Goal: Task Accomplishment & Management: Complete application form

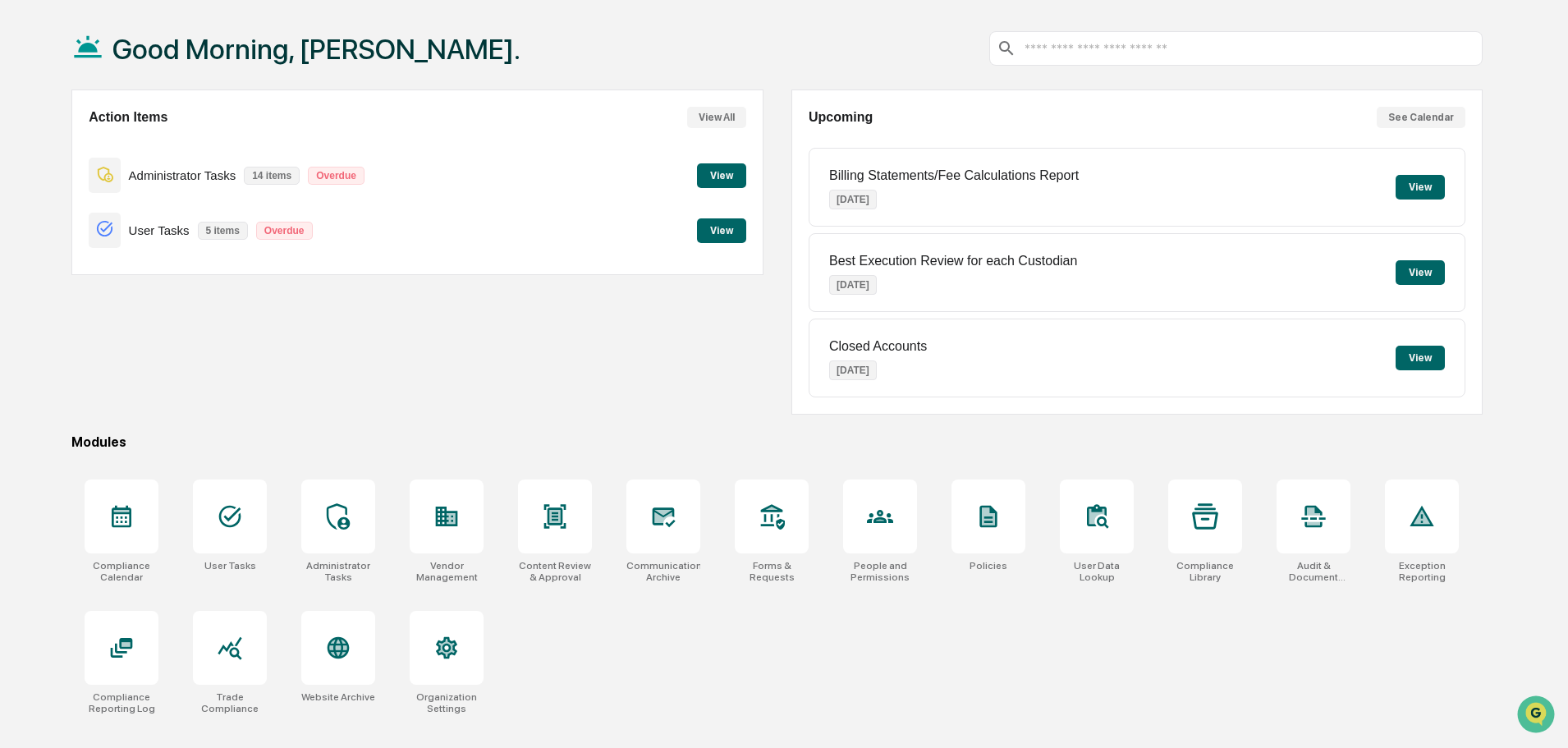
scroll to position [78, 0]
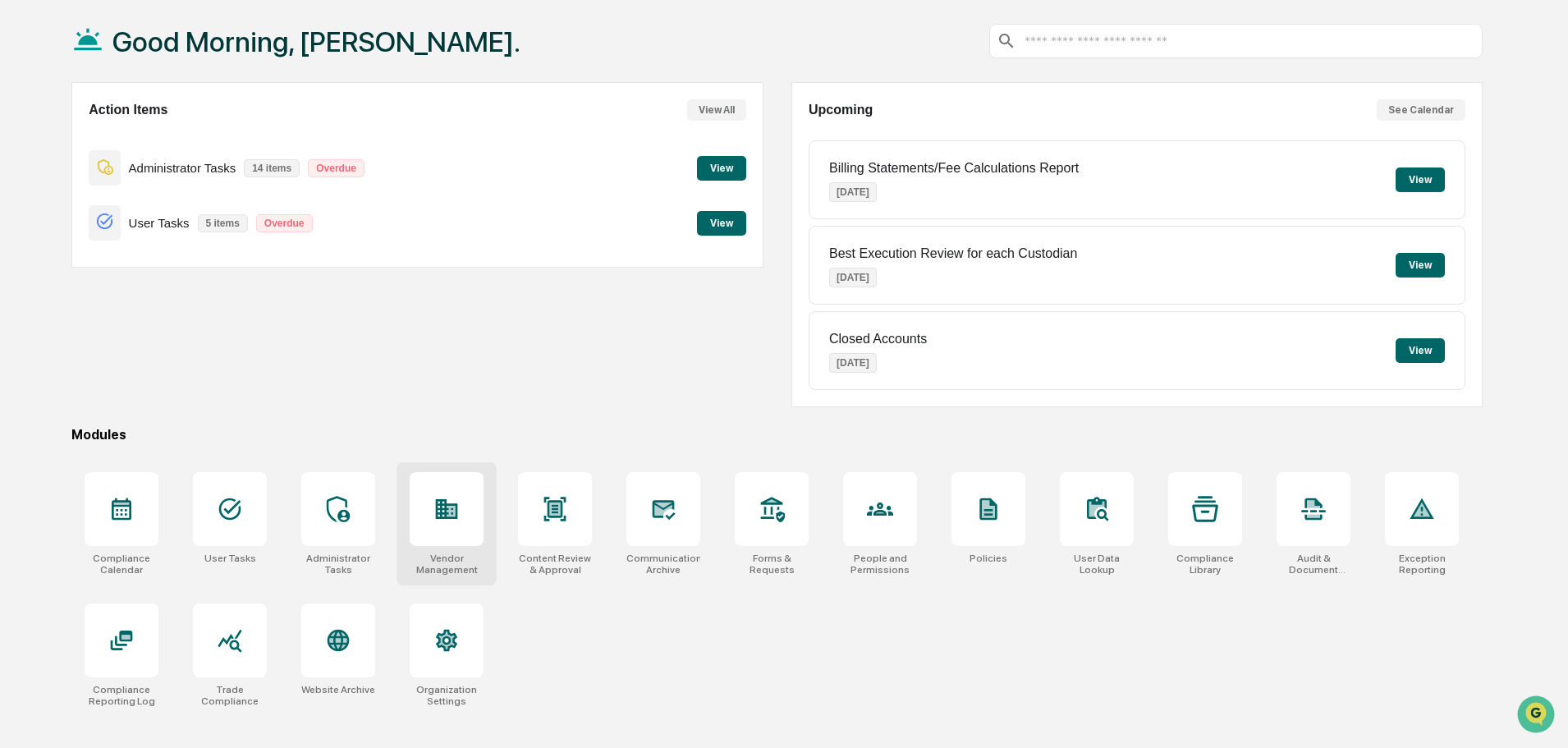
click at [447, 522] on div at bounding box center [446, 508] width 26 height 27
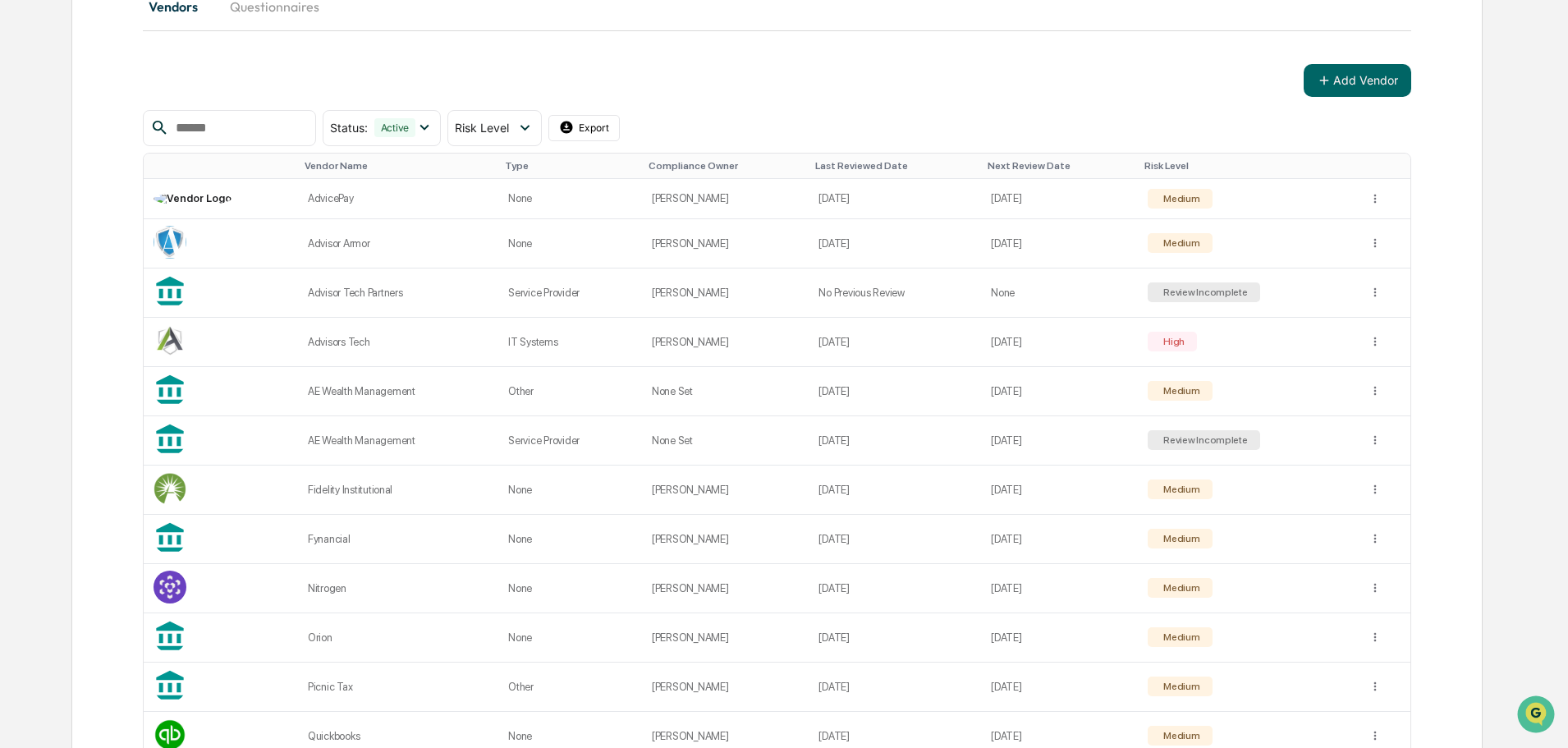
scroll to position [202, 0]
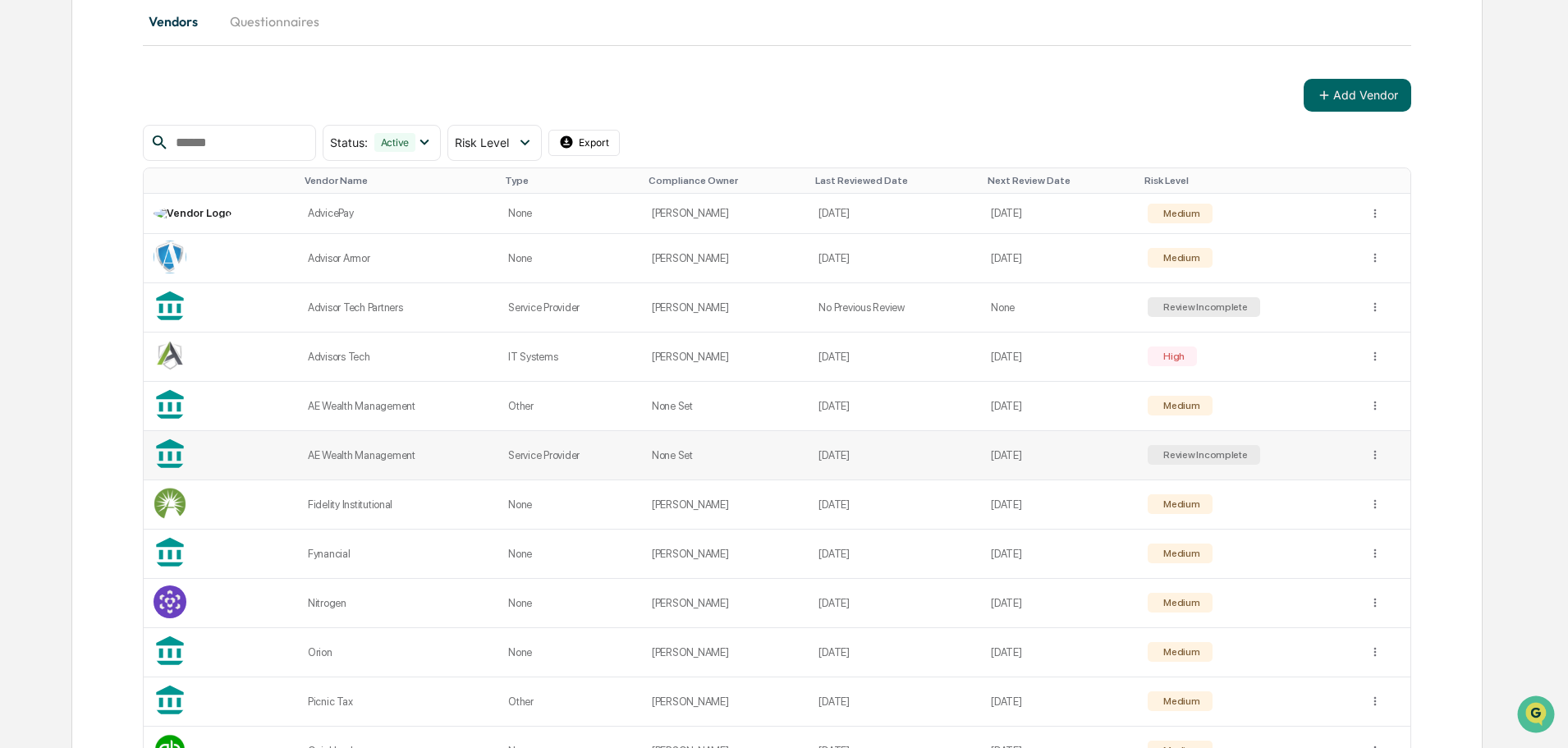
click at [398, 448] on td "AE Wealth Management" at bounding box center [398, 455] width 200 height 49
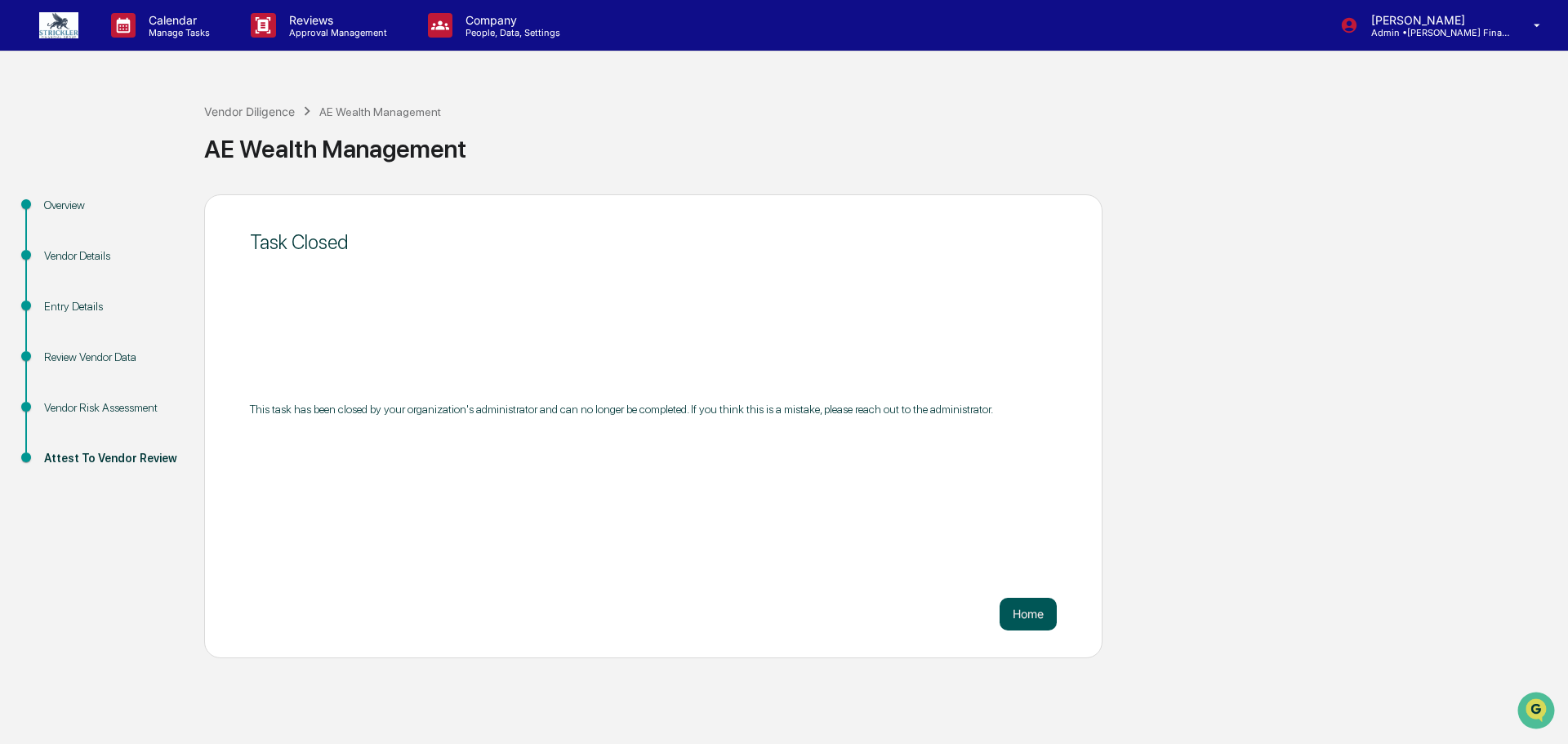
click at [1040, 608] on button "Home" at bounding box center [1027, 614] width 58 height 32
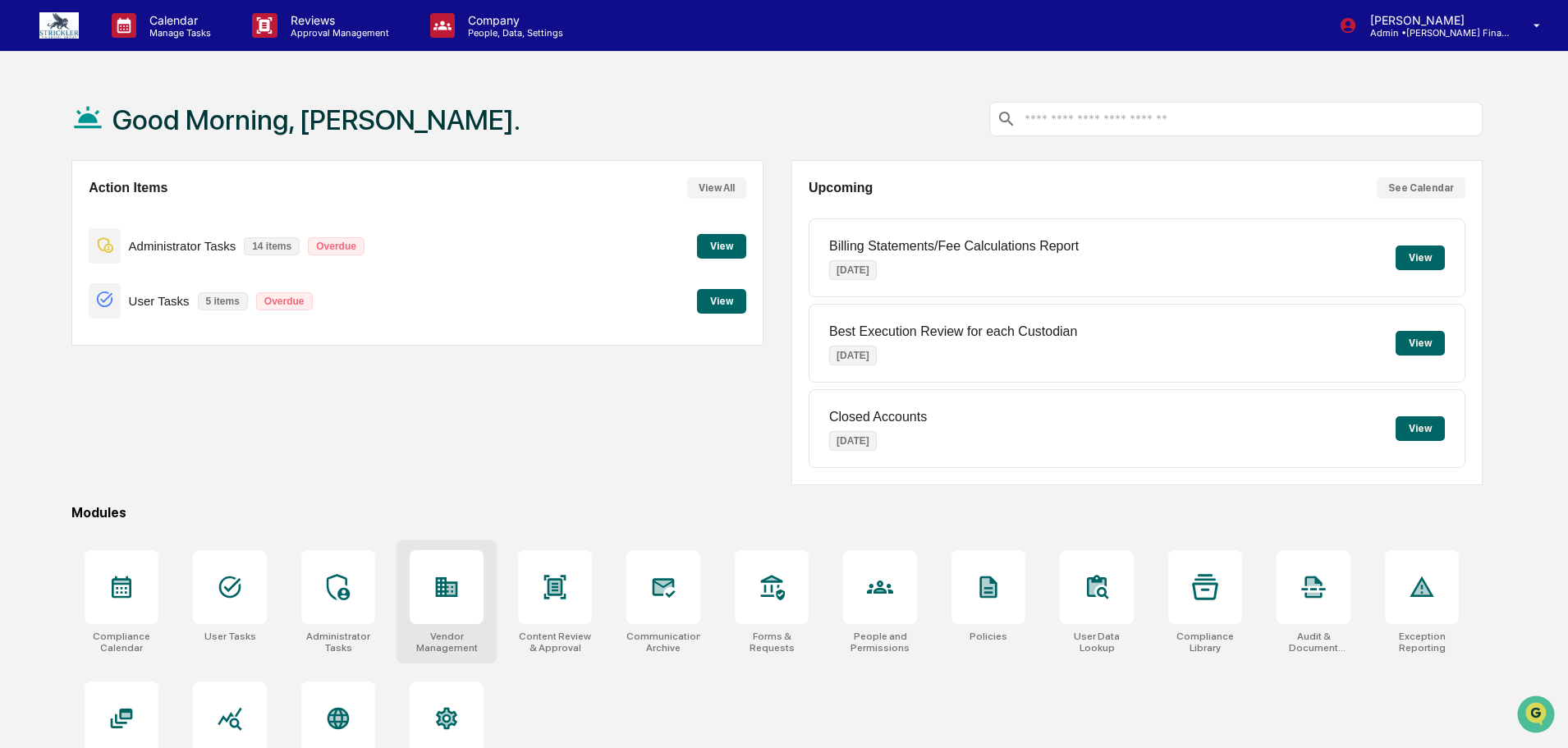
click at [467, 576] on div at bounding box center [446, 587] width 74 height 74
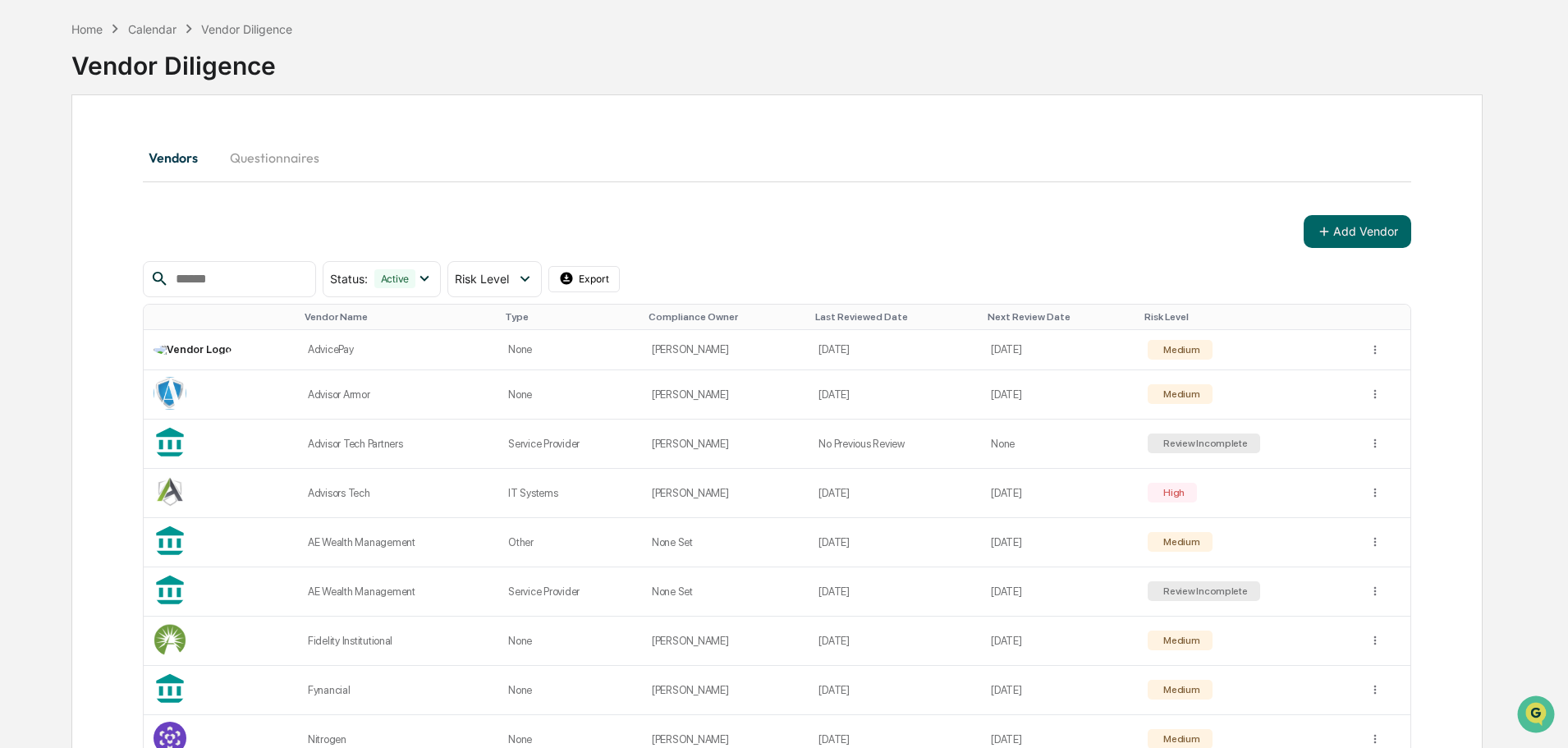
scroll to position [58, 0]
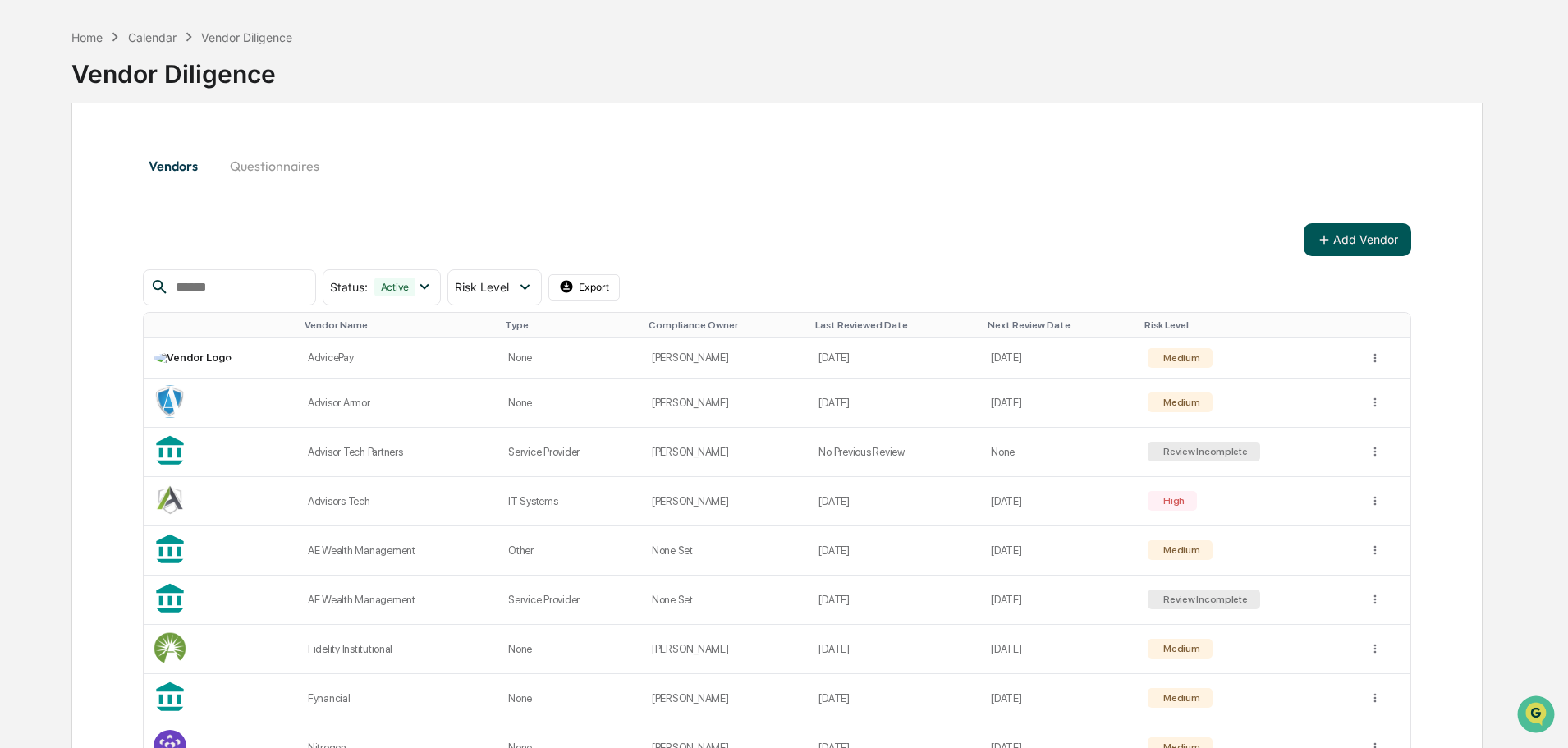
click at [1345, 227] on button "Add Vendor" at bounding box center [1358, 240] width 108 height 32
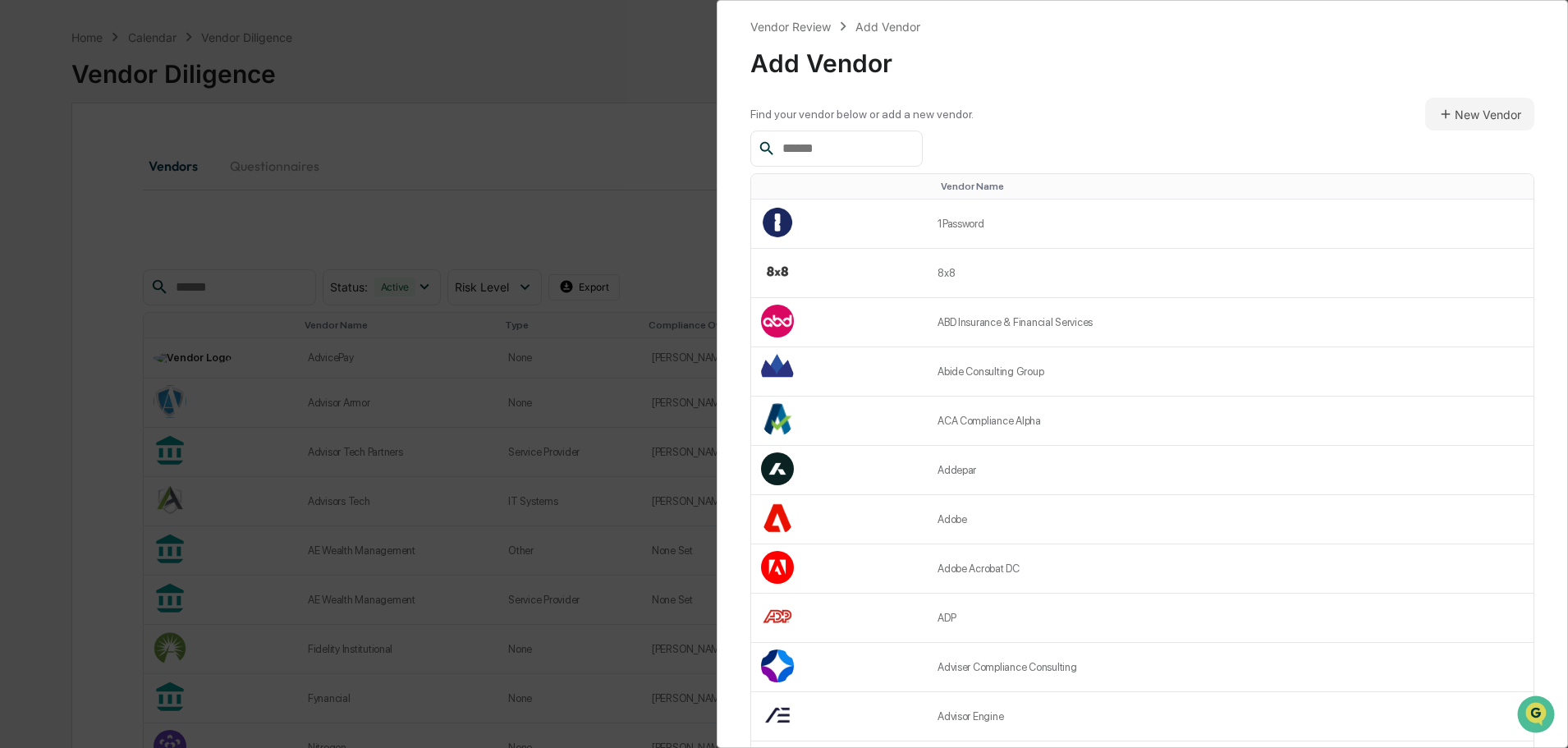
click at [891, 134] on div at bounding box center [837, 148] width 173 height 36
click at [893, 161] on div at bounding box center [837, 148] width 173 height 36
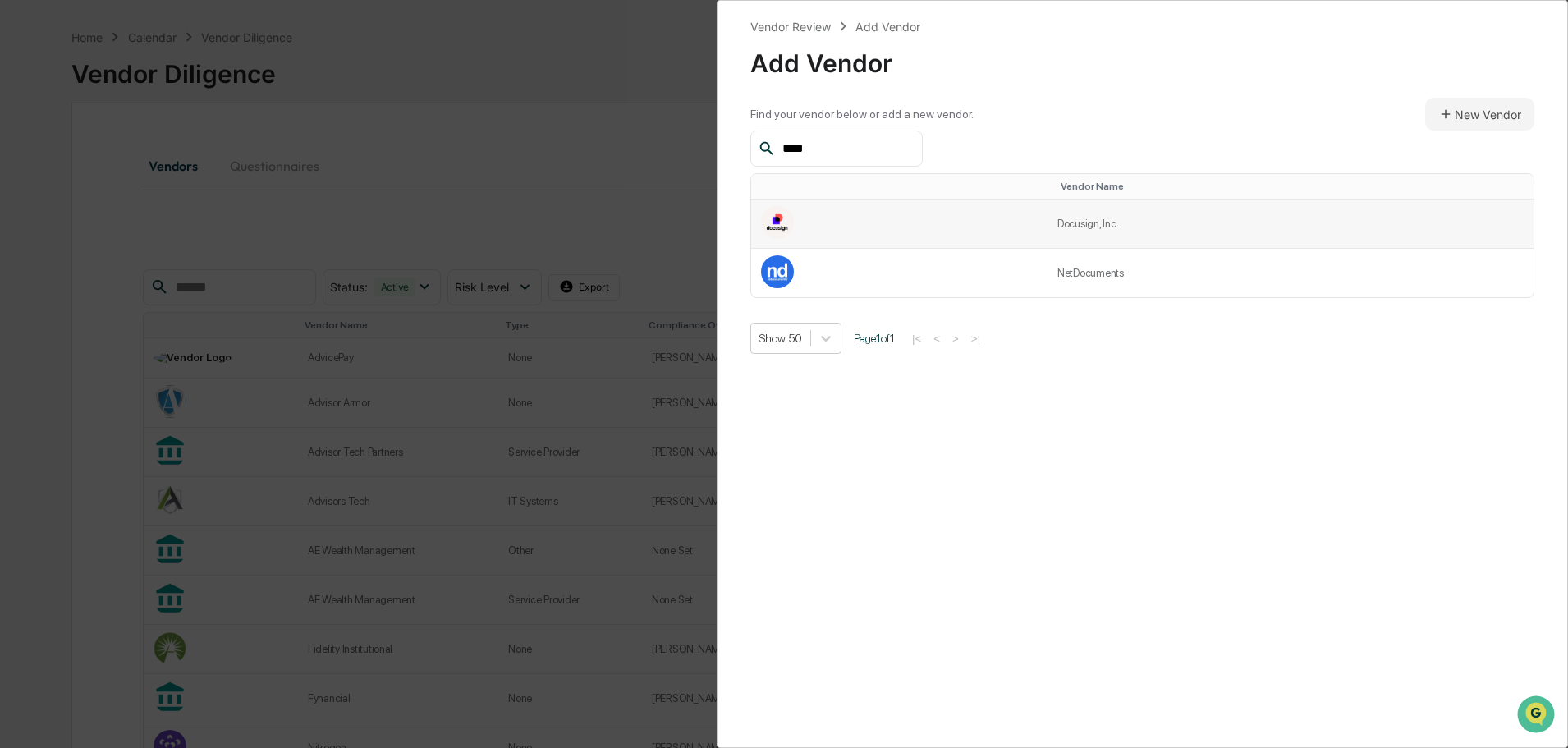
type input "****"
click at [821, 218] on td at bounding box center [900, 224] width 296 height 49
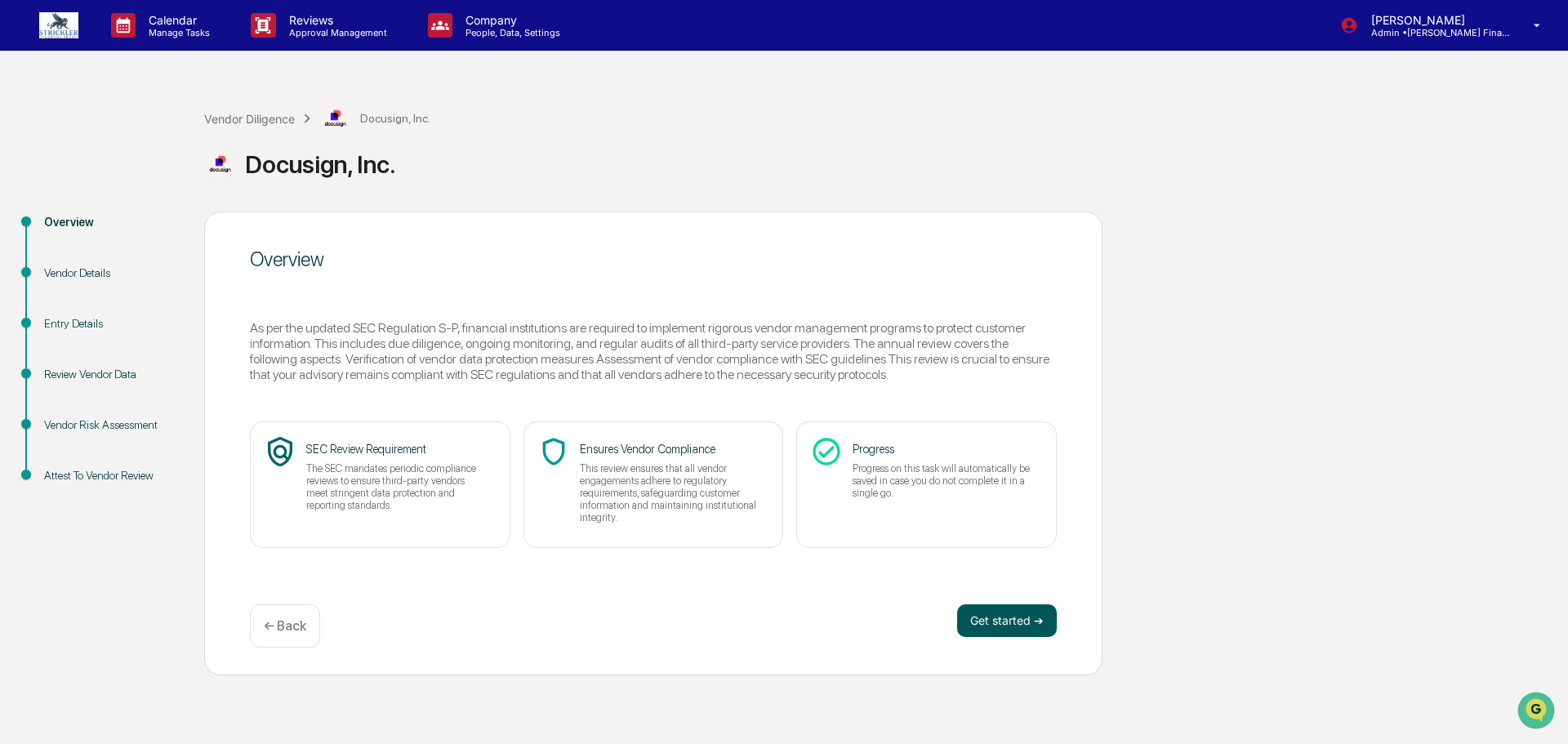
click at [1001, 624] on button "Get started ➔" at bounding box center [1007, 620] width 100 height 32
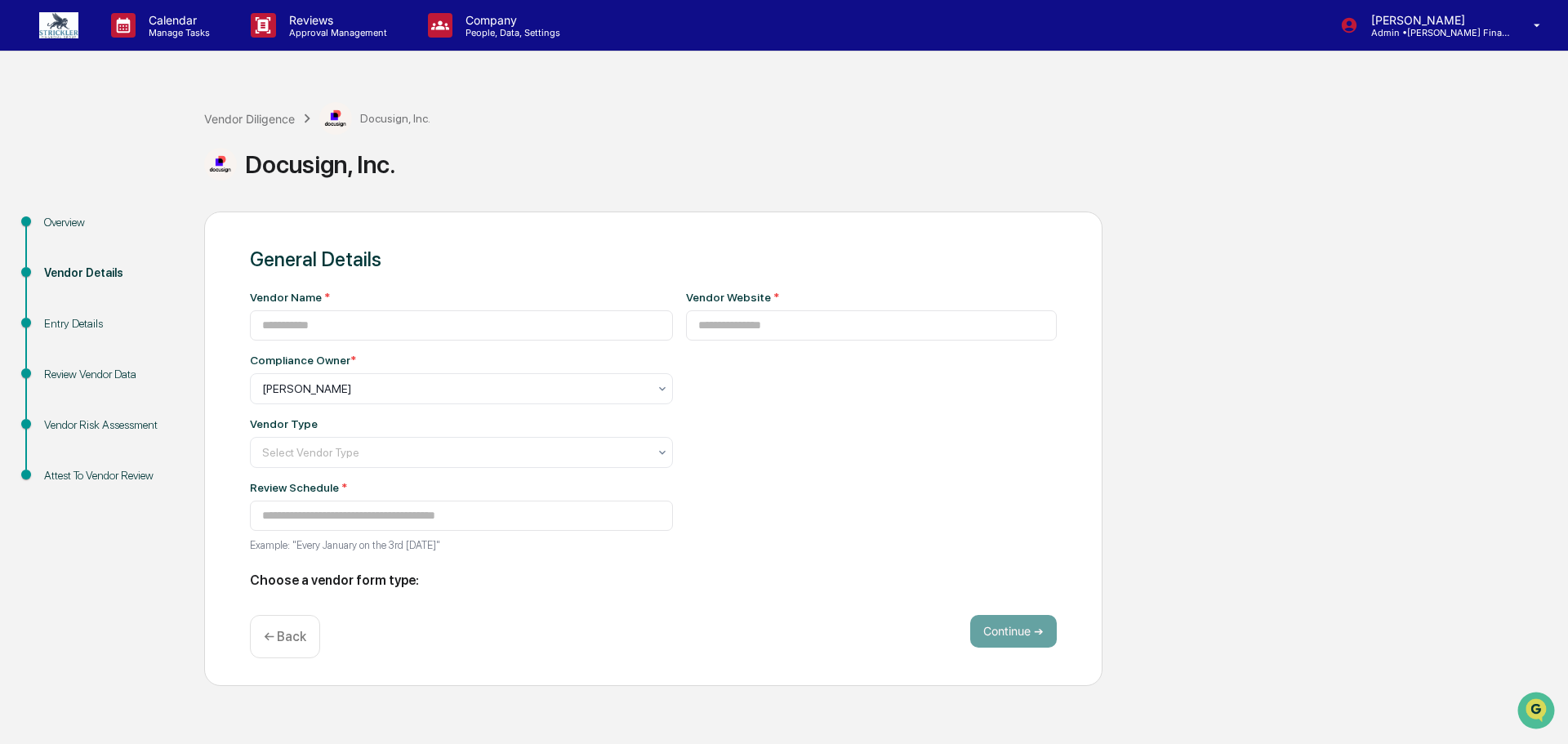
type input "**********"
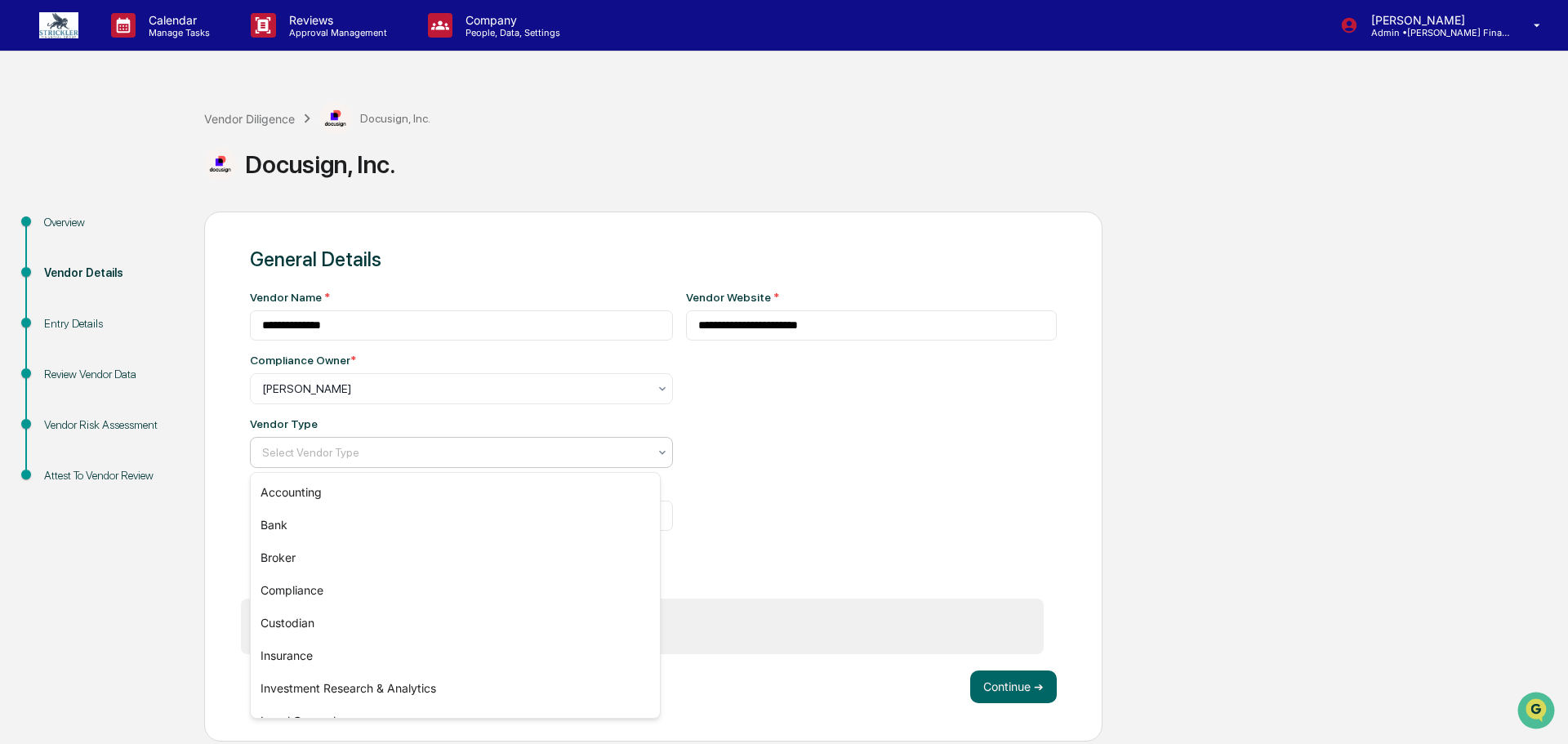
click at [336, 465] on div "Select Vendor Type" at bounding box center [461, 453] width 422 height 31
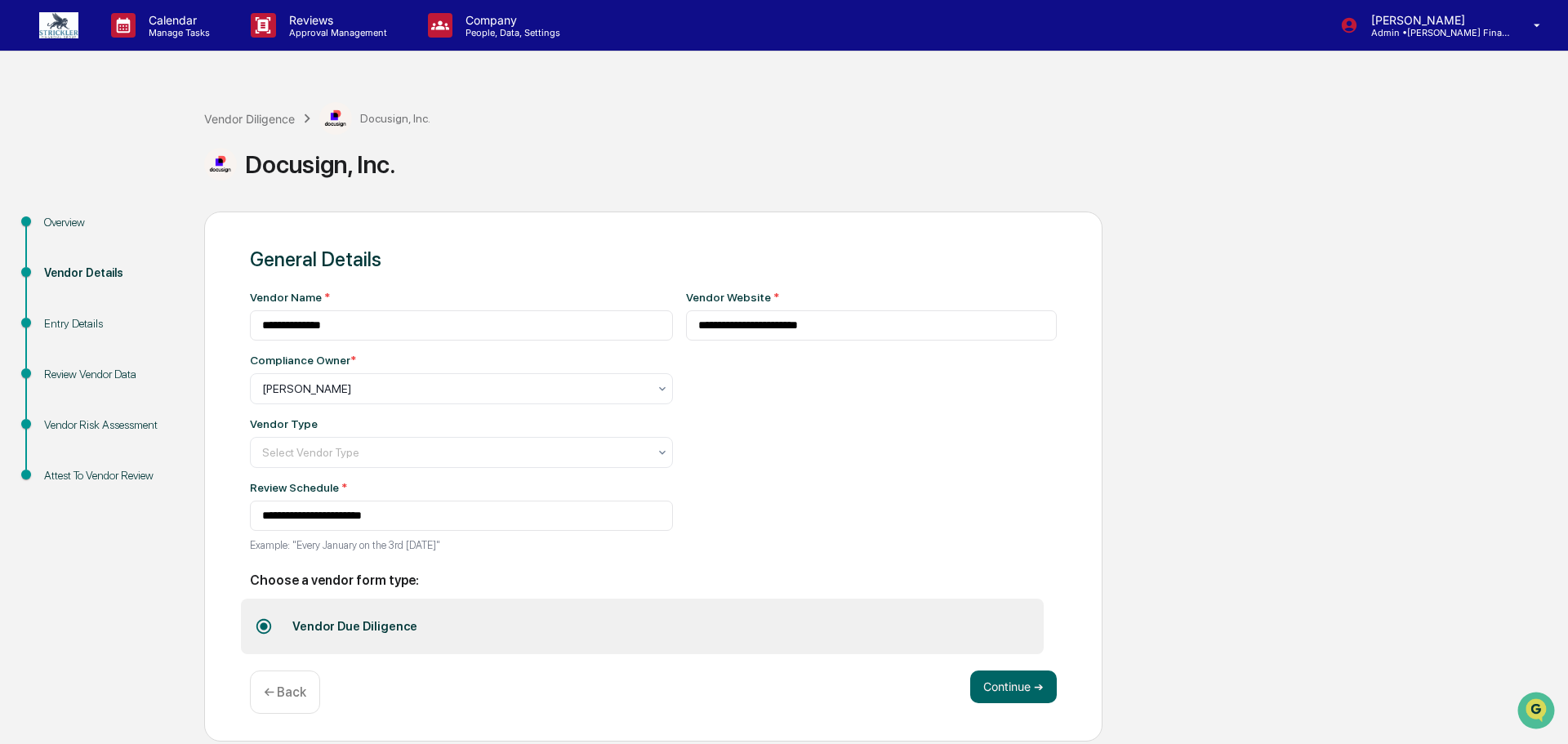
click at [367, 425] on div "Vendor Type" at bounding box center [461, 424] width 422 height 13
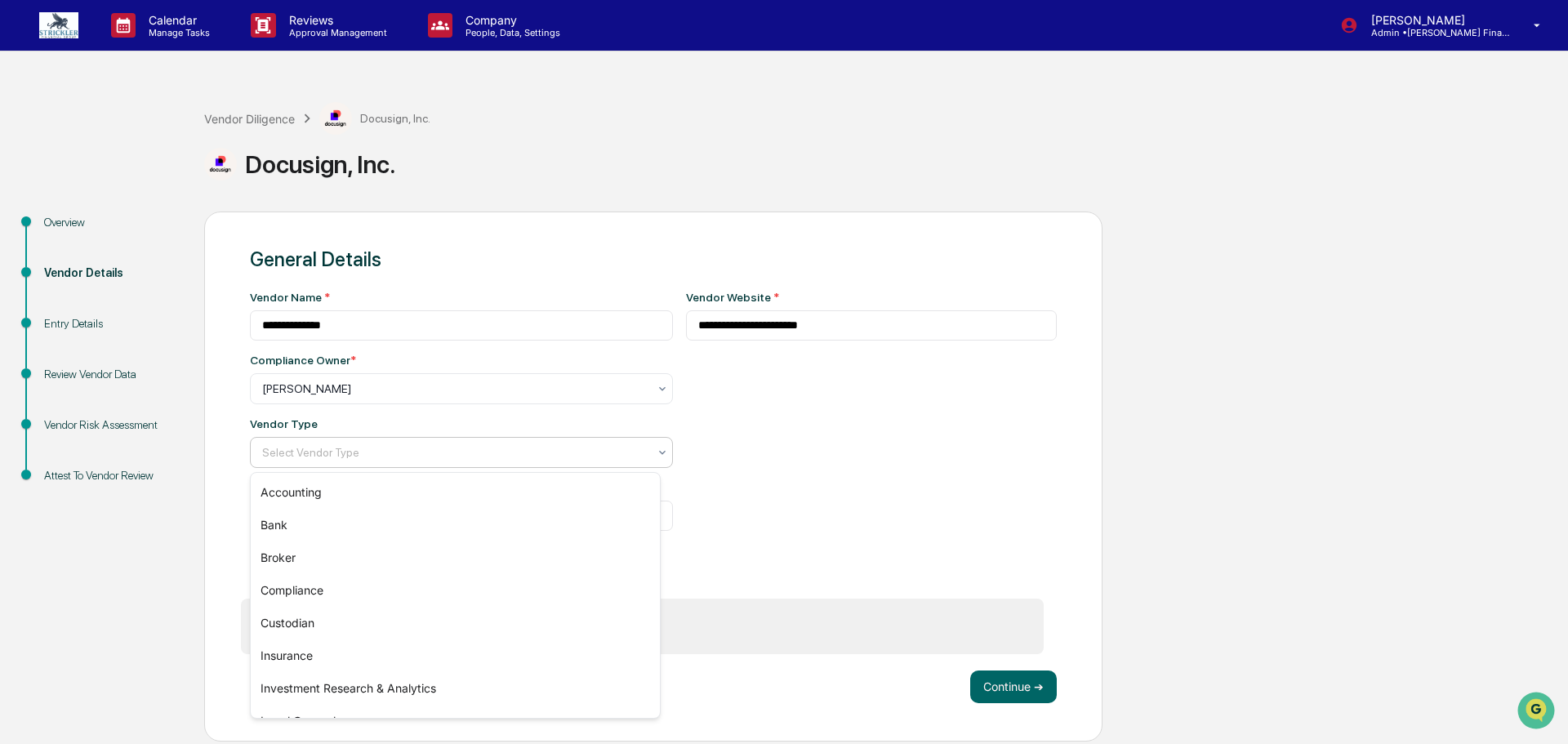
click at [284, 452] on div at bounding box center [455, 452] width 385 height 17
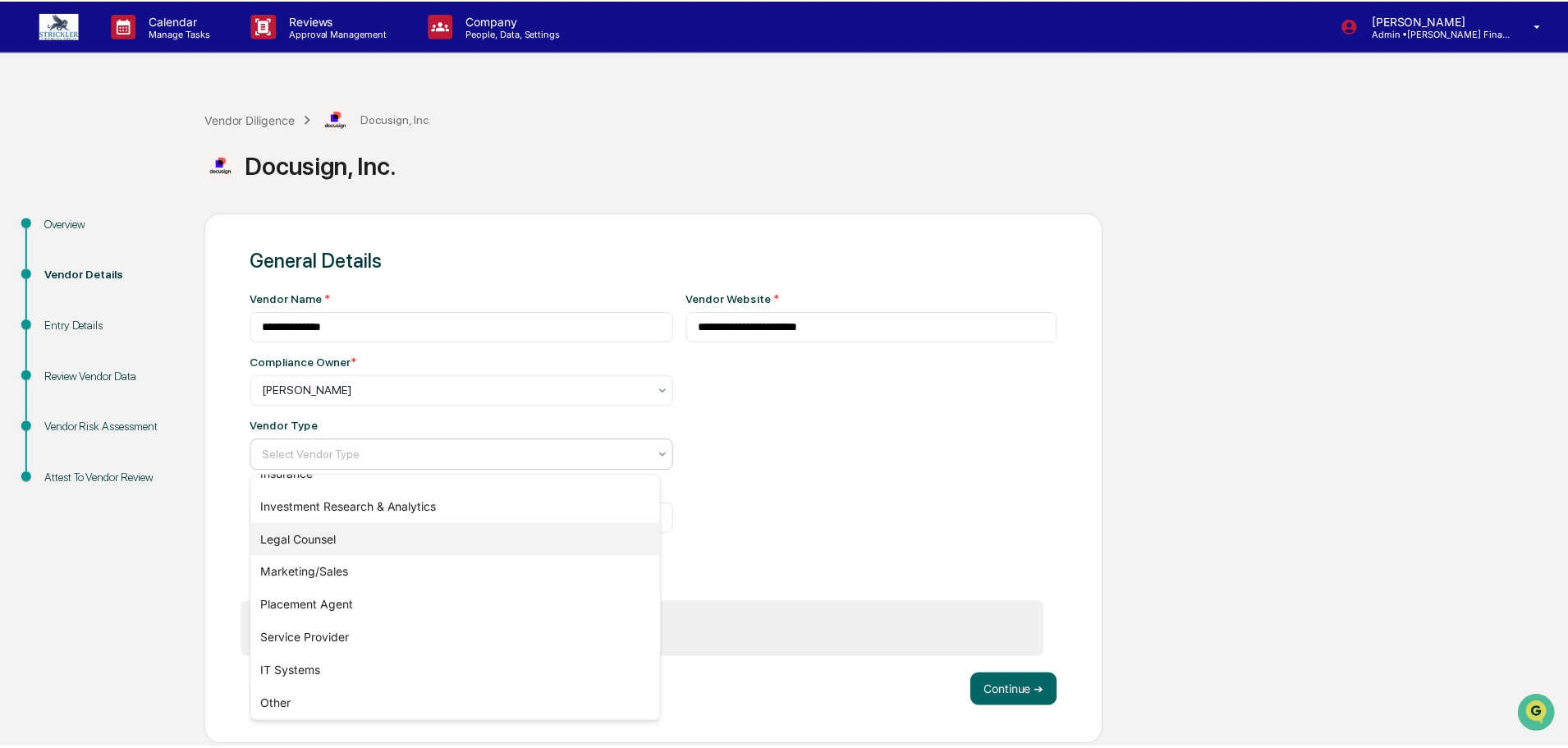
scroll to position [187, 0]
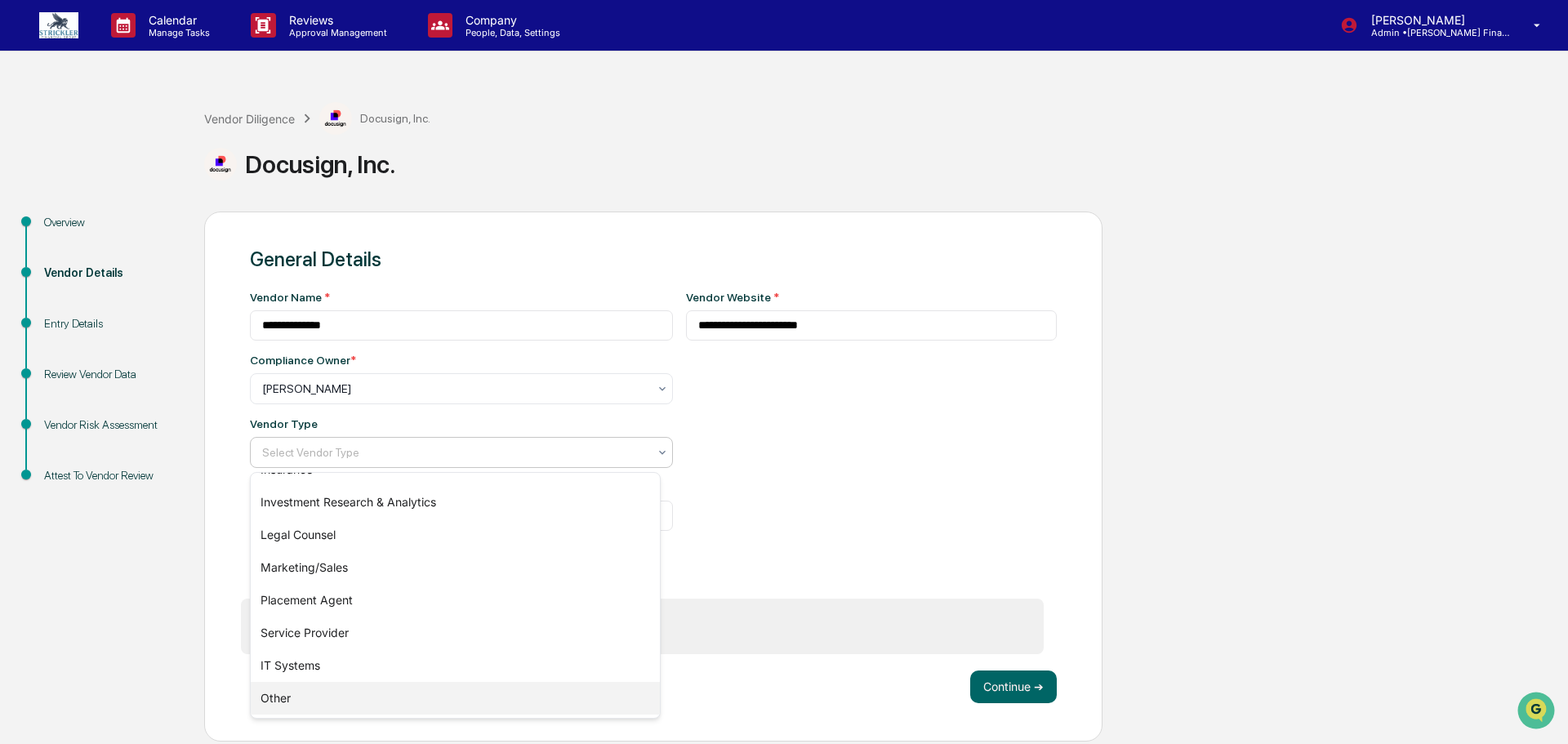
click at [347, 700] on div "Other" at bounding box center [455, 698] width 409 height 32
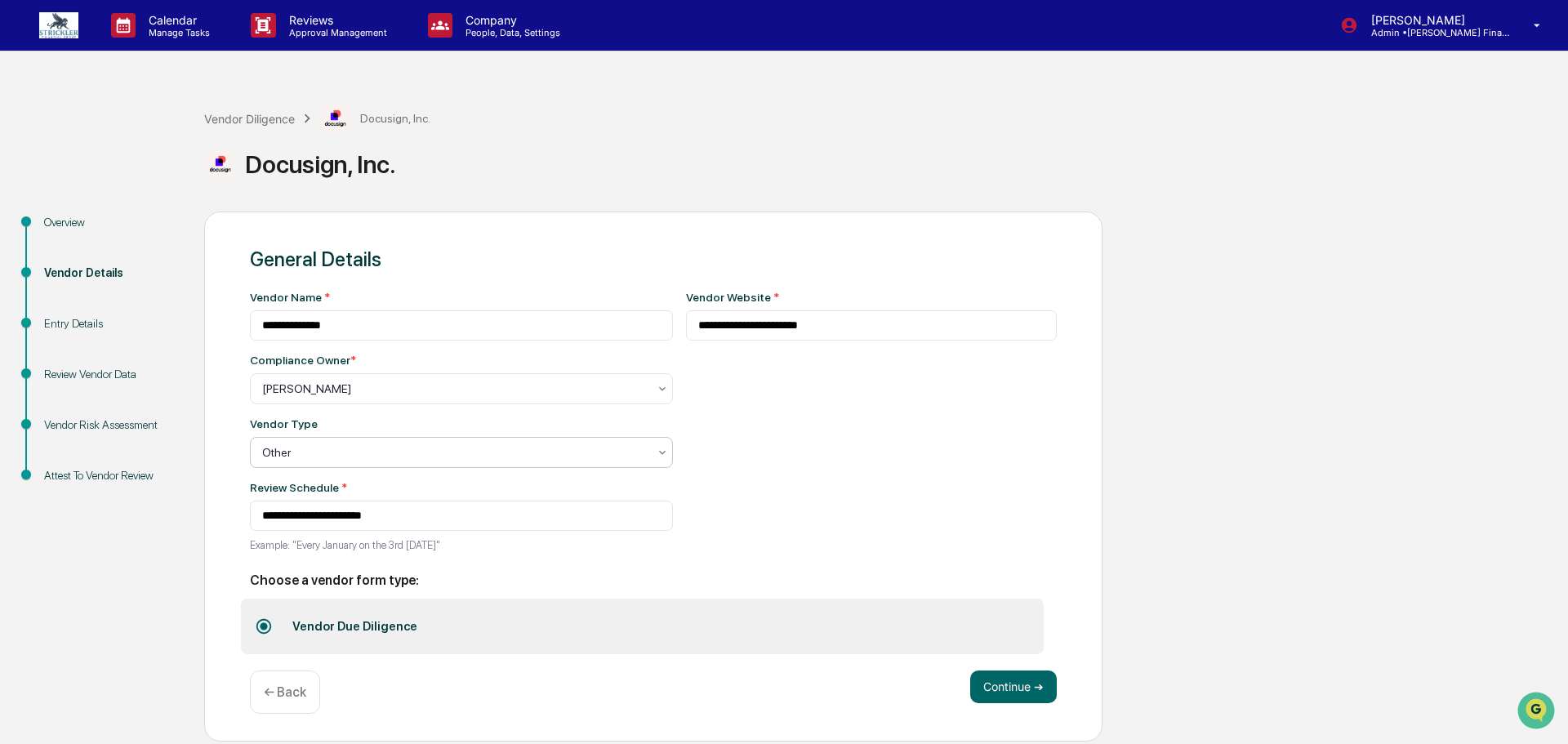
click at [470, 488] on div "Review Schedule *" at bounding box center [461, 487] width 422 height 13
click at [1038, 700] on button "Continue ➔" at bounding box center [1013, 686] width 87 height 32
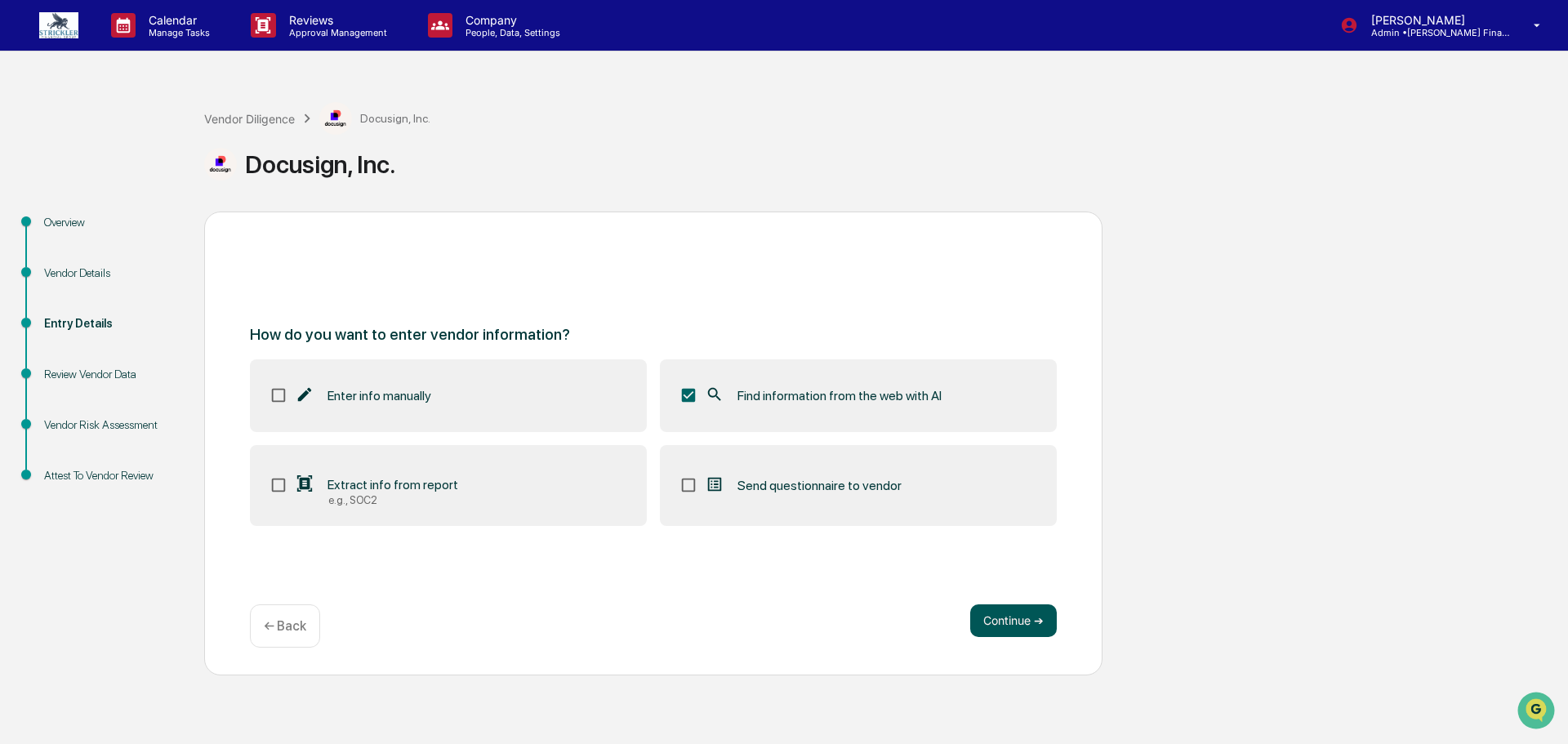
click at [1001, 627] on button "Continue ➔" at bounding box center [1013, 620] width 87 height 32
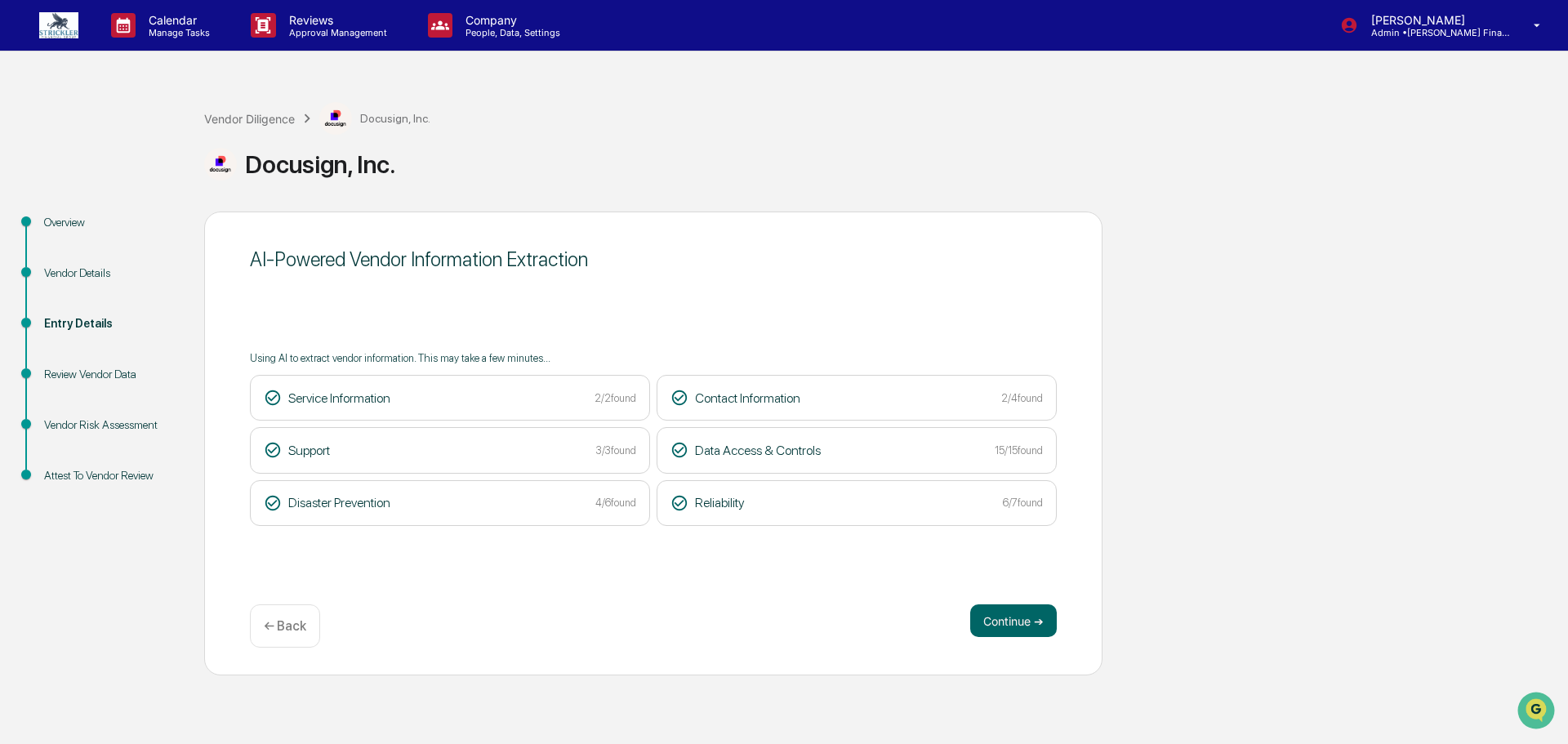
click at [1062, 630] on div "AI-Powered Vendor Information Extraction Using AI to extract vendor information…" at bounding box center [653, 443] width 898 height 464
click at [1040, 628] on button "Continue ➔" at bounding box center [1013, 620] width 87 height 32
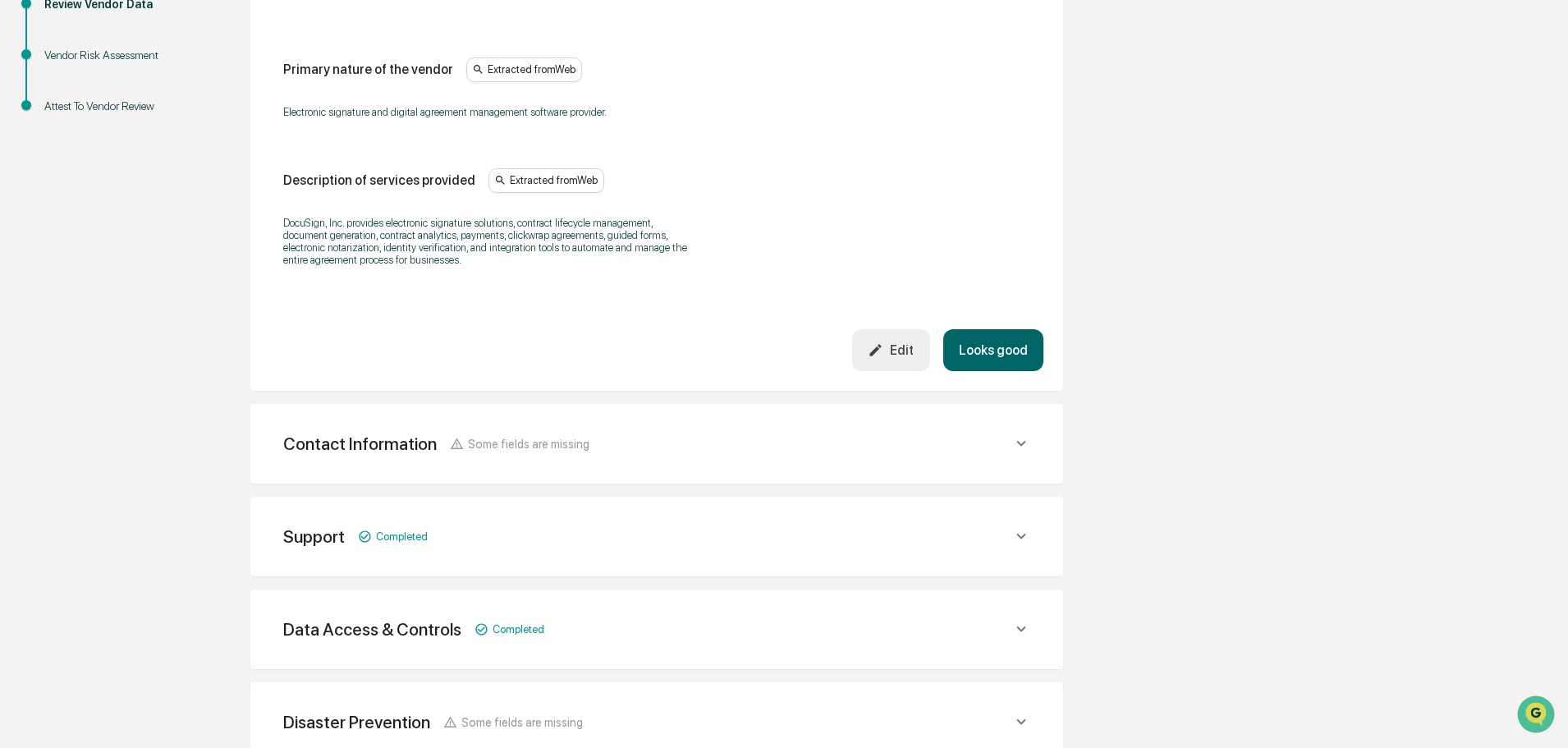
scroll to position [390, 0]
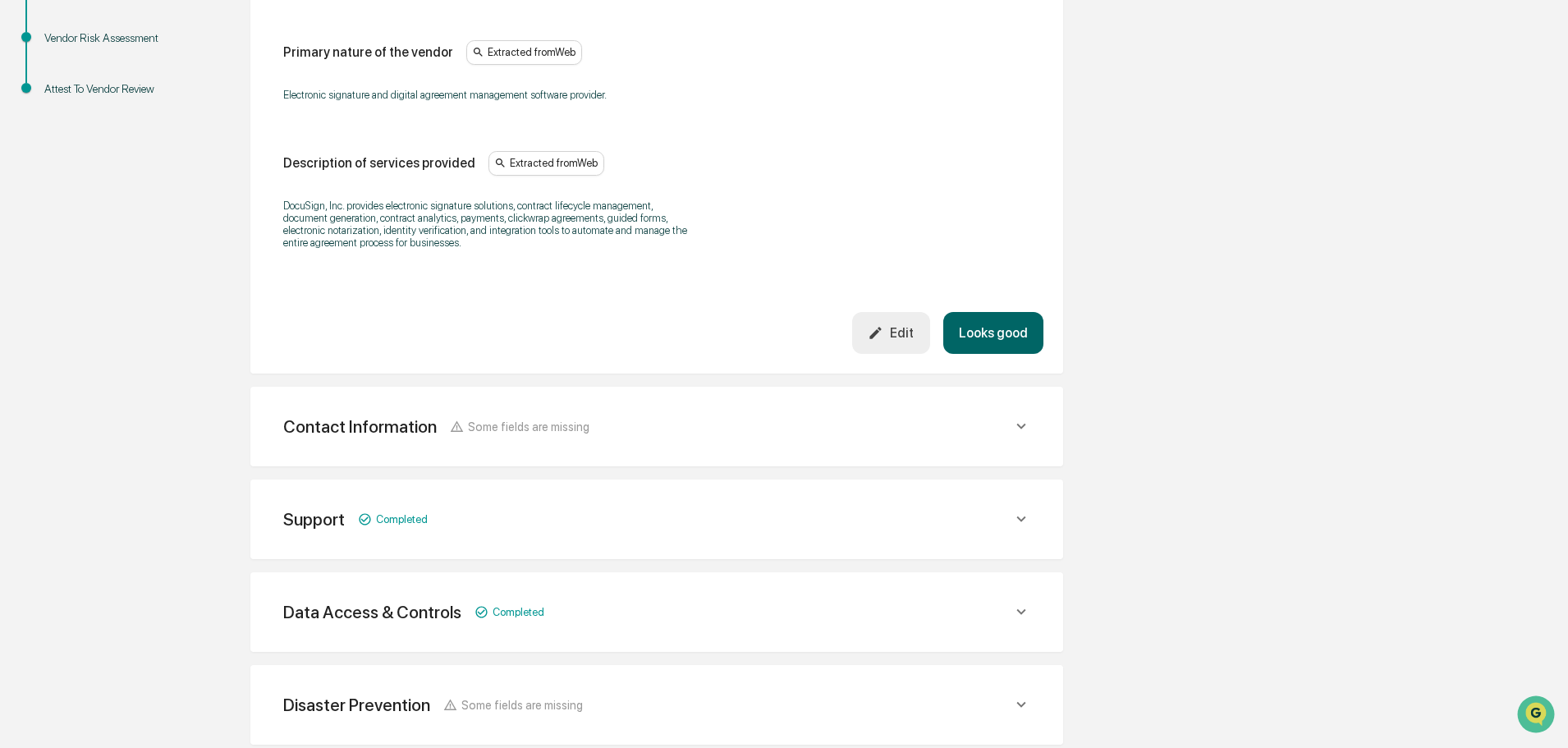
click at [1019, 340] on button "Looks good" at bounding box center [993, 333] width 100 height 42
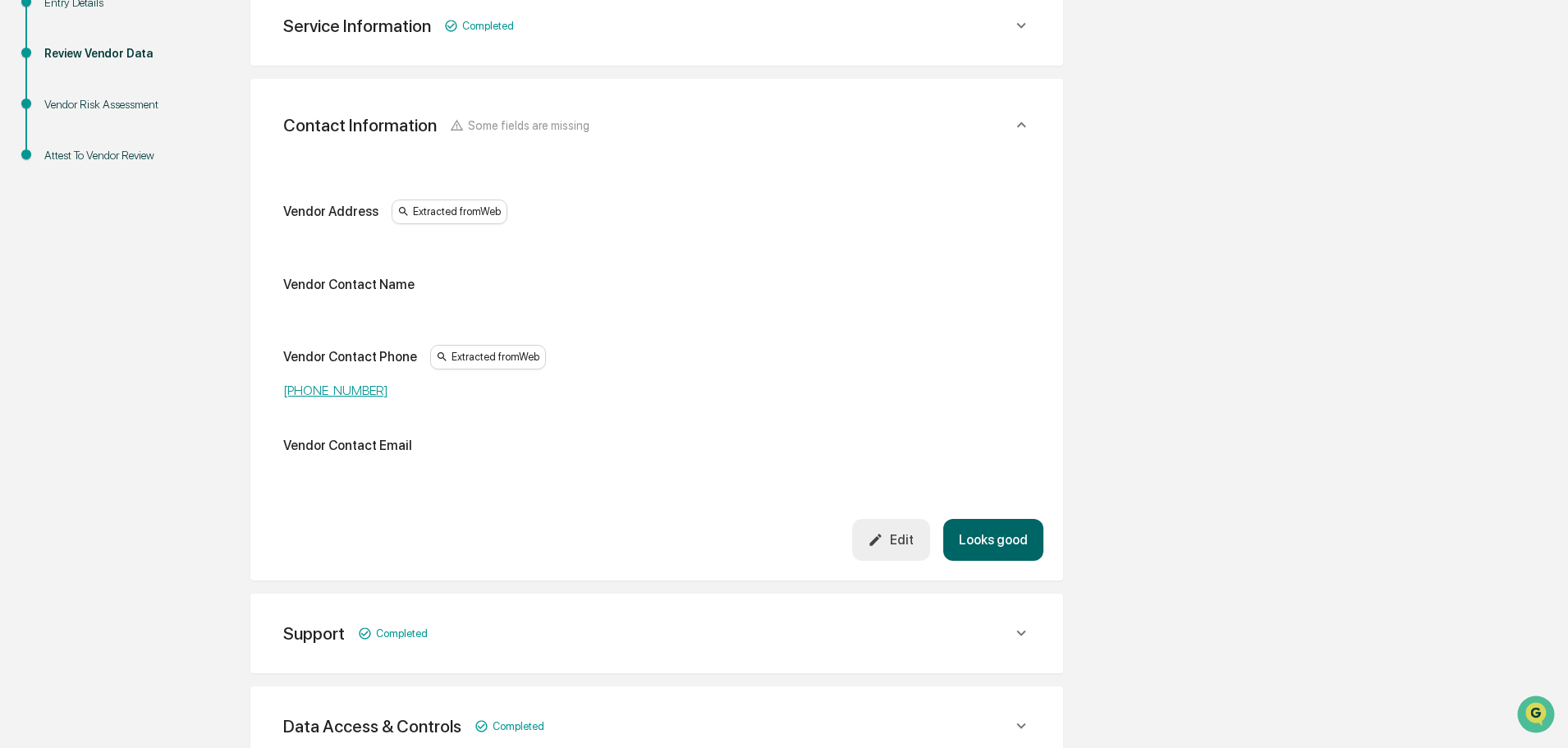
scroll to position [309, 0]
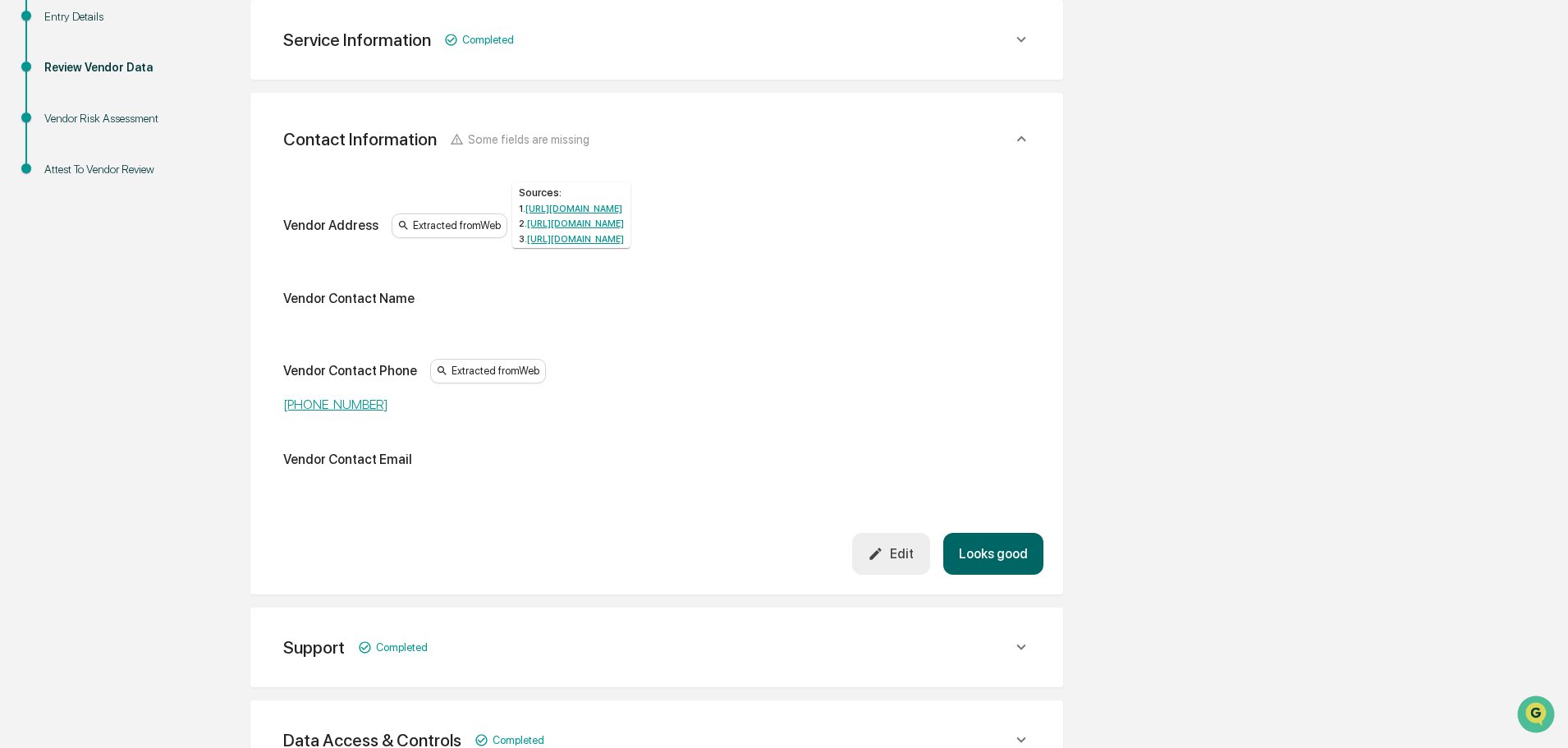
click at [458, 226] on div "Extracted from Web" at bounding box center [449, 226] width 116 height 25
click at [426, 224] on div "Extracted from Web" at bounding box center [449, 226] width 116 height 25
click at [321, 287] on div "Vendor Address Extracted from Web Vendor Contact Name Vendor Contact Phone Extr…" at bounding box center [656, 347] width 747 height 267
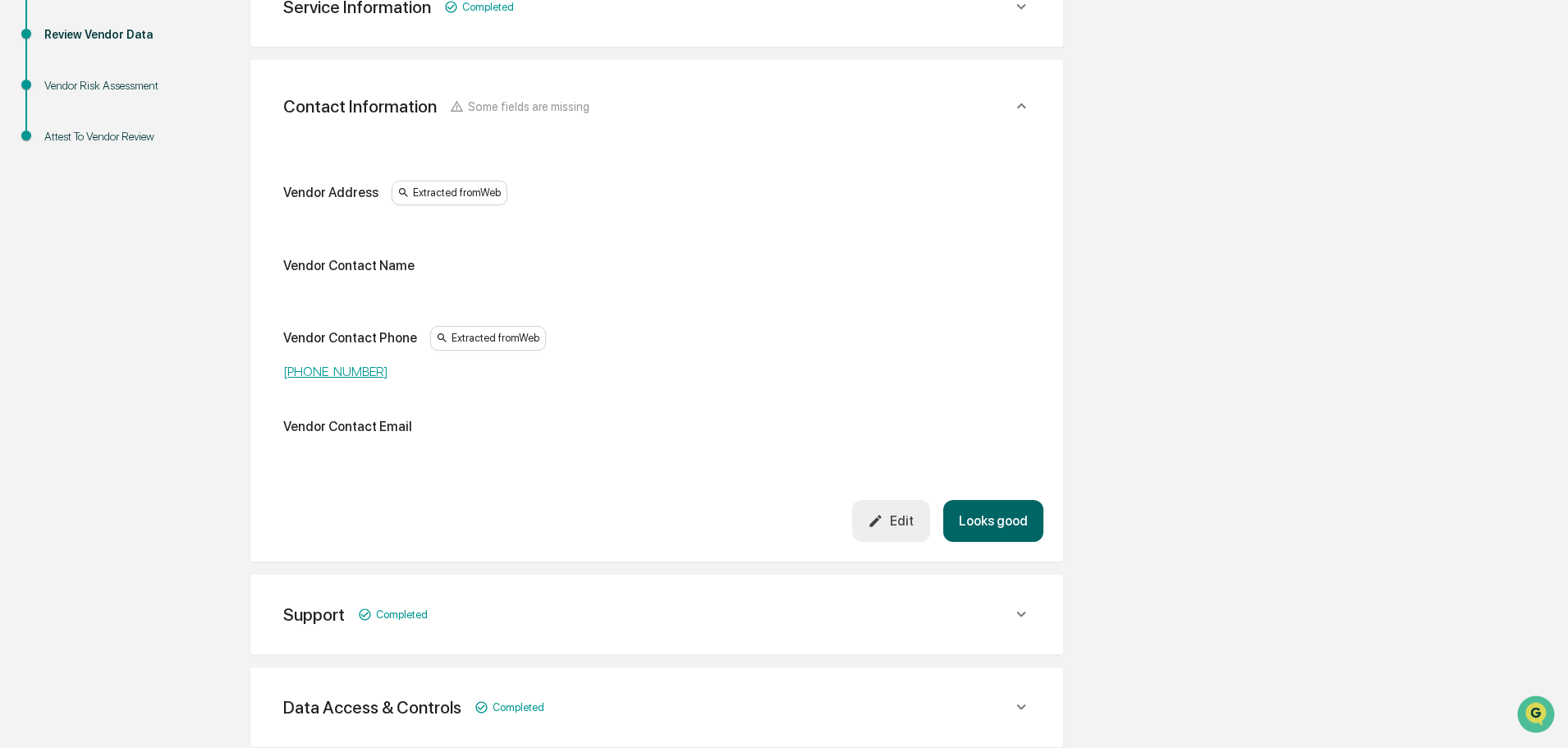
scroll to position [428, 0]
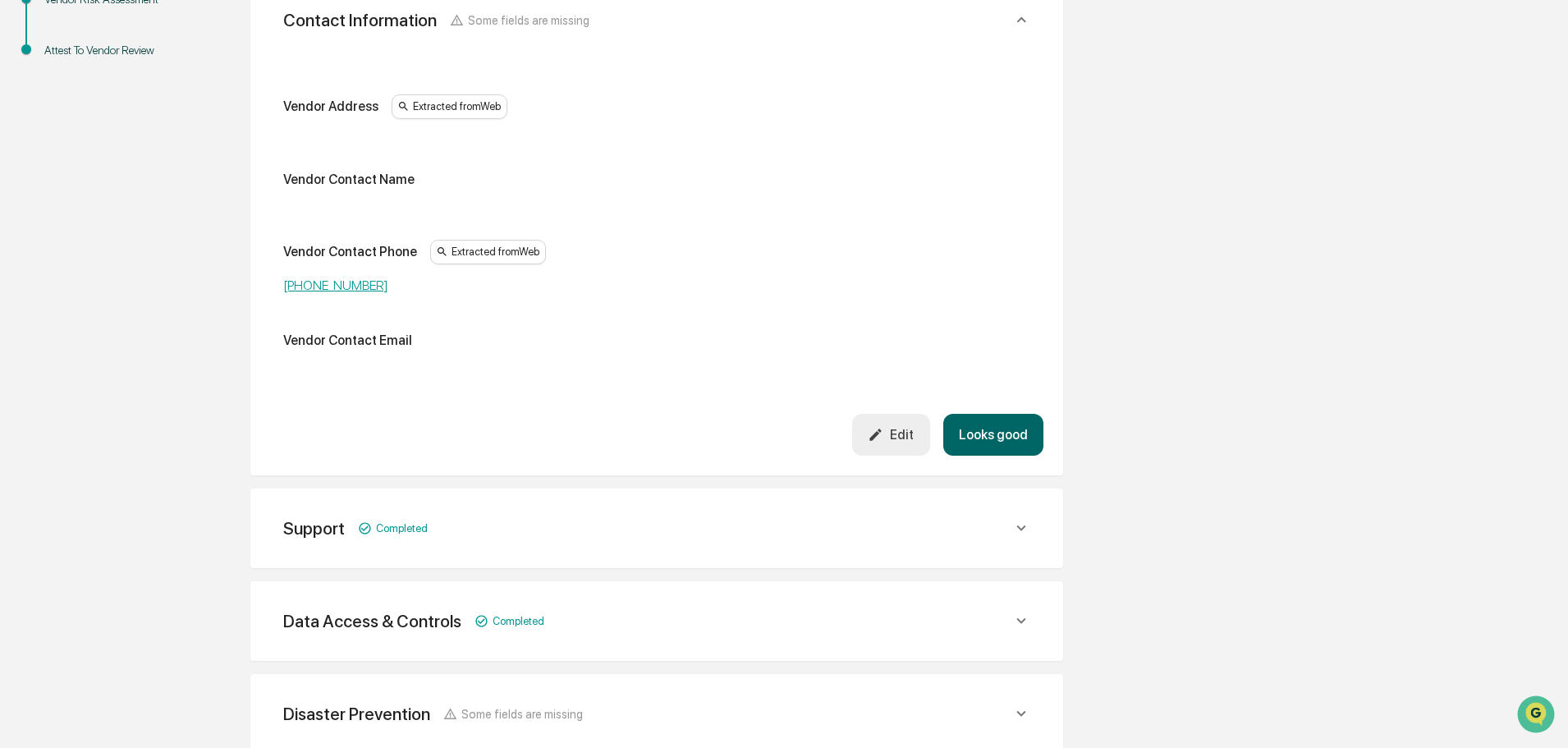
click at [869, 433] on button "Edit" at bounding box center [891, 435] width 78 height 42
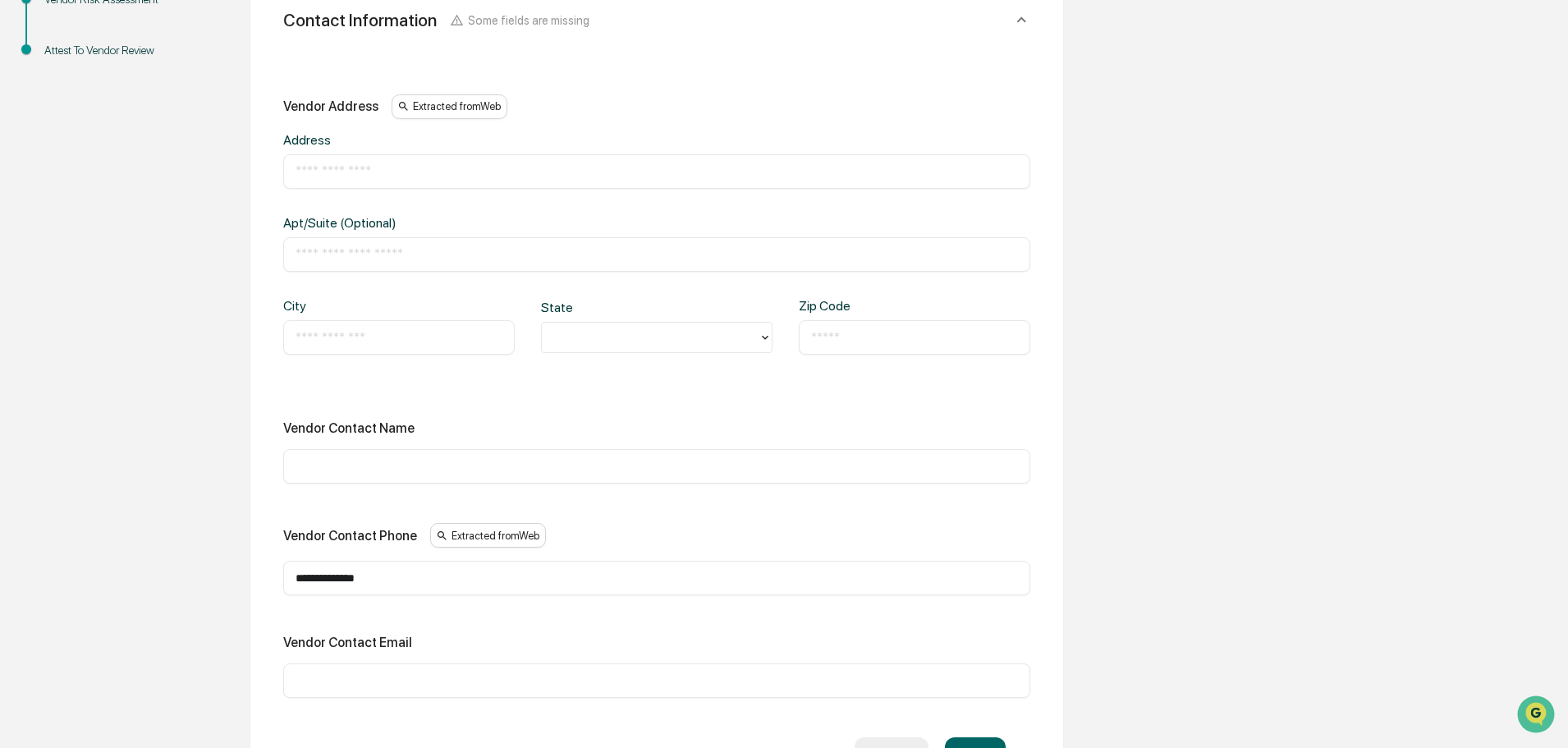
click at [307, 244] on div "​" at bounding box center [656, 254] width 747 height 34
click at [407, 171] on input "text" at bounding box center [656, 172] width 722 height 17
type input "**********"
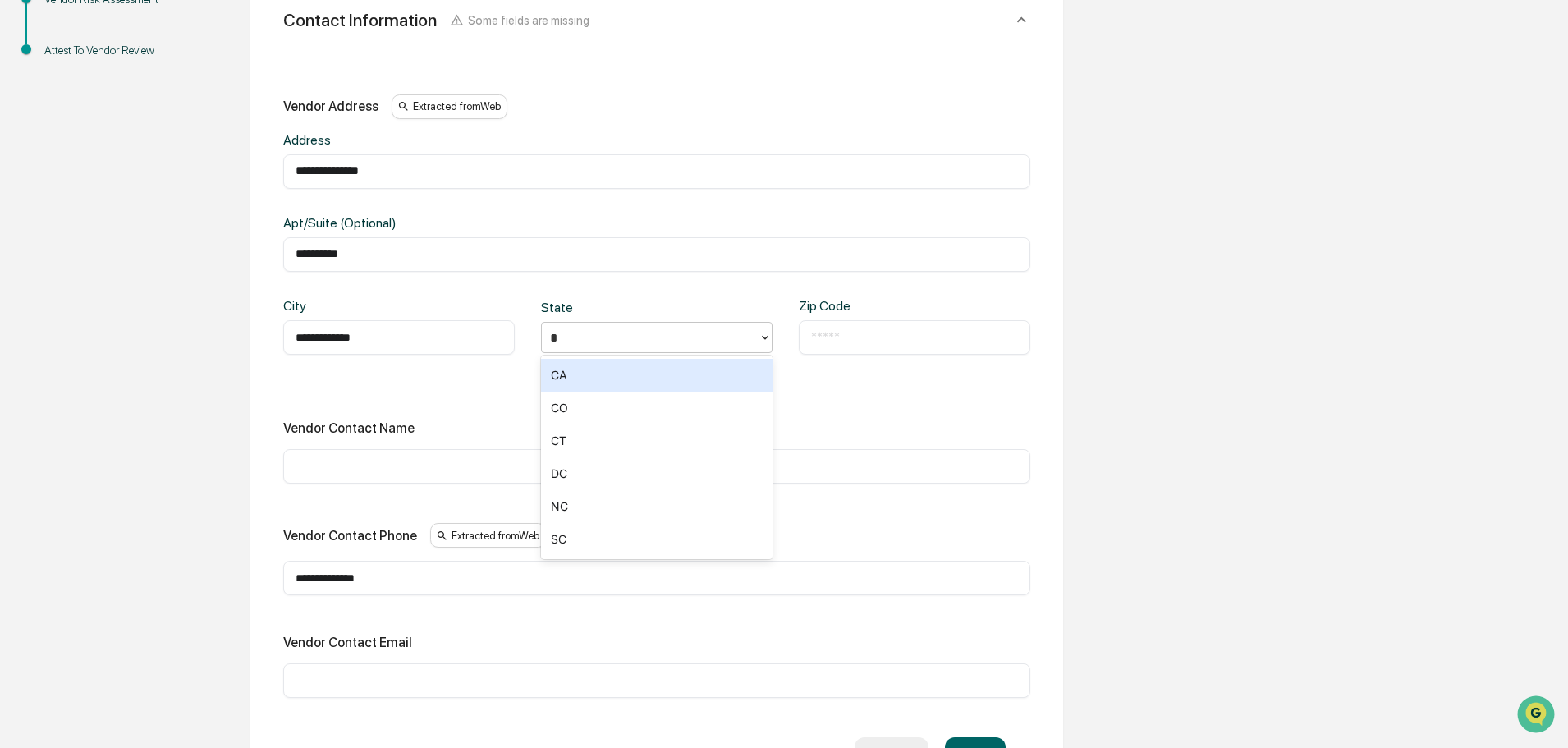
type input "**"
click at [865, 327] on div "​" at bounding box center [915, 337] width 232 height 34
click at [867, 344] on input "text" at bounding box center [915, 338] width 207 height 17
type input "*****"
click at [438, 406] on div "**********" at bounding box center [656, 396] width 747 height 604
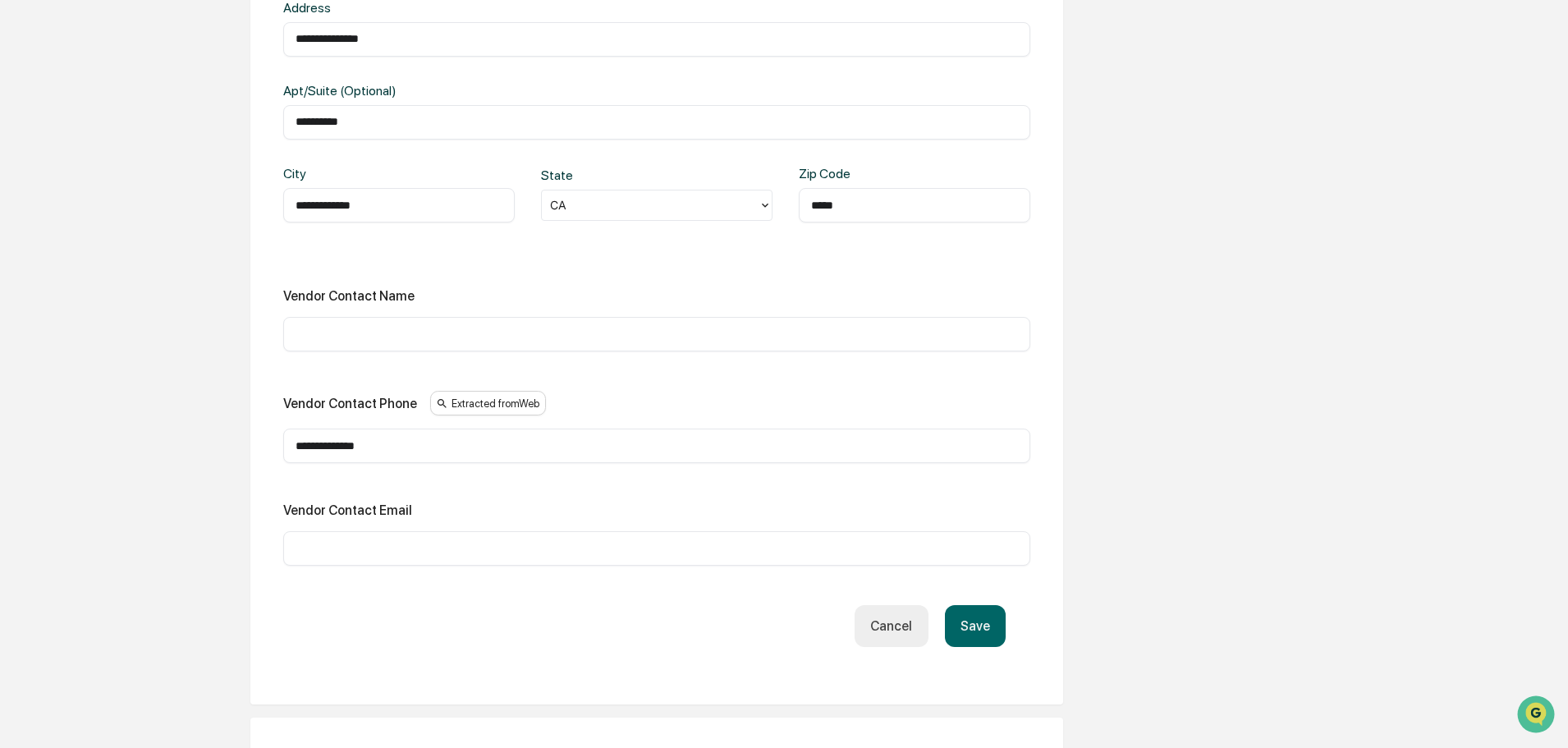
scroll to position [605, 0]
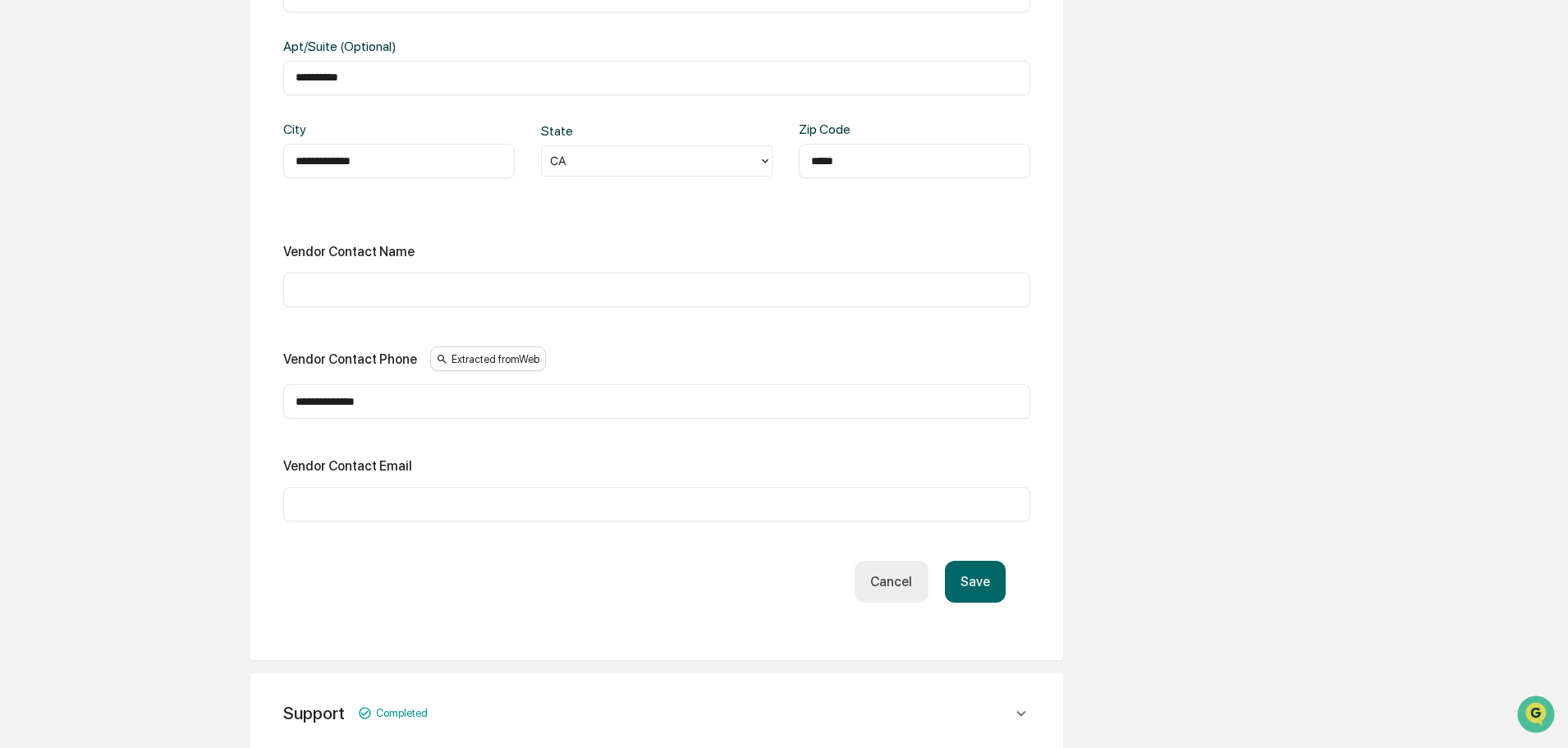
click at [409, 290] on input "text" at bounding box center [656, 290] width 722 height 17
click at [578, 366] on div "Vendor Contact Phone Extracted from Web" at bounding box center [656, 358] width 747 height 25
click at [415, 289] on input "text" at bounding box center [656, 290] width 722 height 17
click at [455, 253] on div "Vendor Contact Name" at bounding box center [656, 252] width 747 height 16
click at [981, 586] on button "Save" at bounding box center [975, 582] width 61 height 42
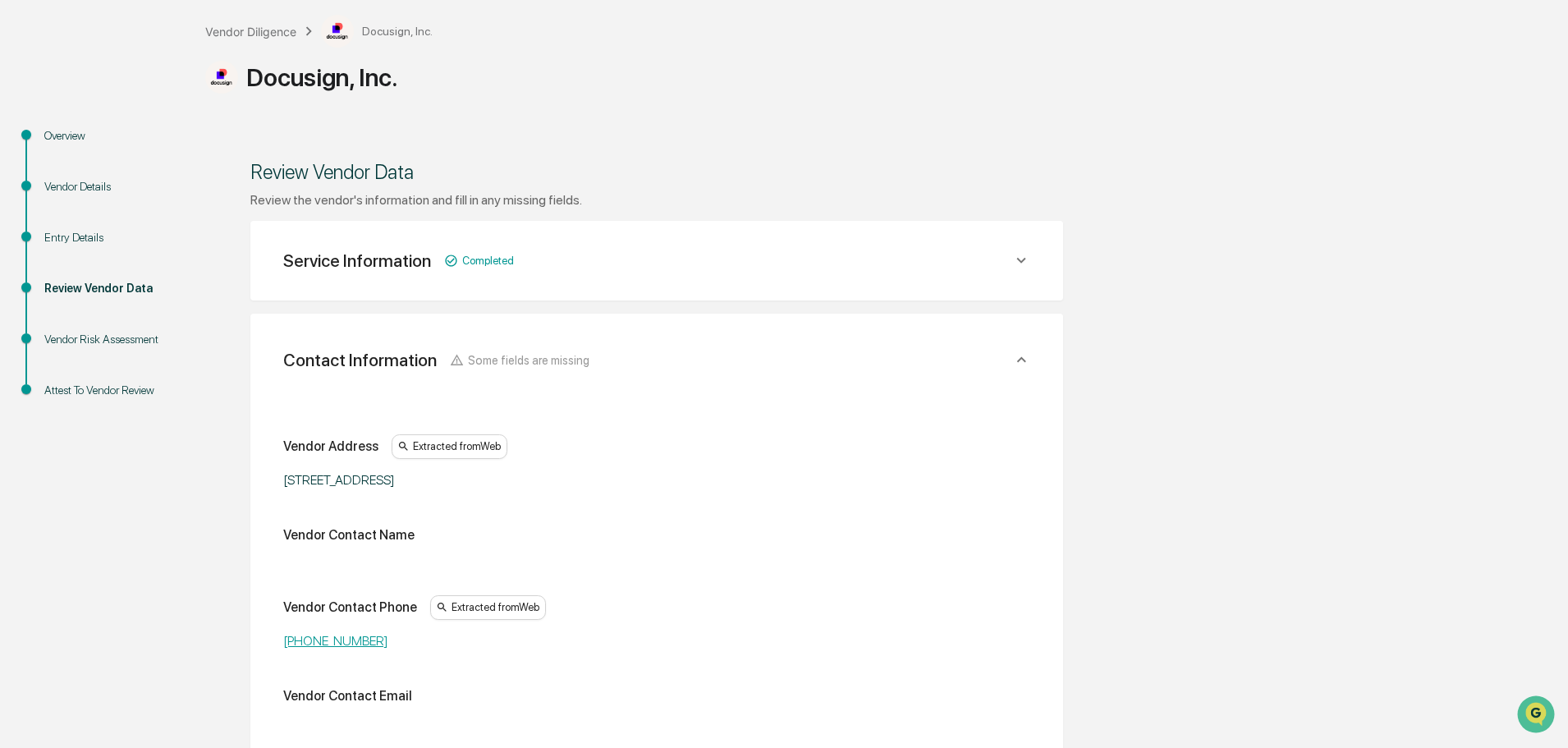
scroll to position [219, 0]
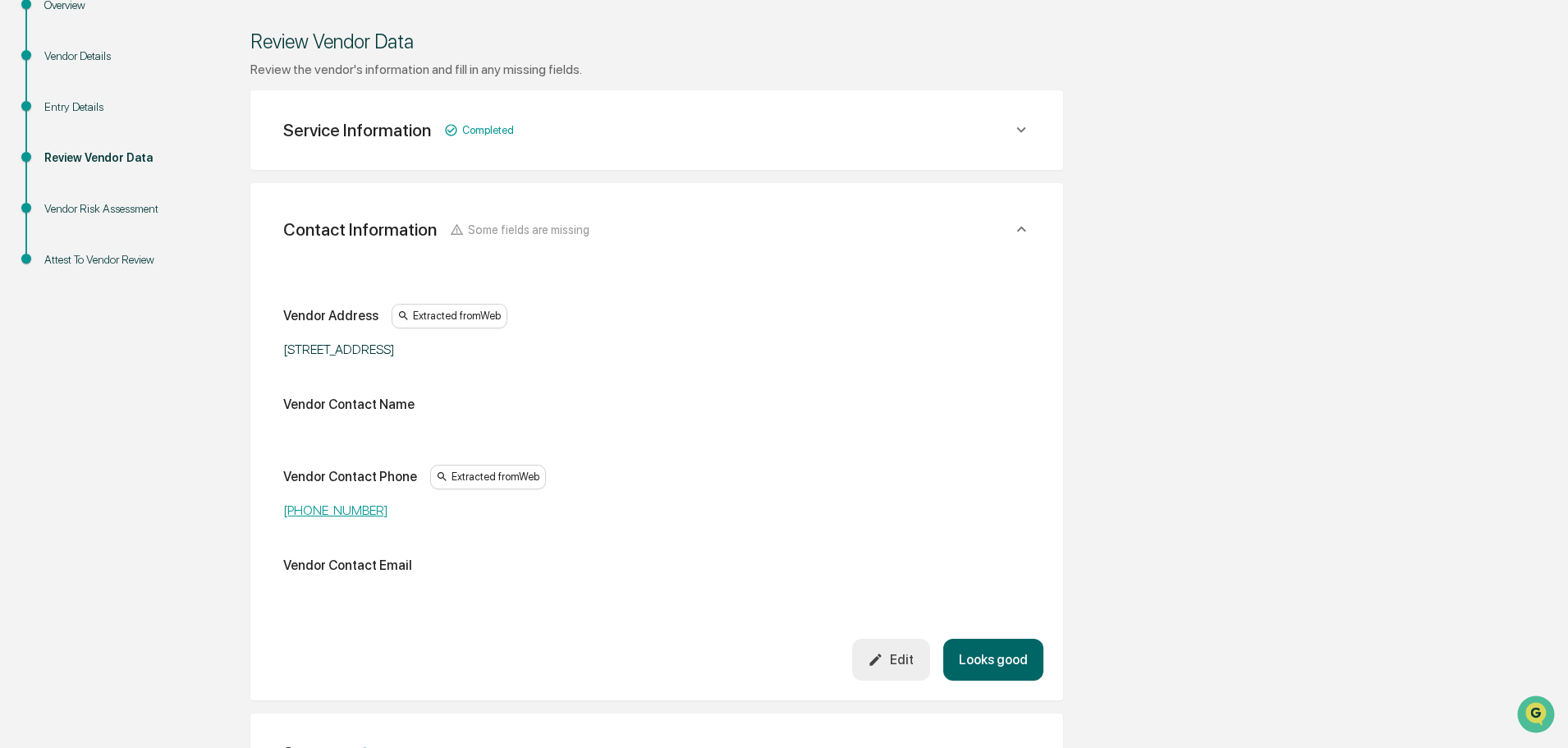
click at [1025, 647] on button "Looks good" at bounding box center [993, 660] width 100 height 42
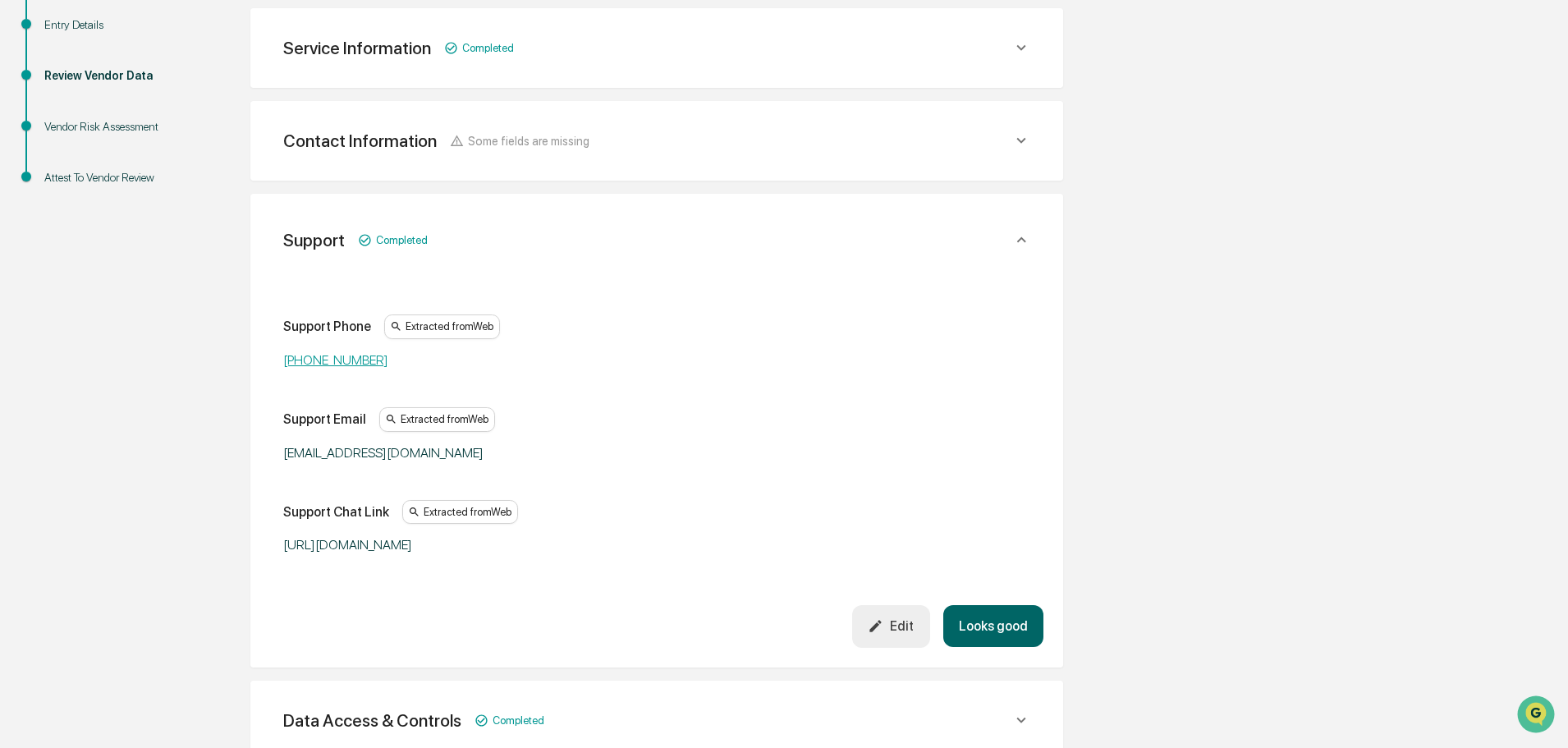
scroll to position [401, 0]
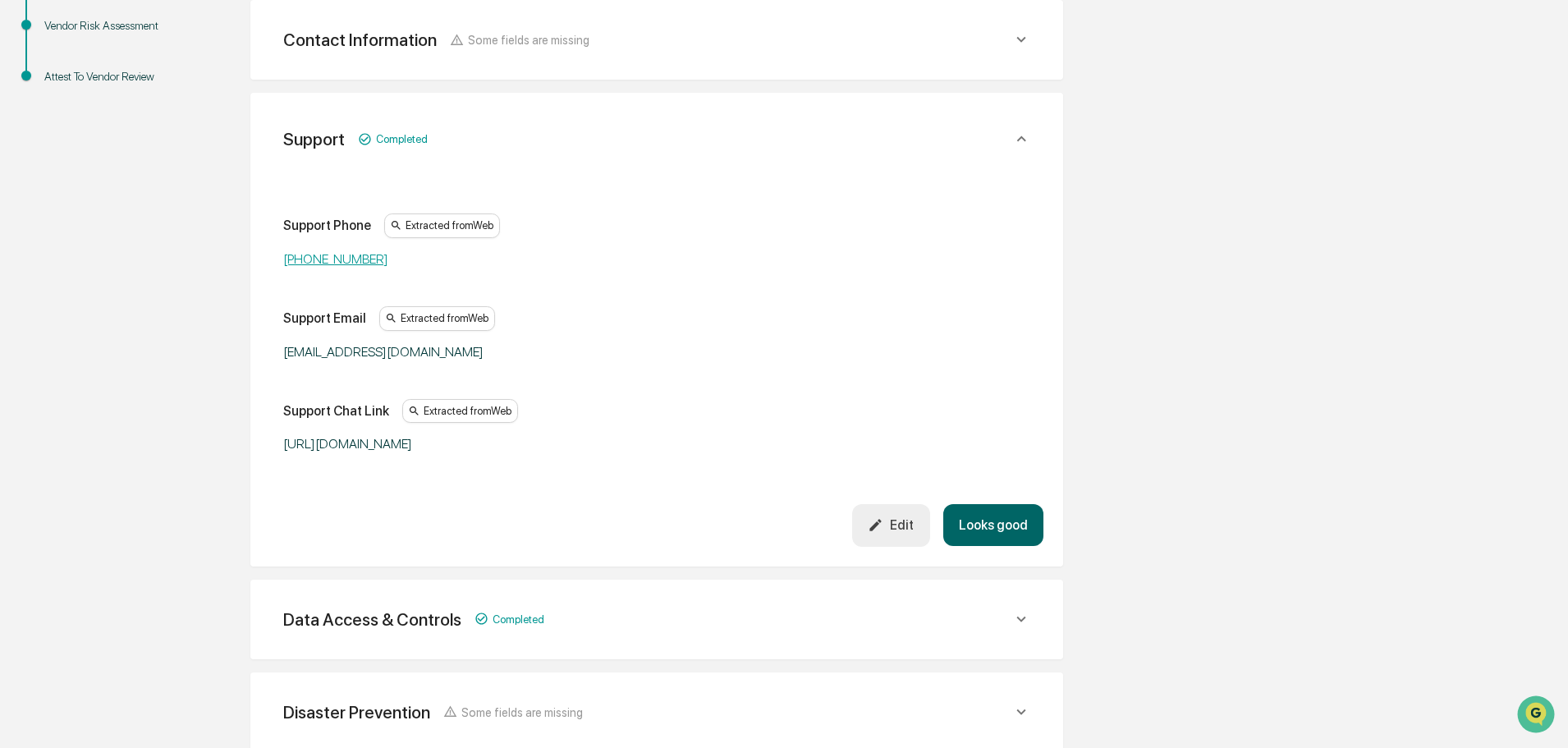
drag, startPoint x: 978, startPoint y: 520, endPoint x: 726, endPoint y: 510, distance: 252.2
click at [978, 520] on button "Looks good" at bounding box center [993, 525] width 100 height 42
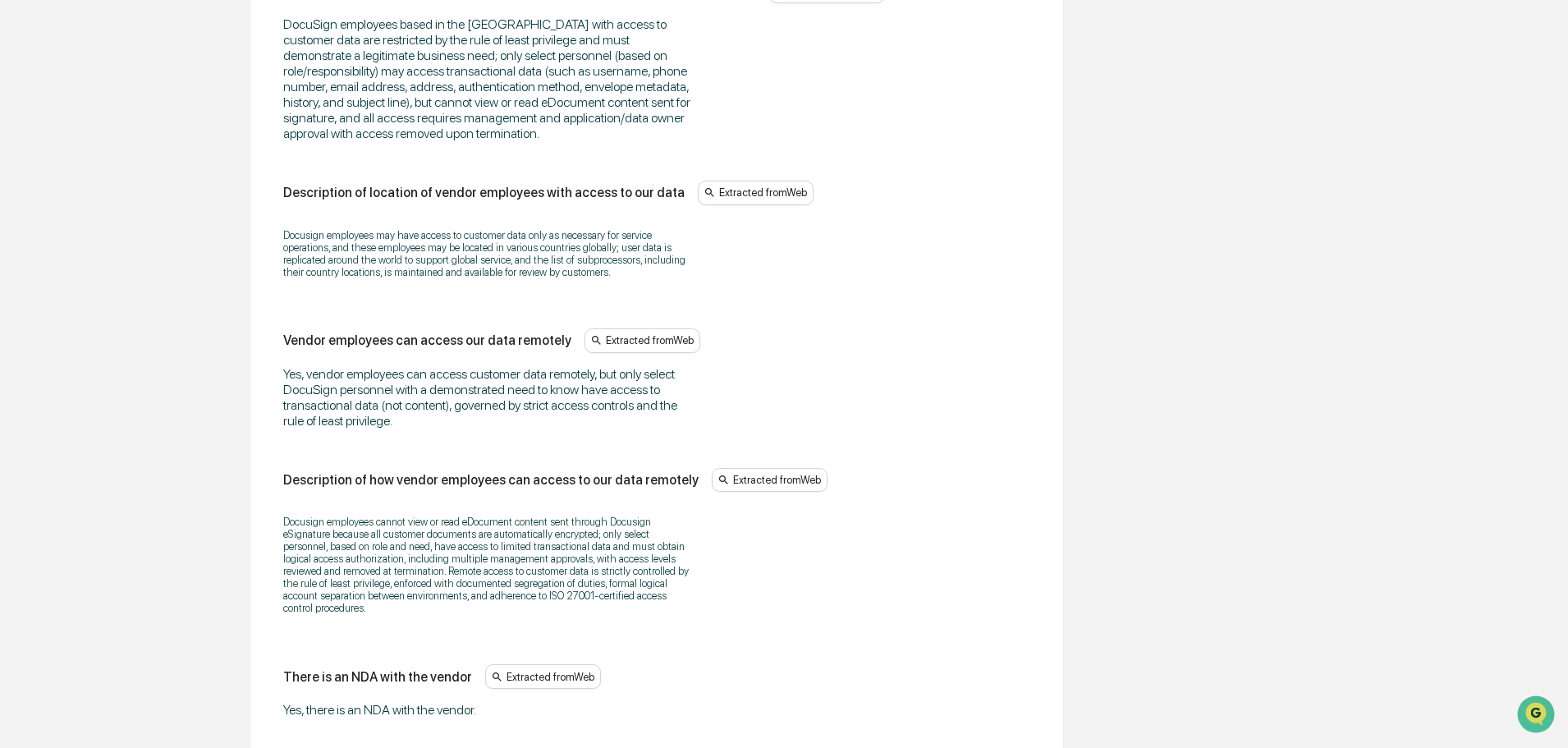
scroll to position [2452, 0]
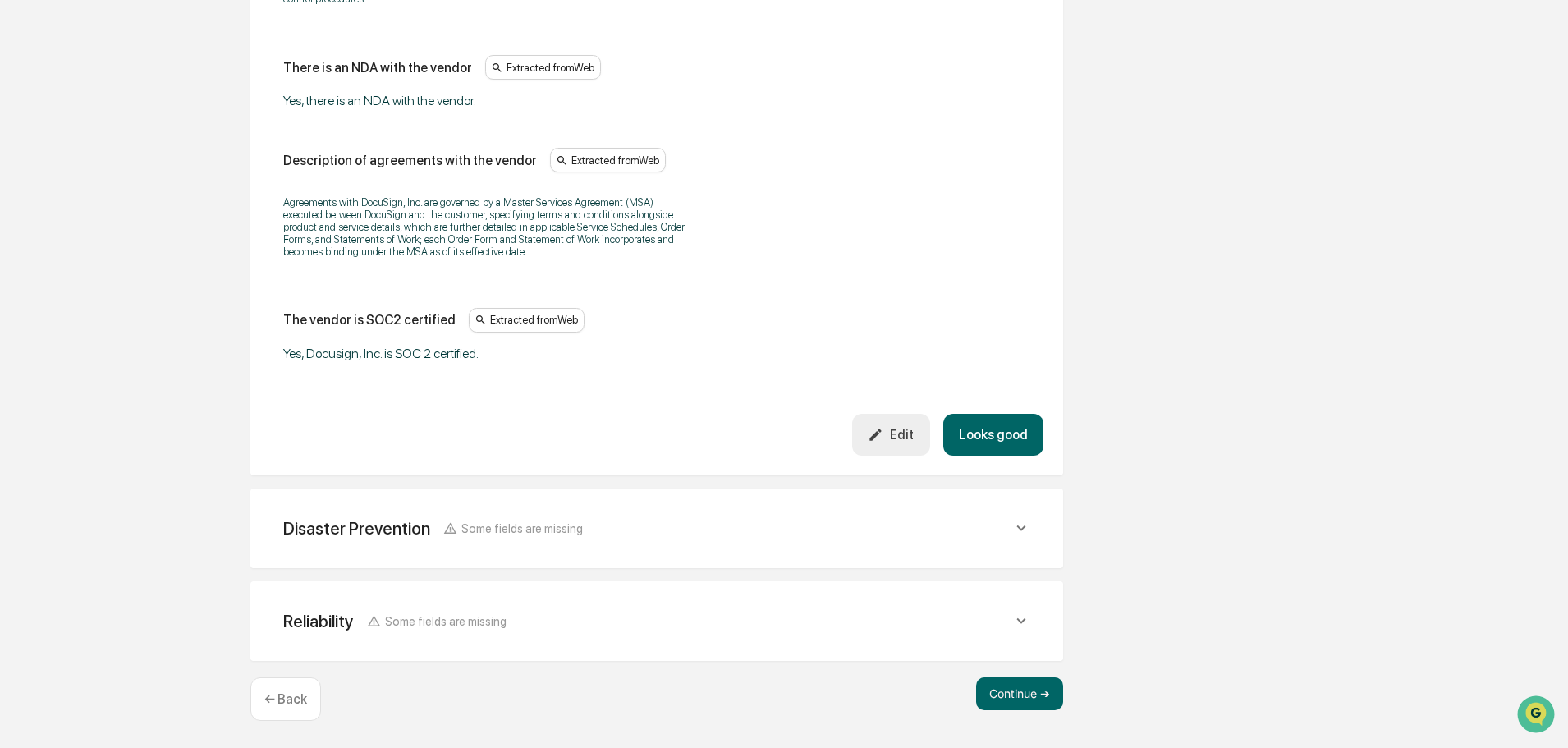
click at [999, 435] on button "Looks good" at bounding box center [993, 435] width 100 height 42
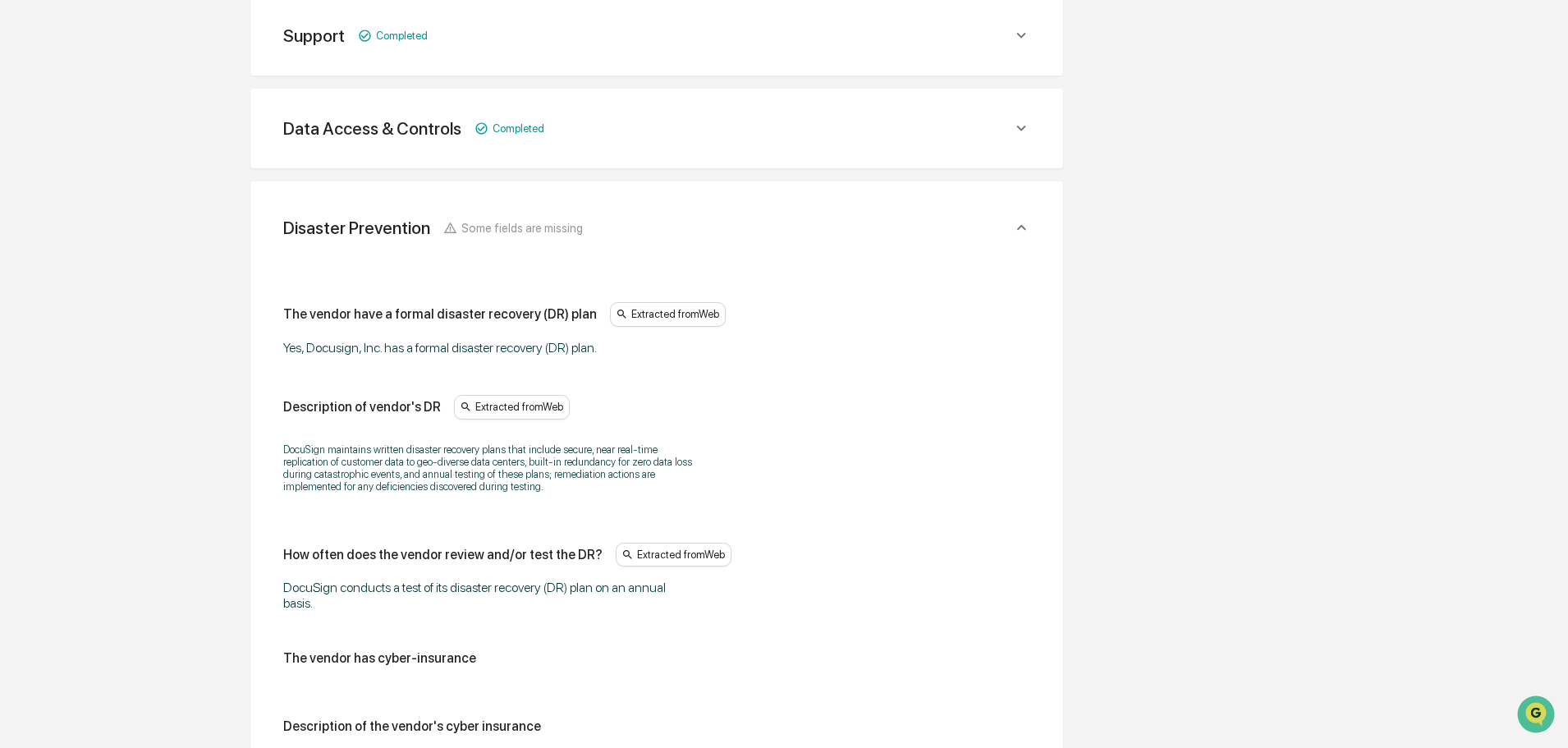
scroll to position [259, 0]
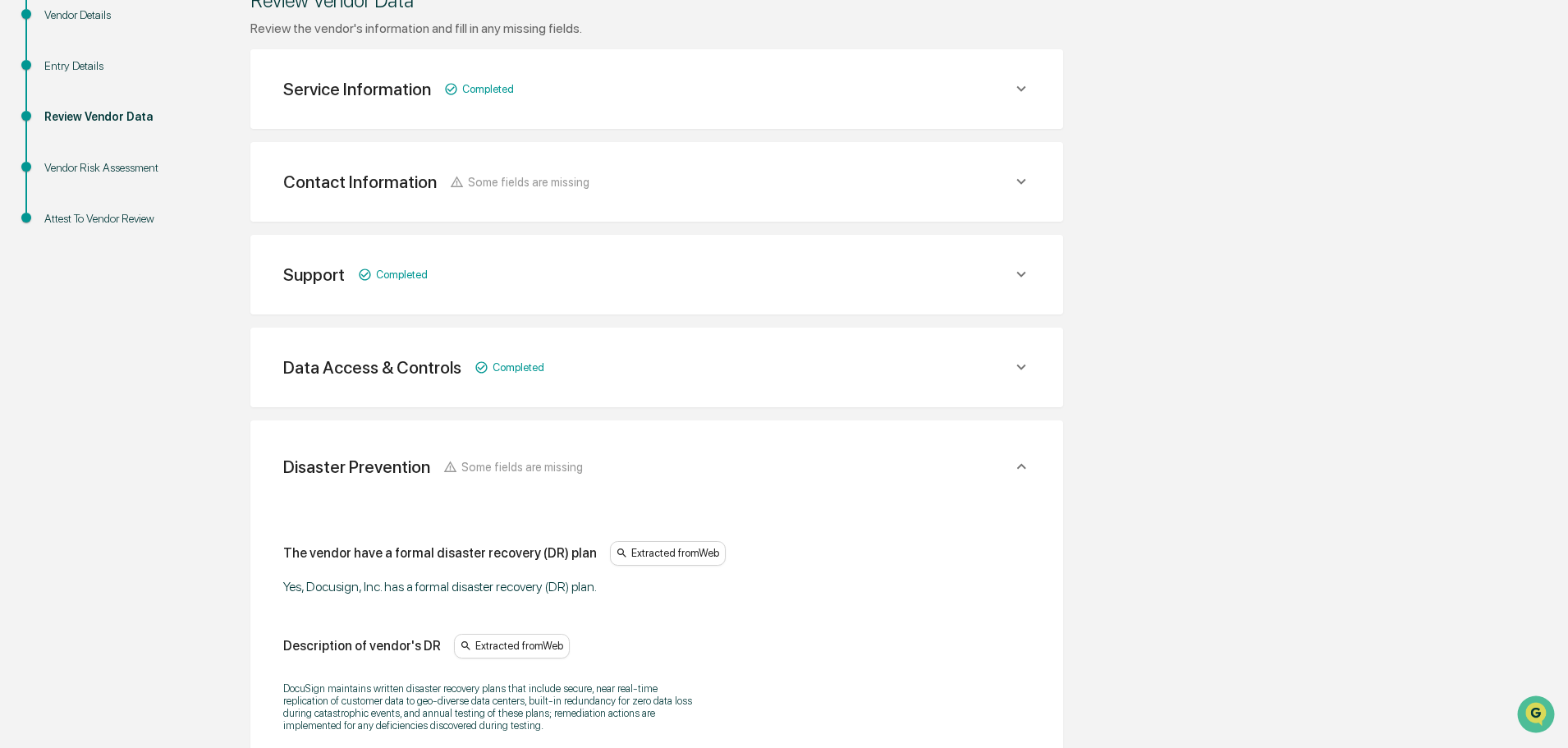
click at [1025, 98] on icon at bounding box center [1021, 88] width 18 height 18
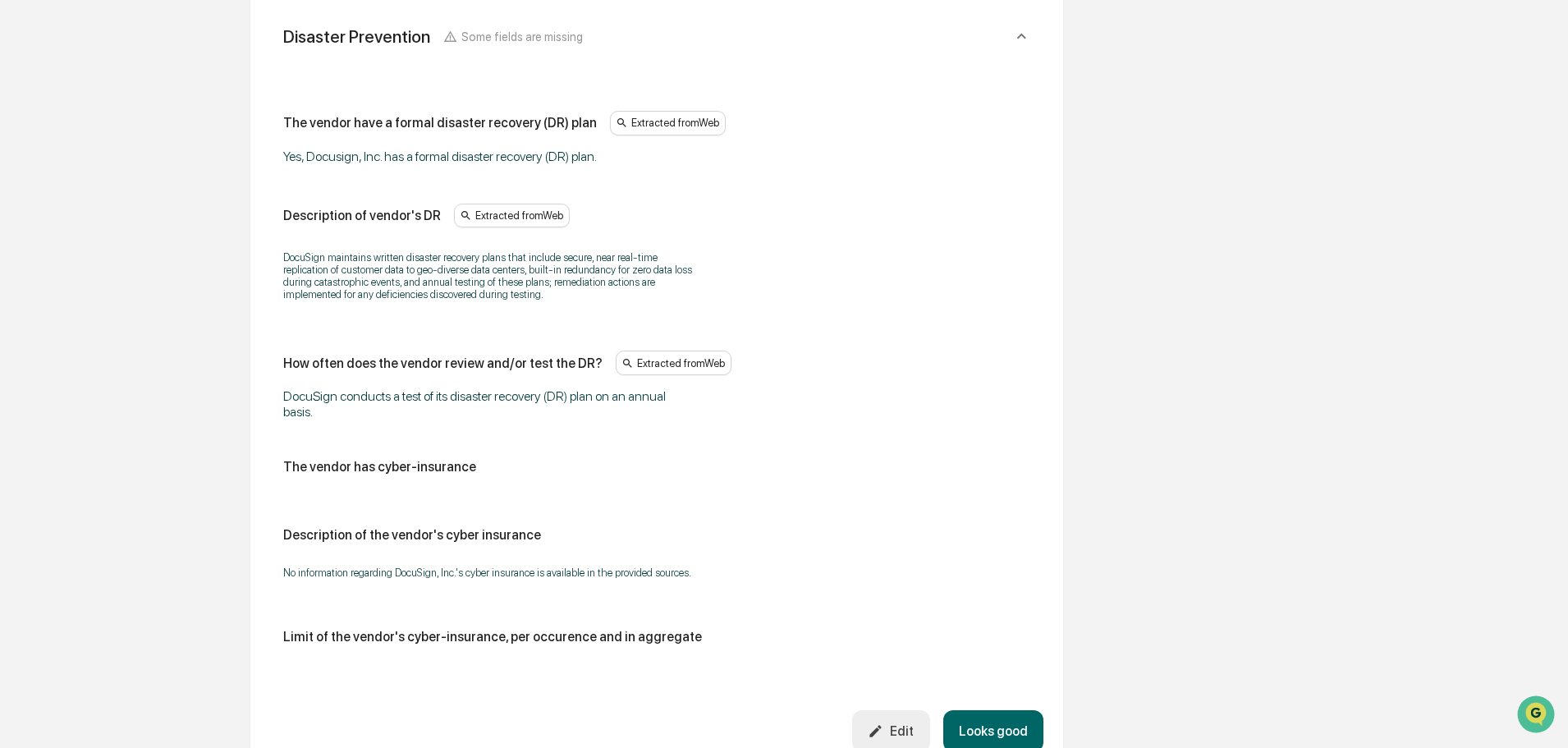
scroll to position [2646, 0]
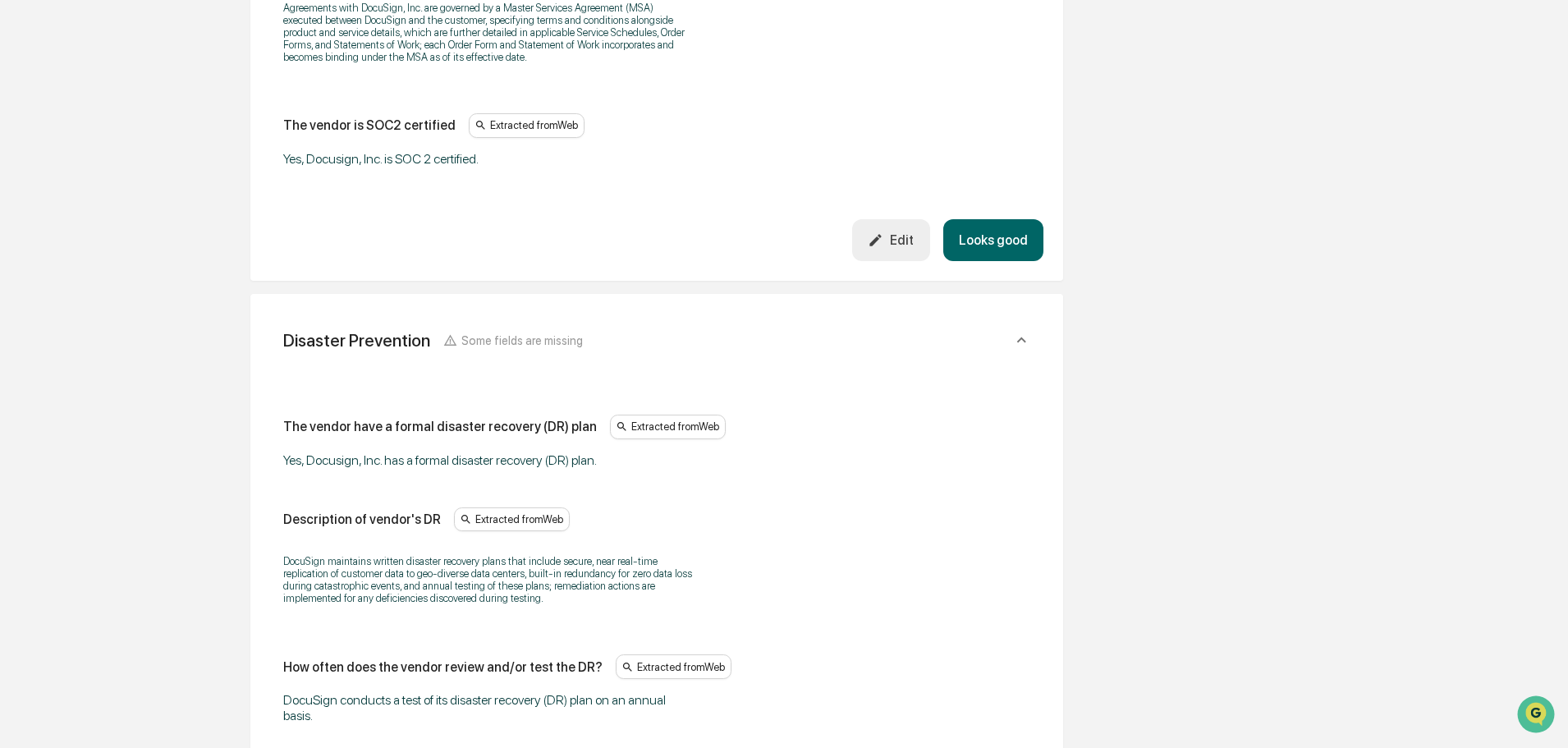
click at [1014, 241] on button "Looks good" at bounding box center [993, 240] width 100 height 42
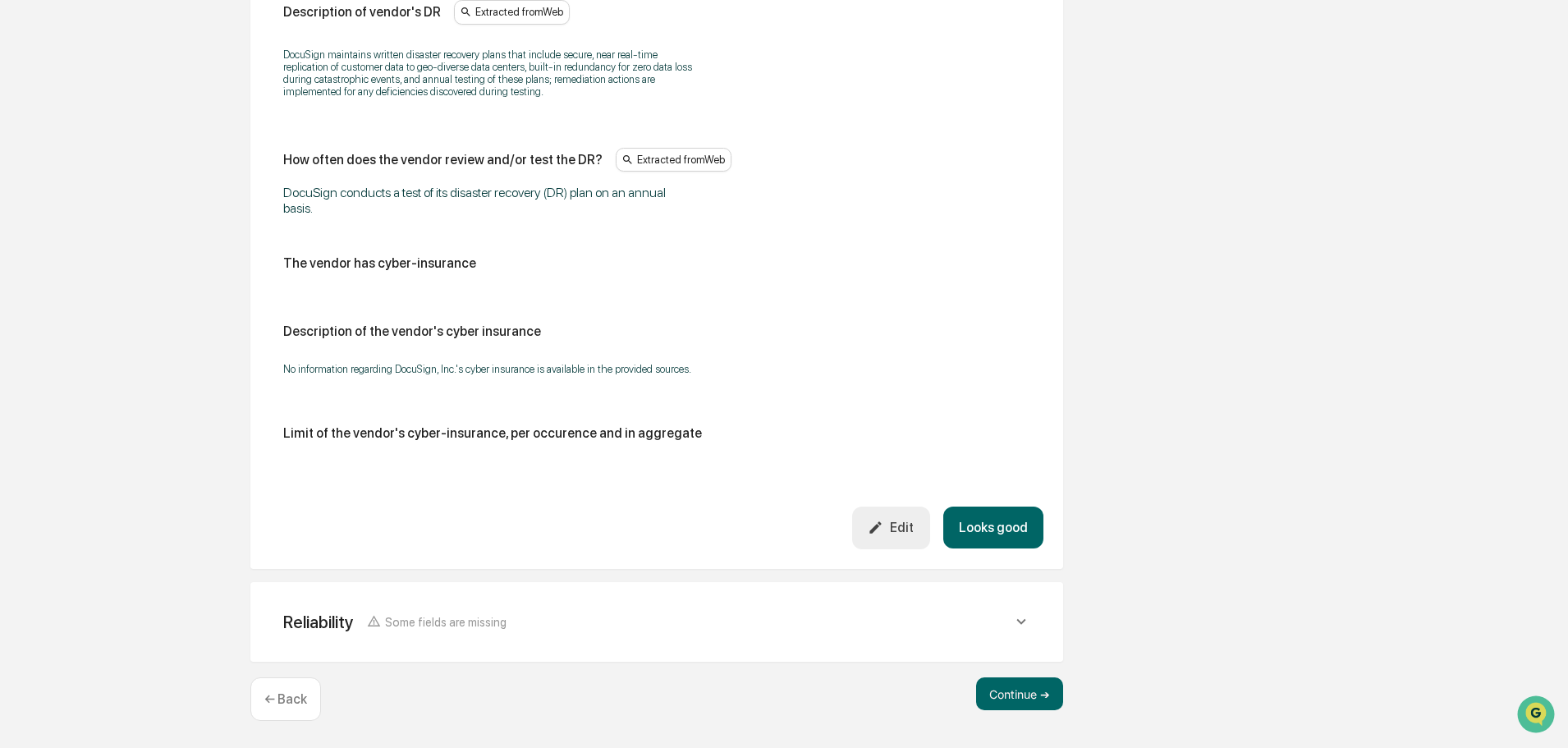
click at [983, 532] on button "Looks good" at bounding box center [993, 527] width 100 height 42
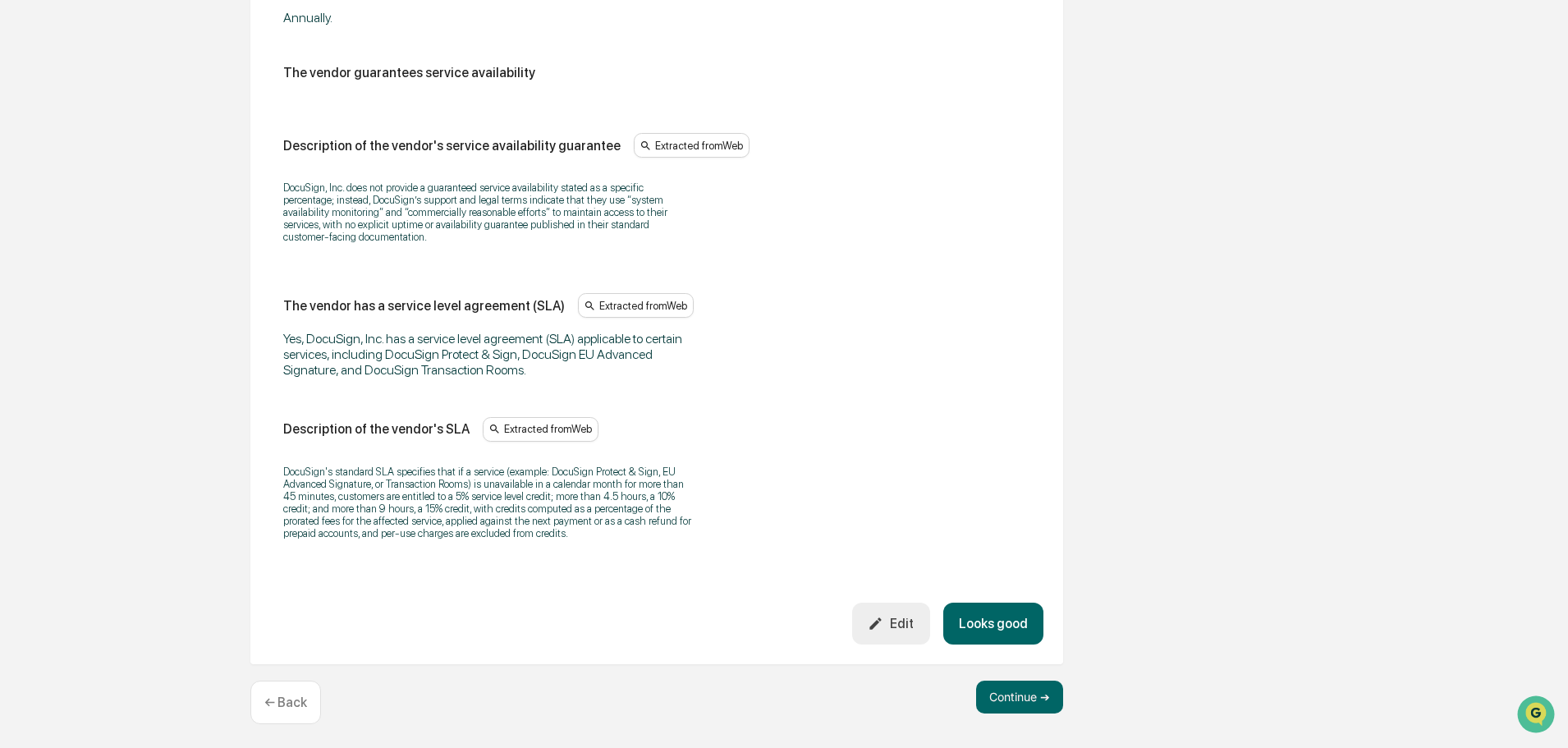
scroll to position [1202, 0]
click at [999, 617] on button "Looks good" at bounding box center [993, 620] width 100 height 42
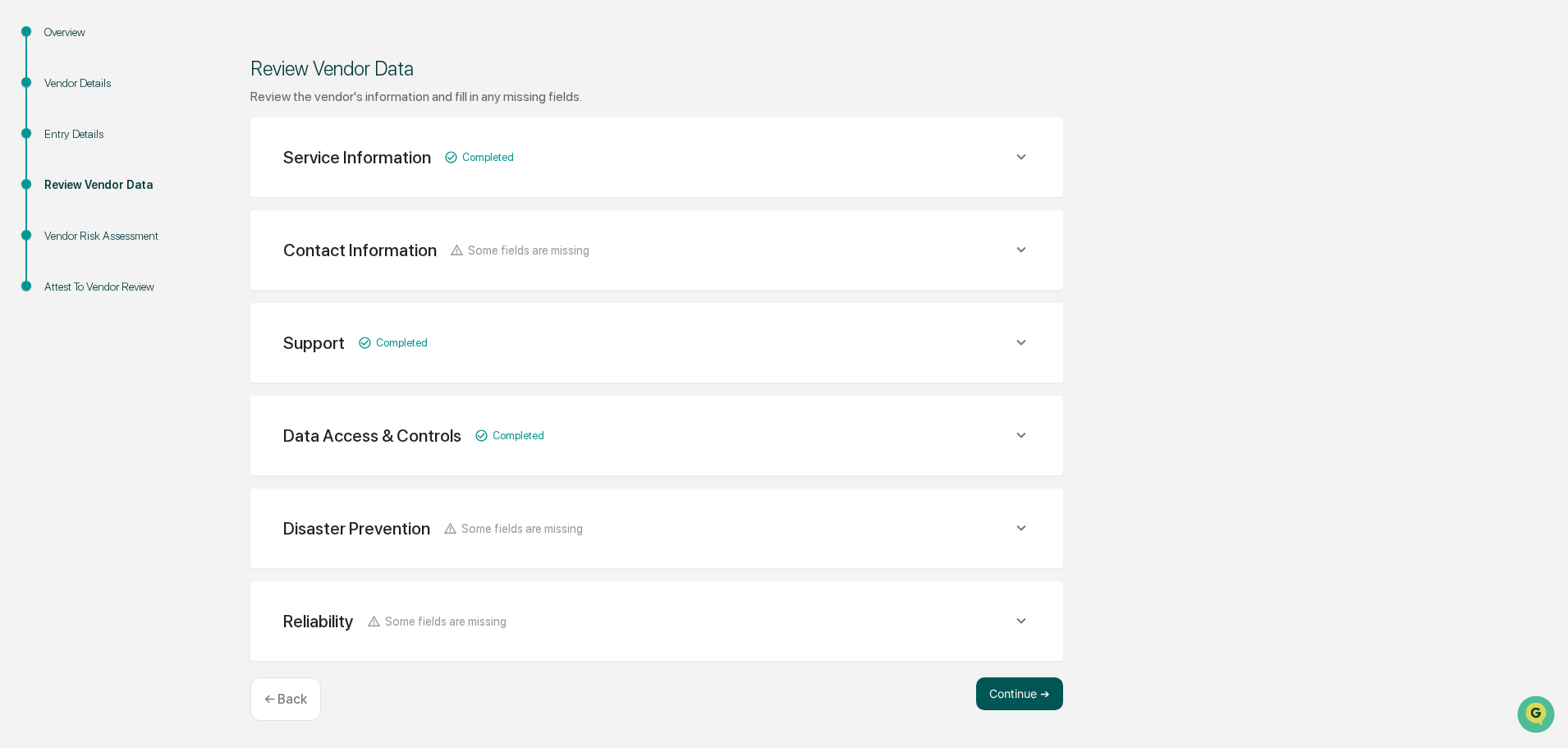
scroll to position [191, 0]
click at [1041, 692] on button "Continue ➔" at bounding box center [1019, 693] width 87 height 32
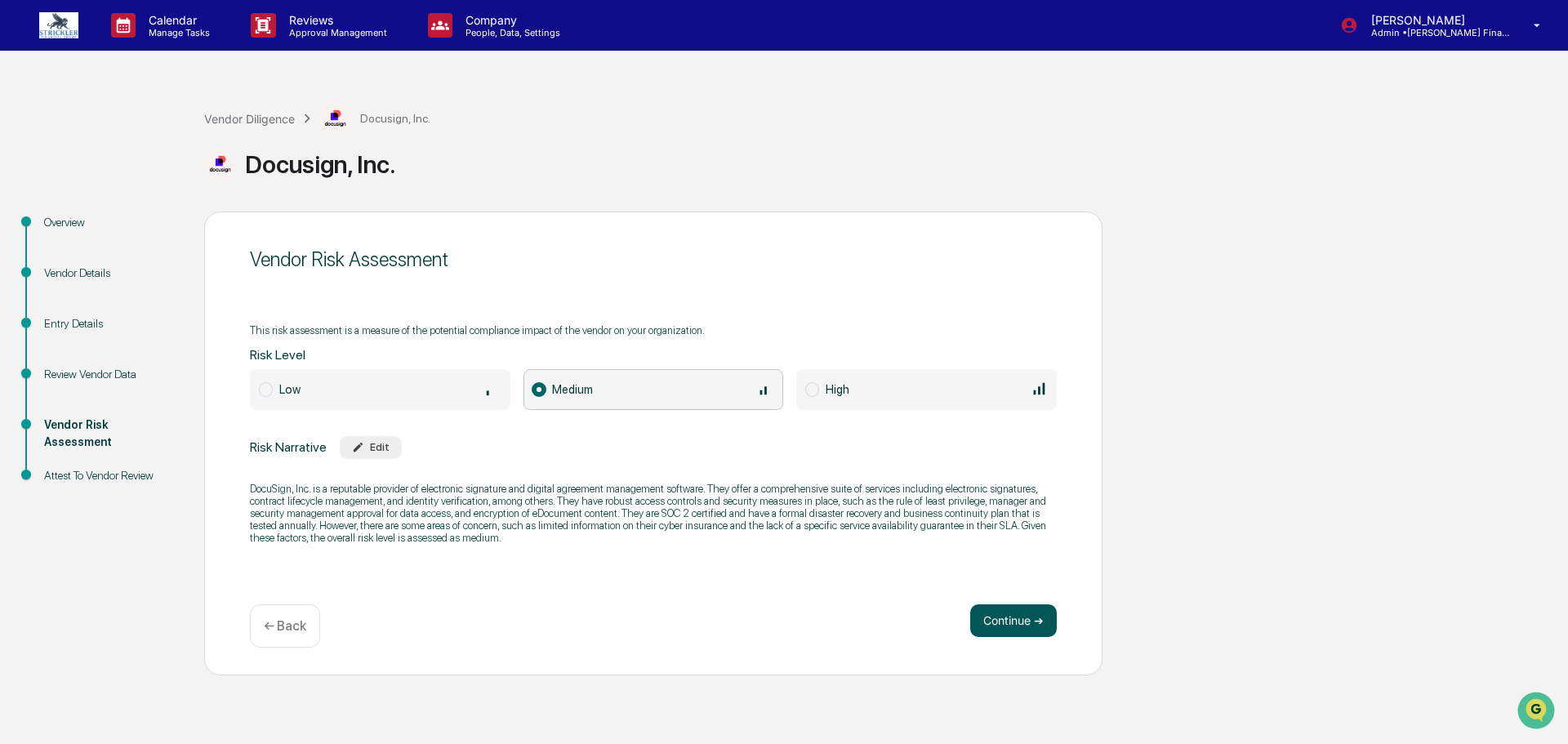
click at [987, 619] on button "Continue ➔" at bounding box center [1013, 620] width 87 height 32
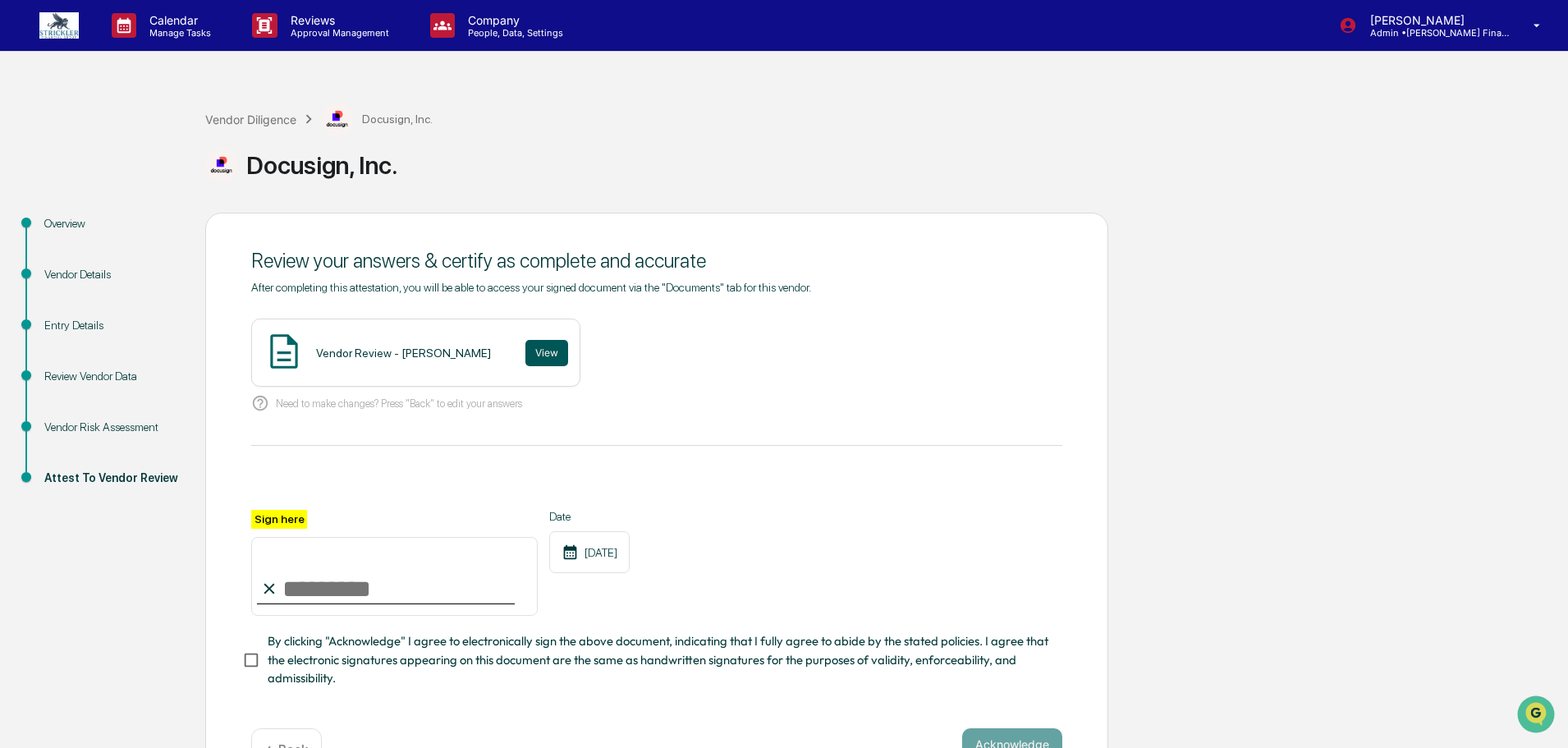
click at [526, 345] on button "View" at bounding box center [548, 352] width 43 height 27
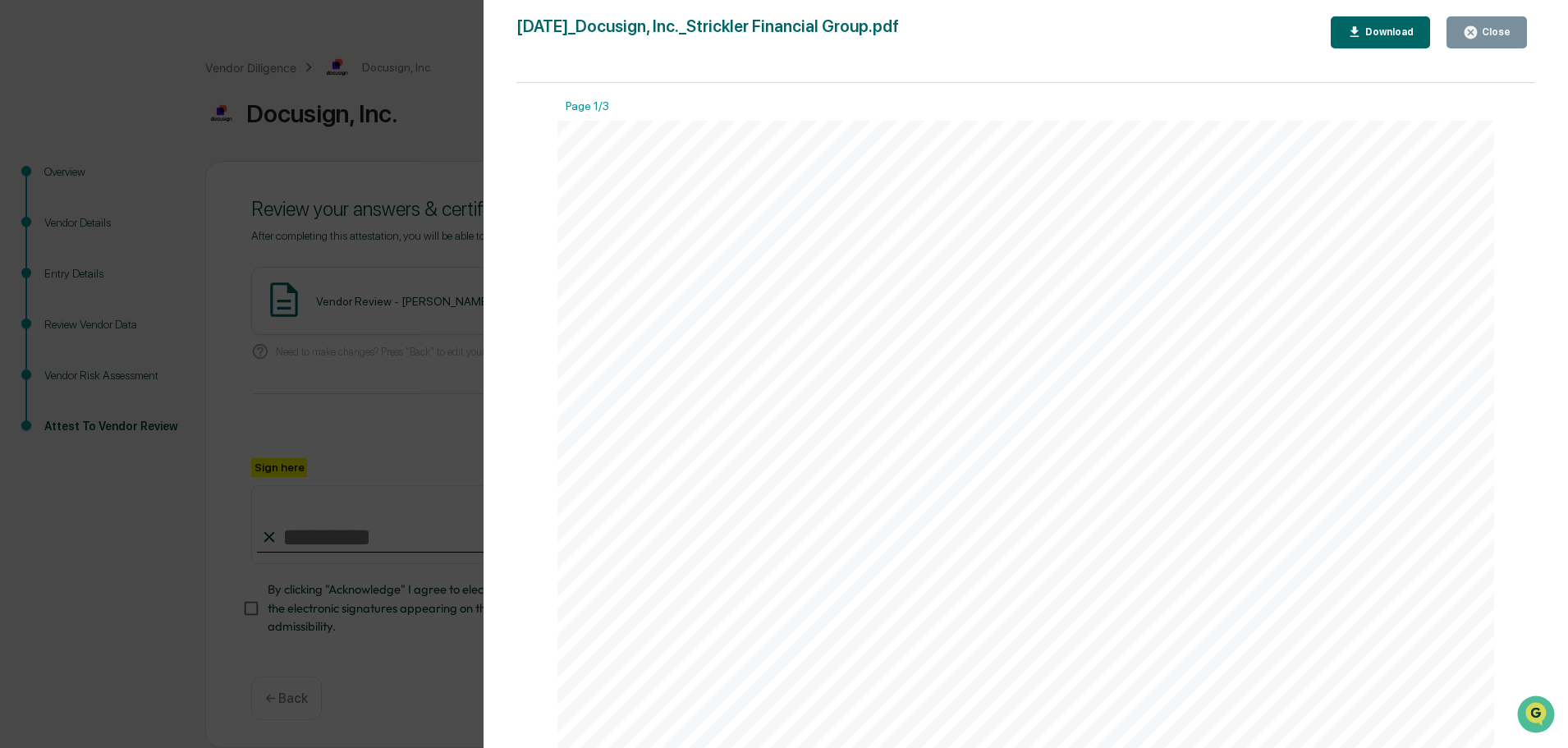
drag, startPoint x: 1508, startPoint y: 33, endPoint x: 1470, endPoint y: 50, distance: 41.6
click at [1508, 34] on div "Close" at bounding box center [1494, 32] width 32 height 12
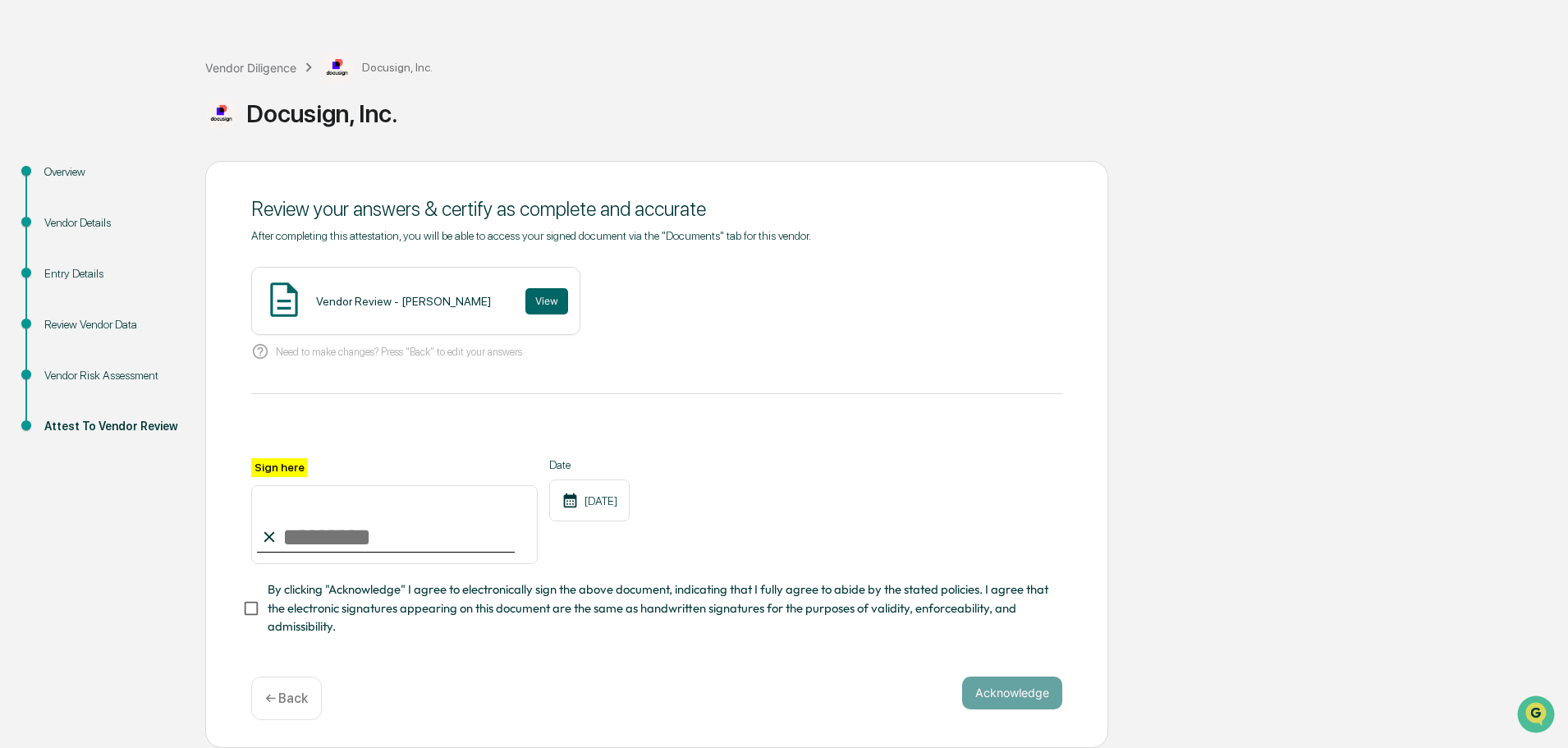
click at [378, 515] on input "Sign here" at bounding box center [394, 525] width 287 height 79
type input "*********"
click at [1009, 702] on button "Acknowledge" at bounding box center [1013, 693] width 100 height 32
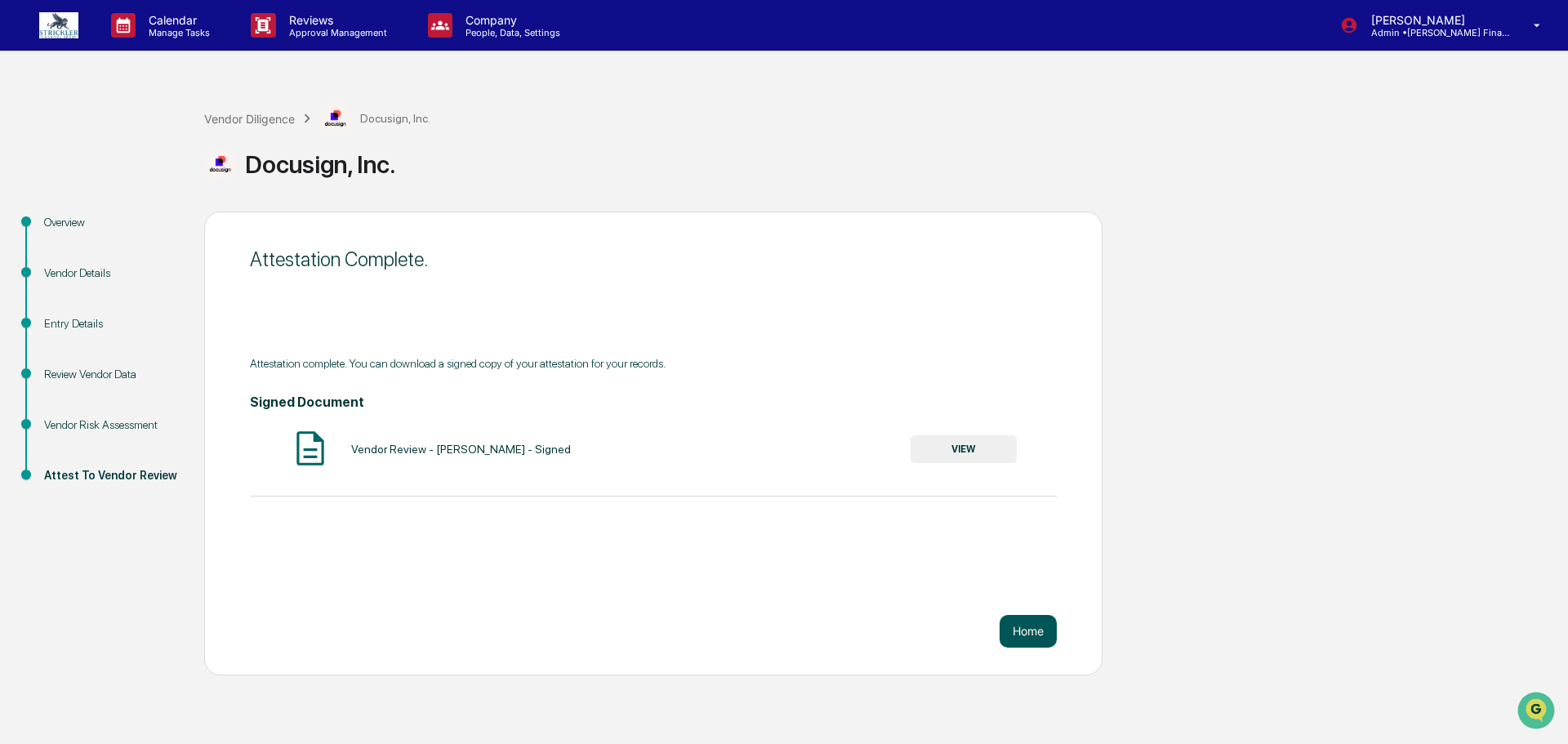
click at [1010, 624] on button "Home" at bounding box center [1027, 631] width 58 height 32
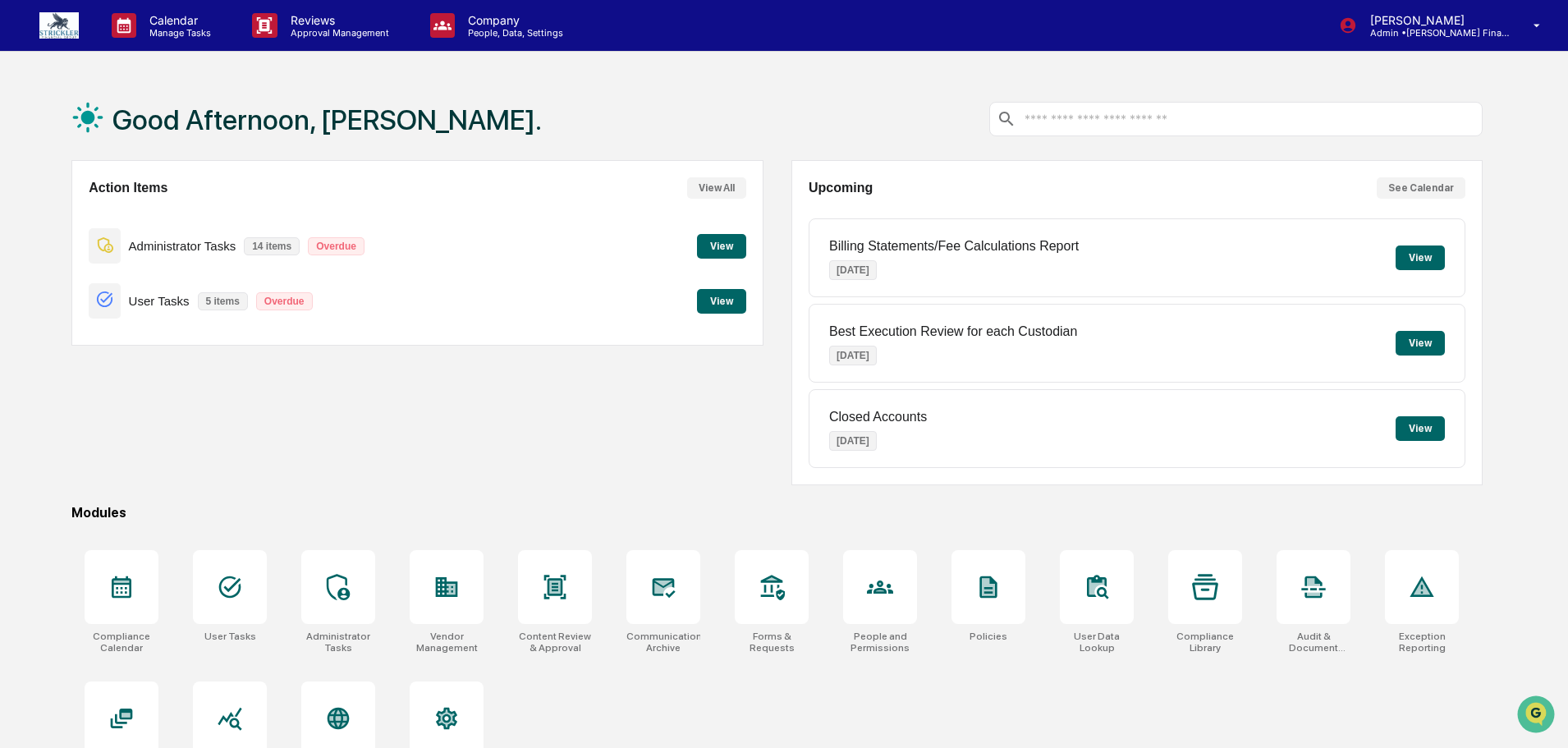
click at [711, 298] on button "View" at bounding box center [721, 301] width 49 height 25
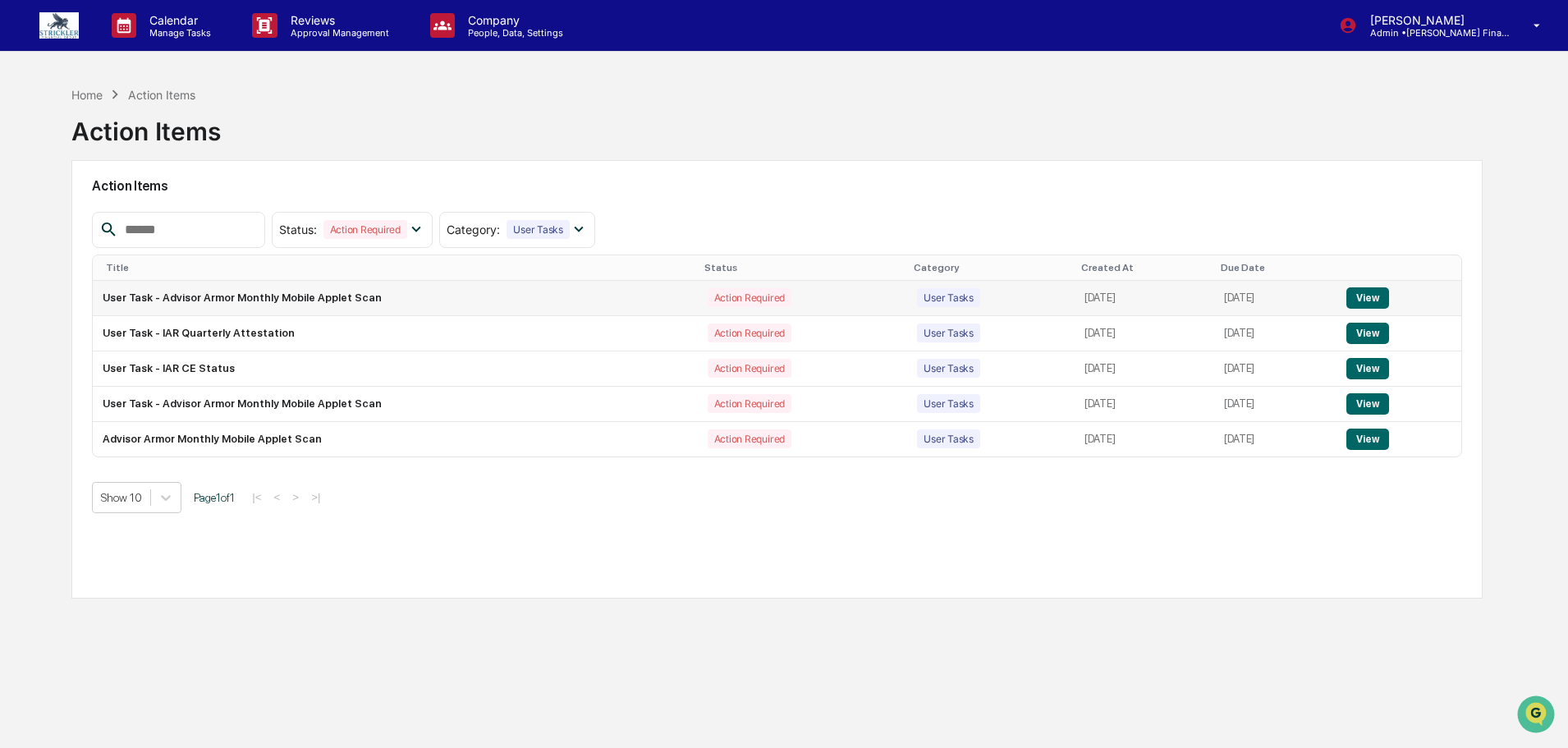
click at [1364, 296] on button "View" at bounding box center [1367, 298] width 42 height 22
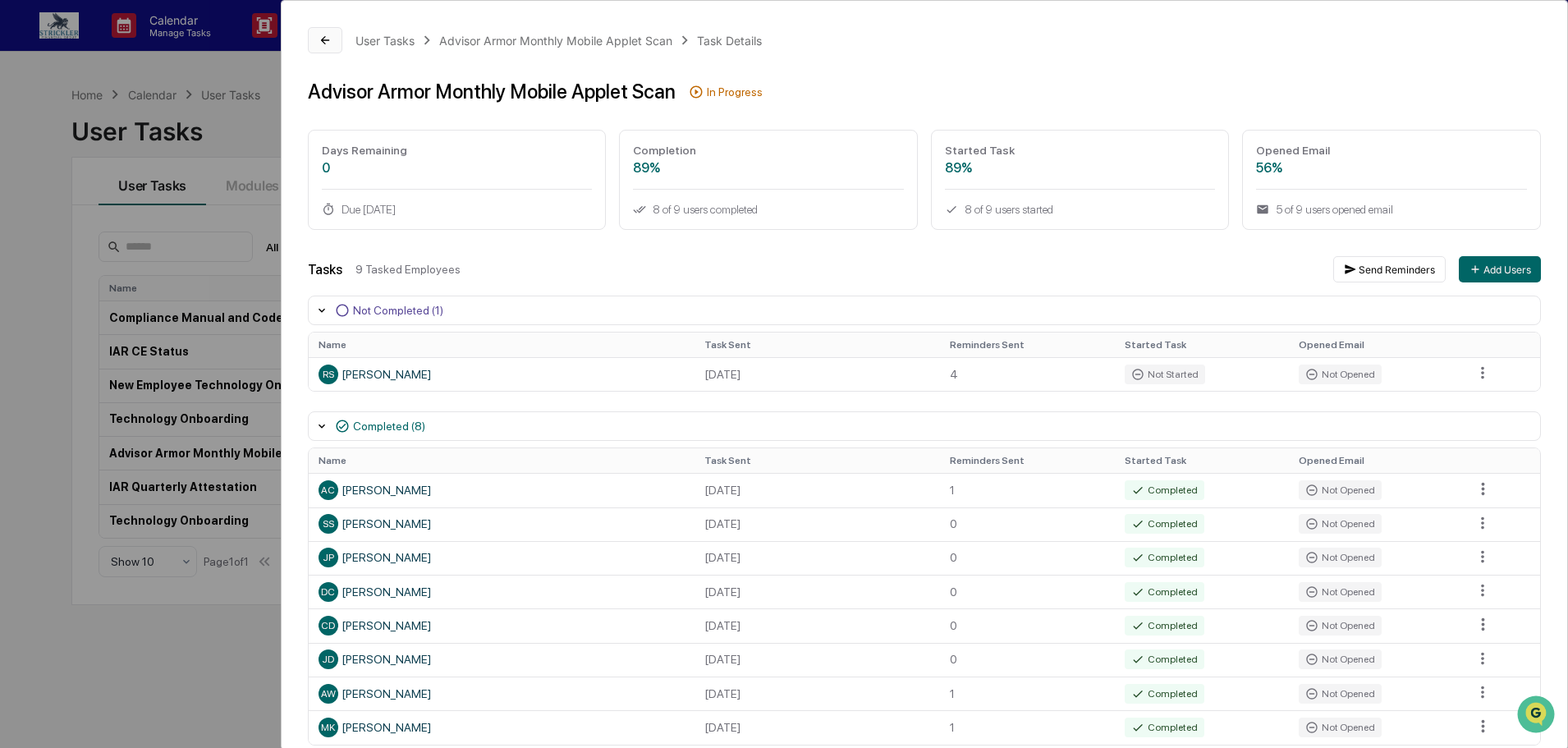
click at [329, 48] on button at bounding box center [325, 40] width 34 height 27
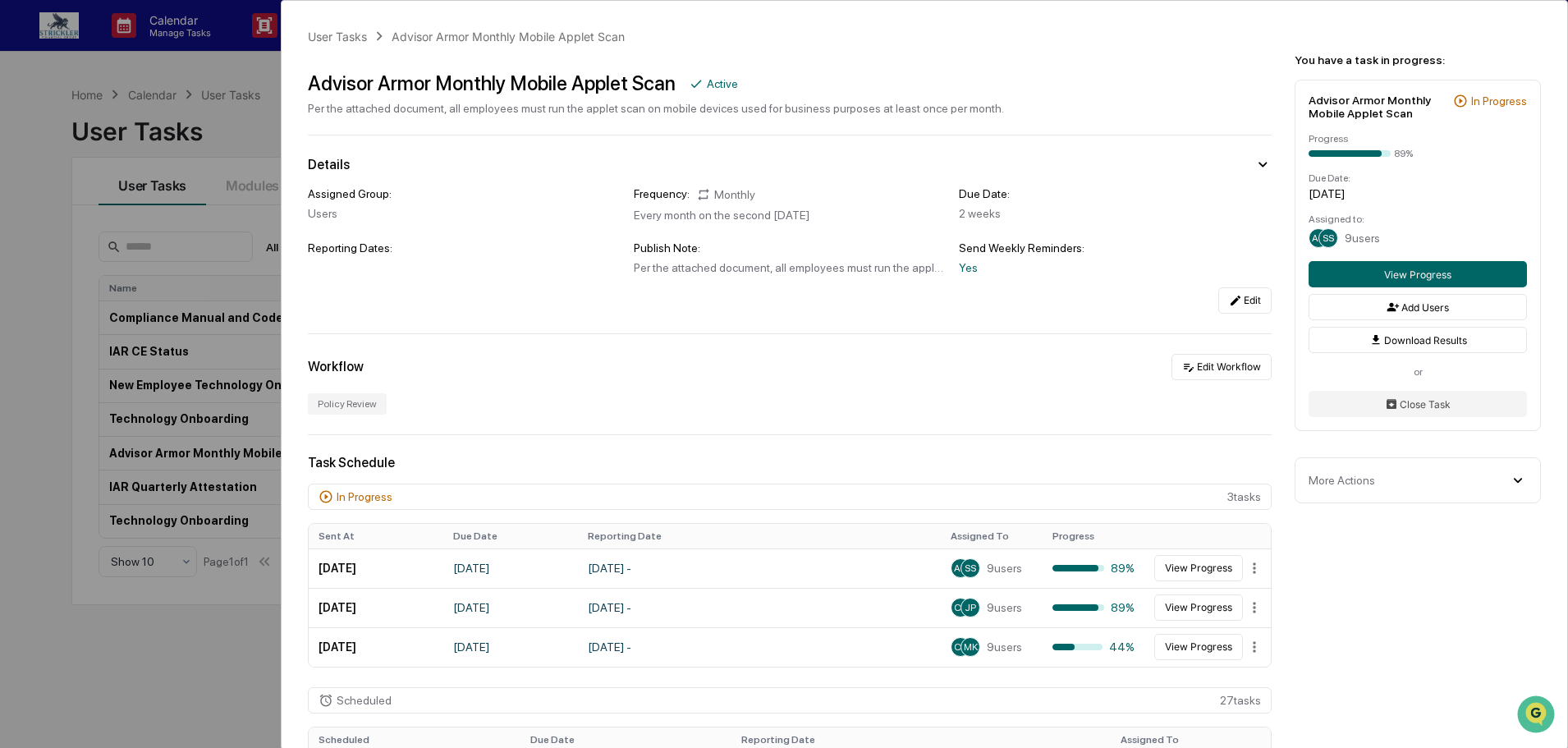
click at [230, 118] on div "User Tasks Advisor Armor Monthly Mobile Applet Scan Advisor Armor Monthly Mobil…" at bounding box center [784, 374] width 1568 height 748
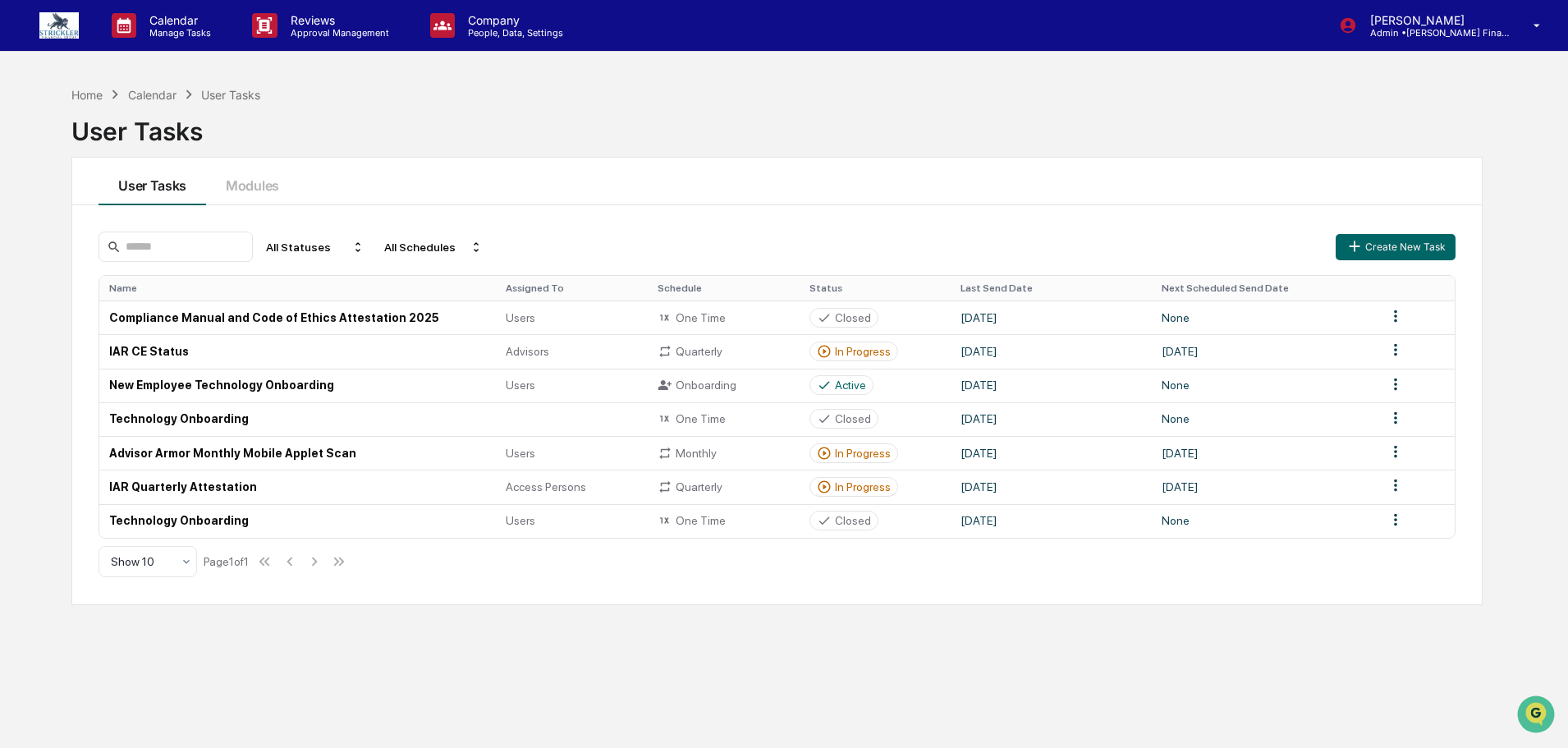
click at [75, 32] on img at bounding box center [59, 26] width 39 height 27
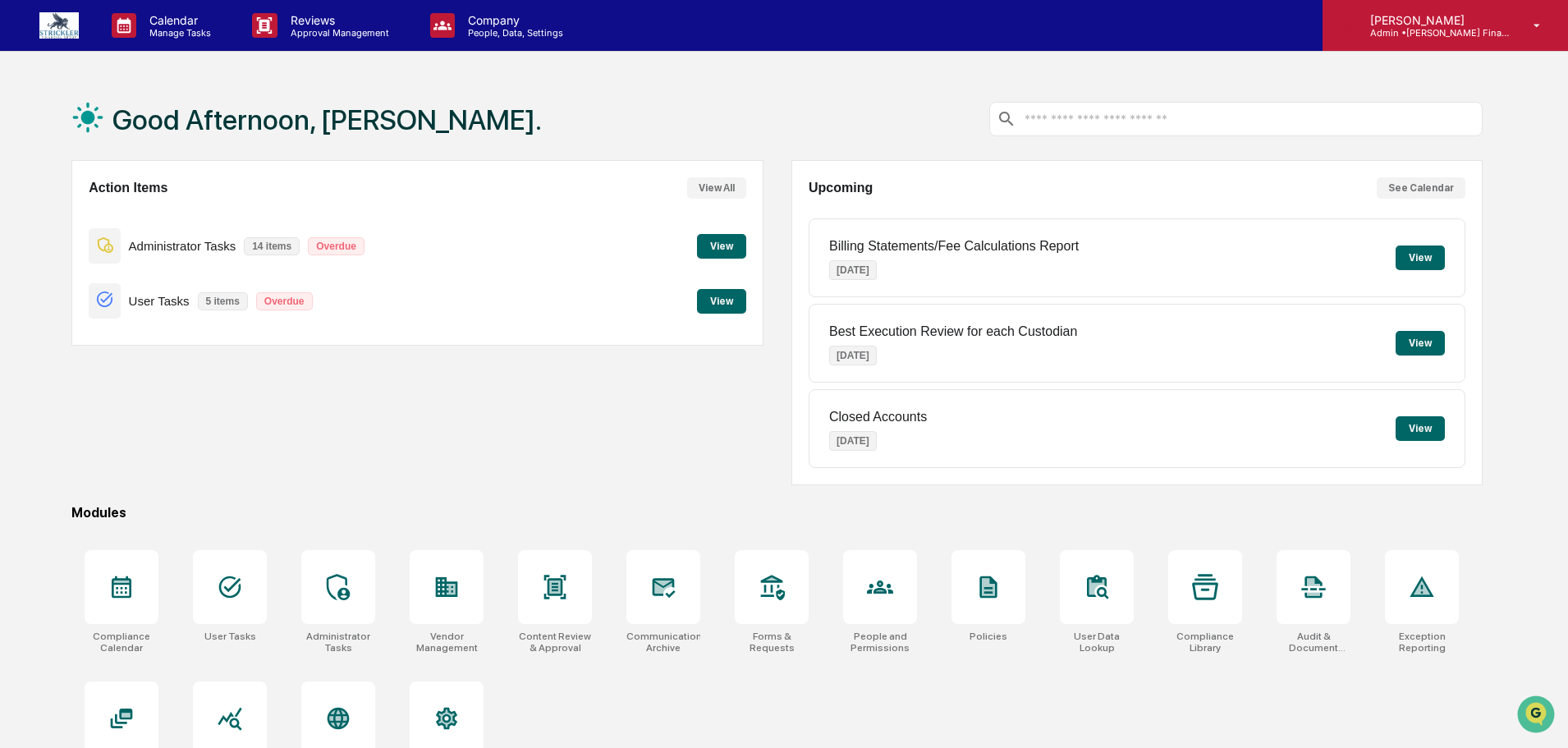
click at [1470, 31] on p "Admin • [PERSON_NAME] Financial Group" at bounding box center [1434, 33] width 153 height 12
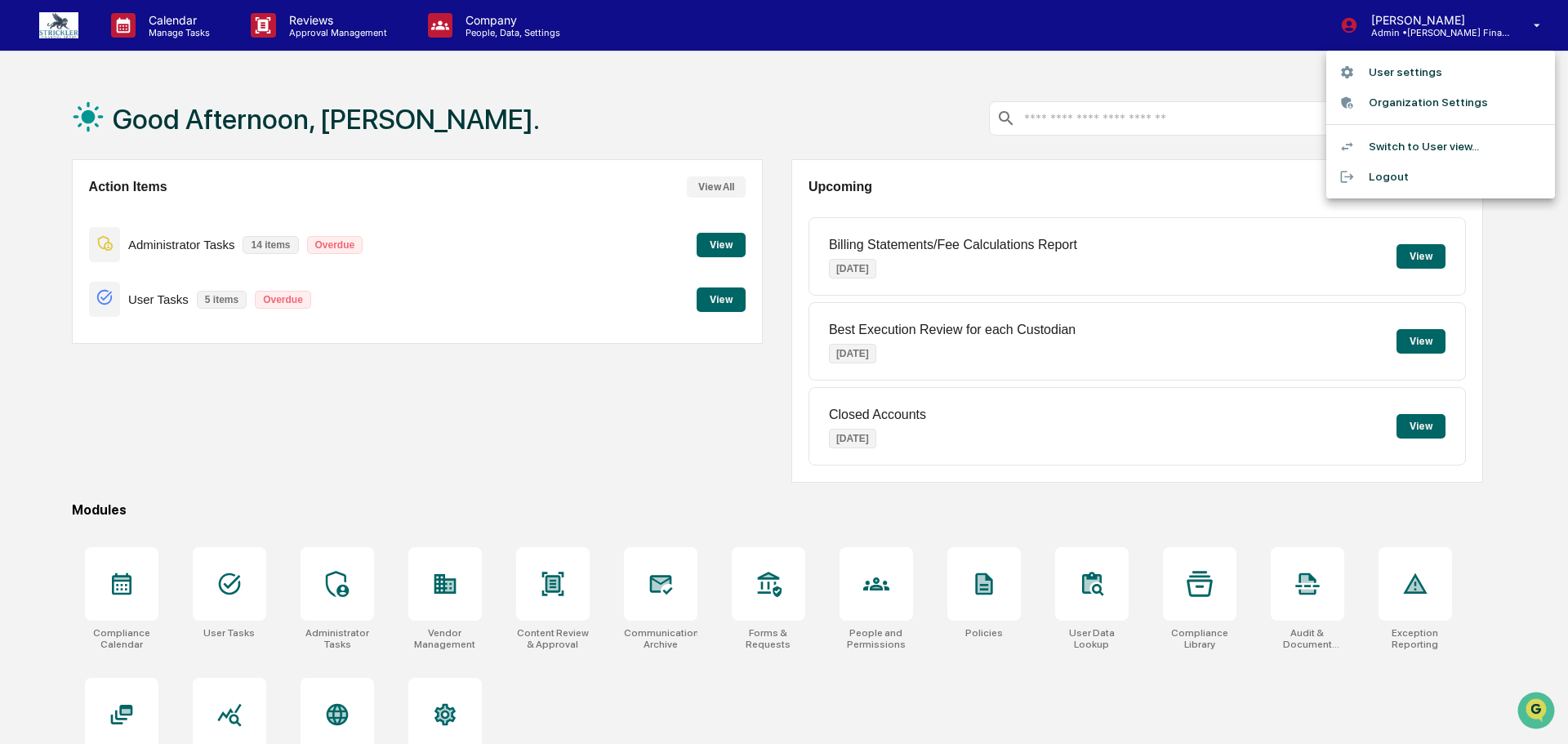
click at [1435, 133] on li "Switch to User view..." at bounding box center [1440, 146] width 228 height 30
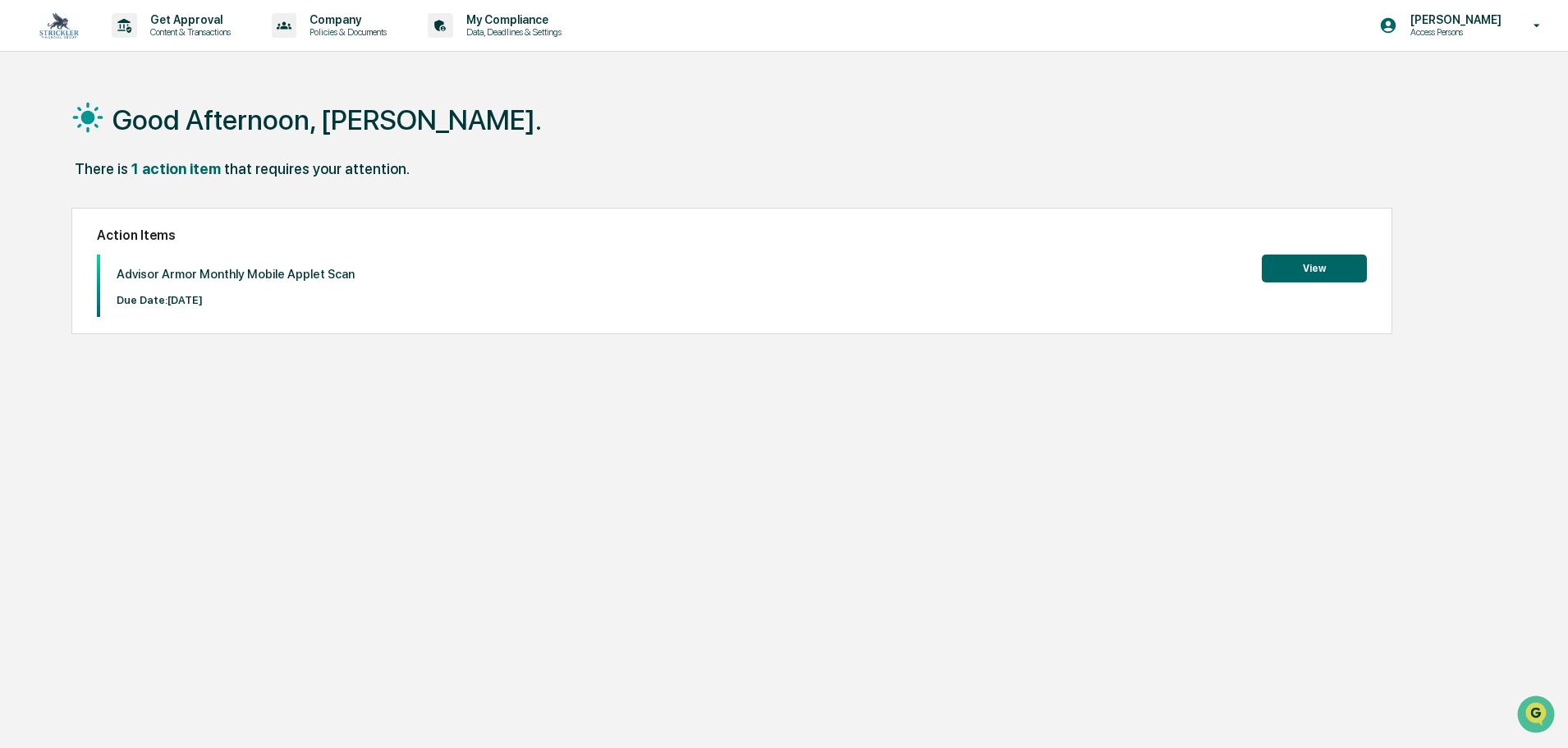
click at [1341, 275] on button "View" at bounding box center [1314, 268] width 105 height 27
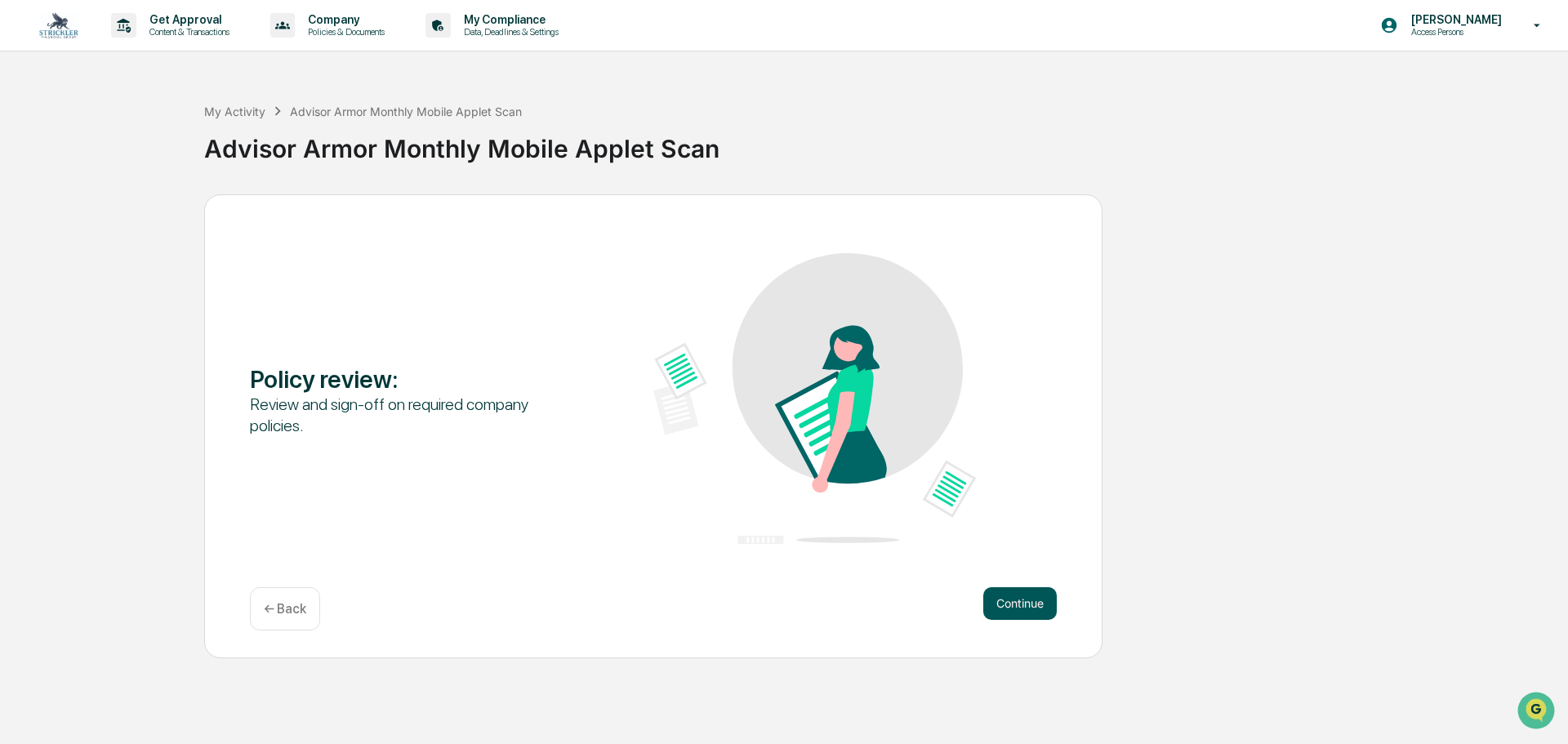
click at [1011, 608] on button "Continue" at bounding box center [1019, 603] width 73 height 32
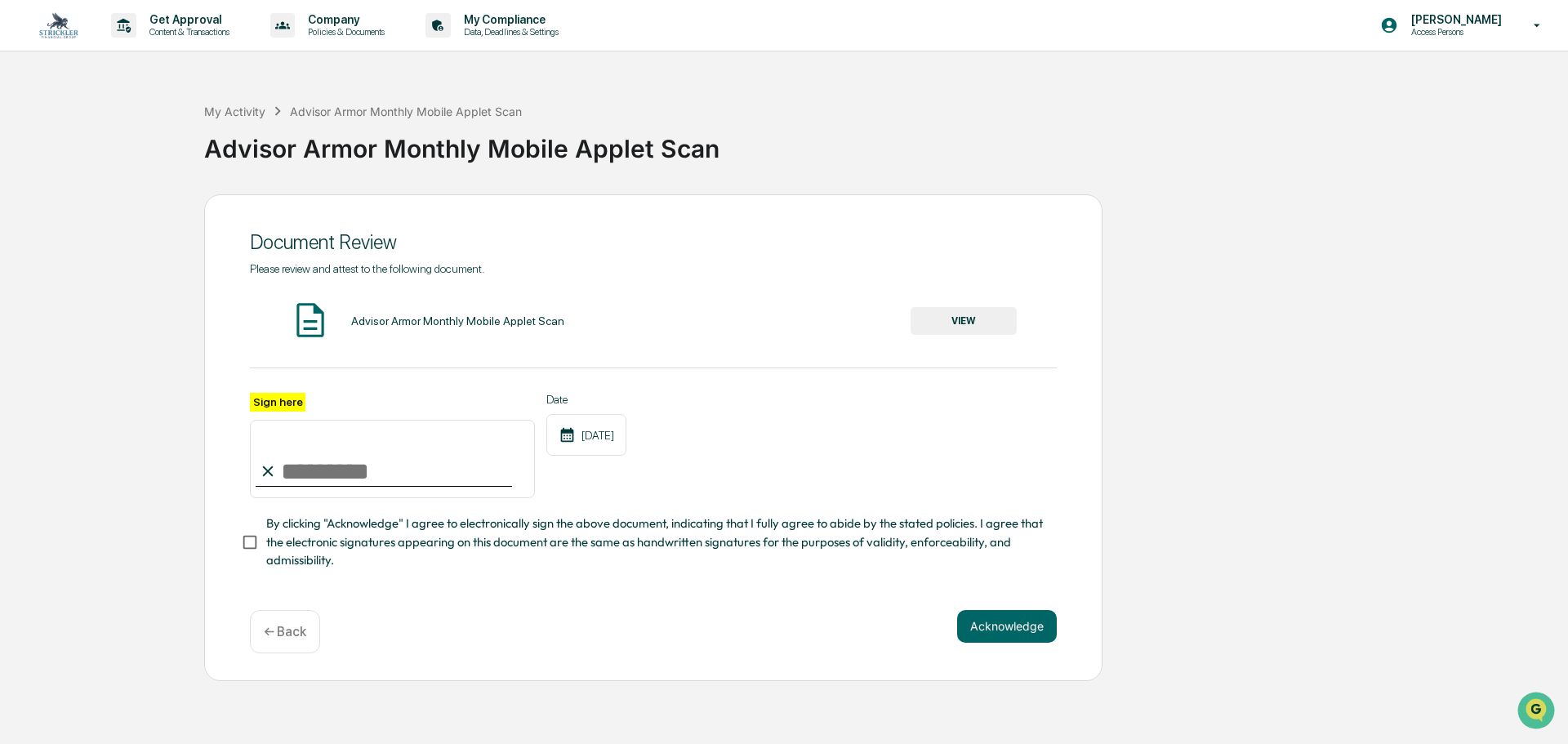
click at [981, 314] on button "VIEW" at bounding box center [963, 321] width 106 height 27
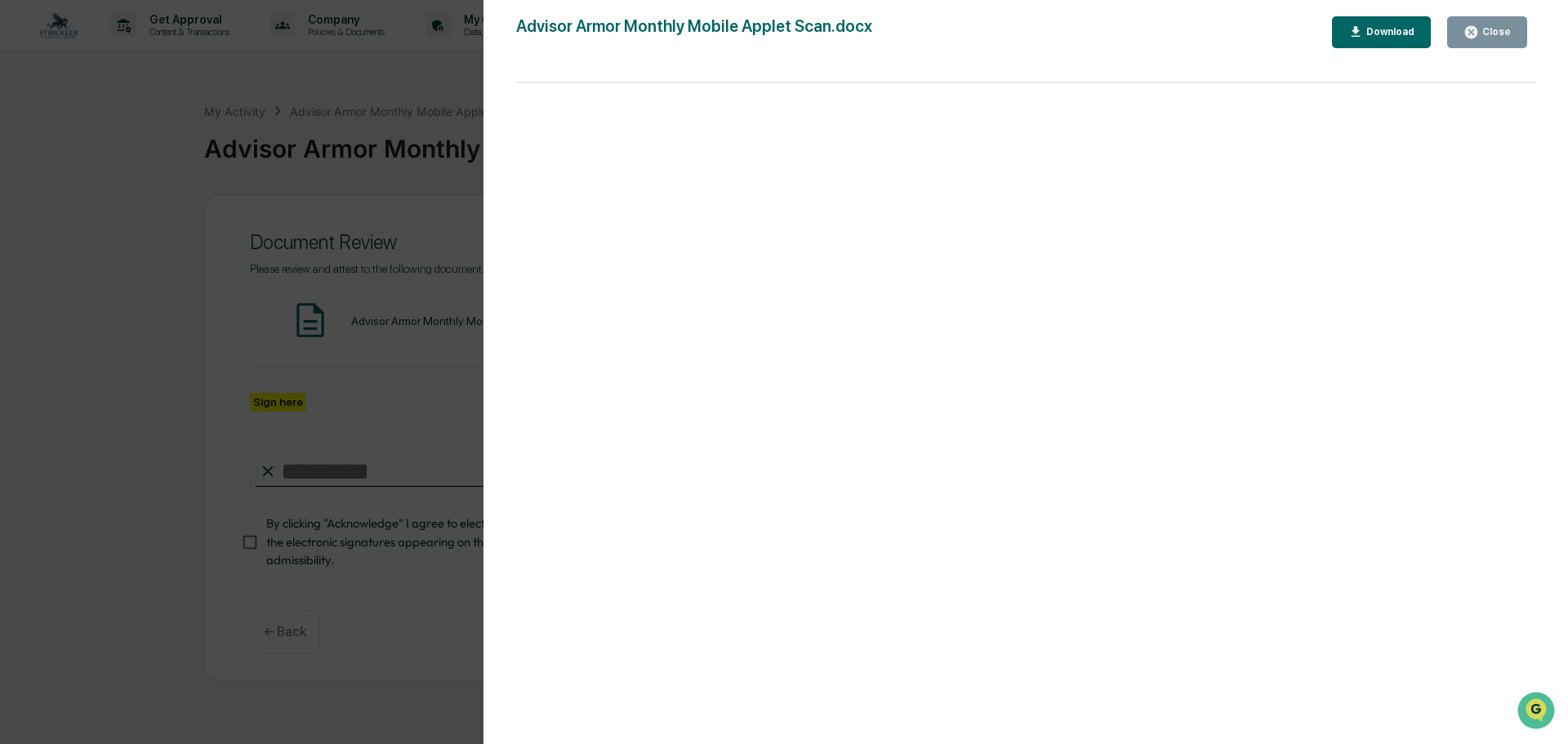
click at [1497, 31] on div "Close" at bounding box center [1494, 32] width 32 height 12
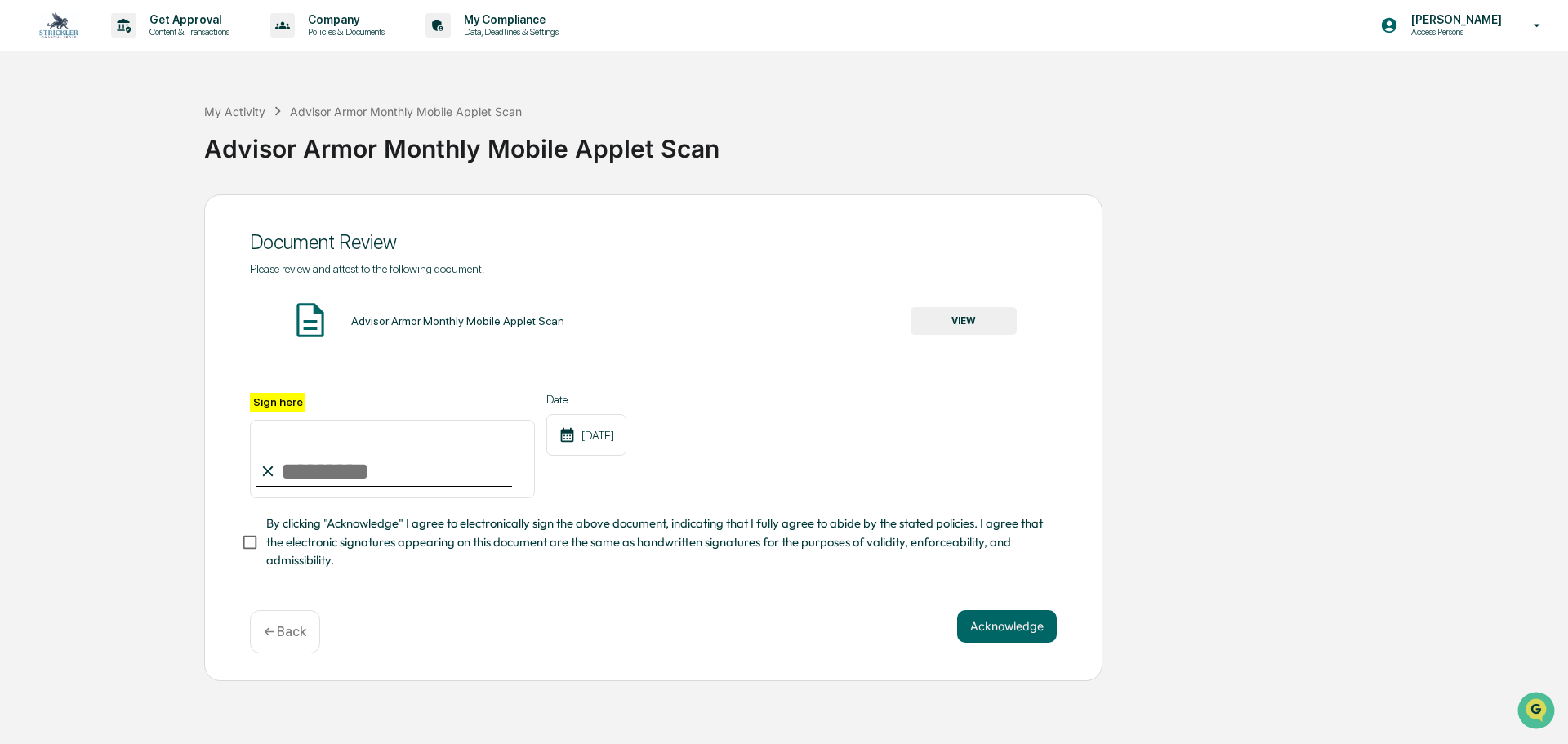
click at [332, 458] on input "Sign here" at bounding box center [392, 459] width 285 height 78
type input "*"
type input "*********"
click at [1053, 625] on button "Acknowledge" at bounding box center [1007, 626] width 100 height 32
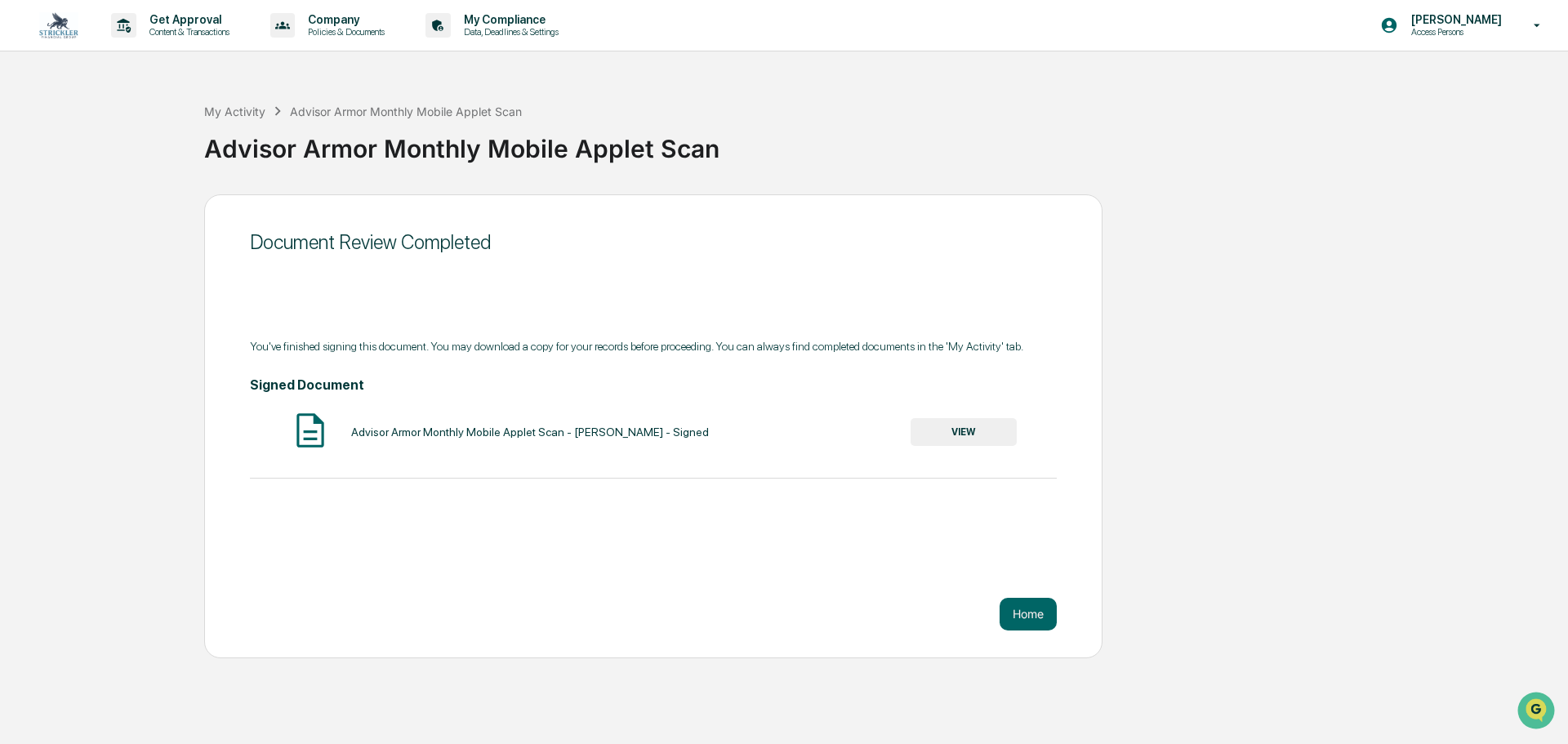
click at [929, 434] on button "VIEW" at bounding box center [963, 432] width 106 height 27
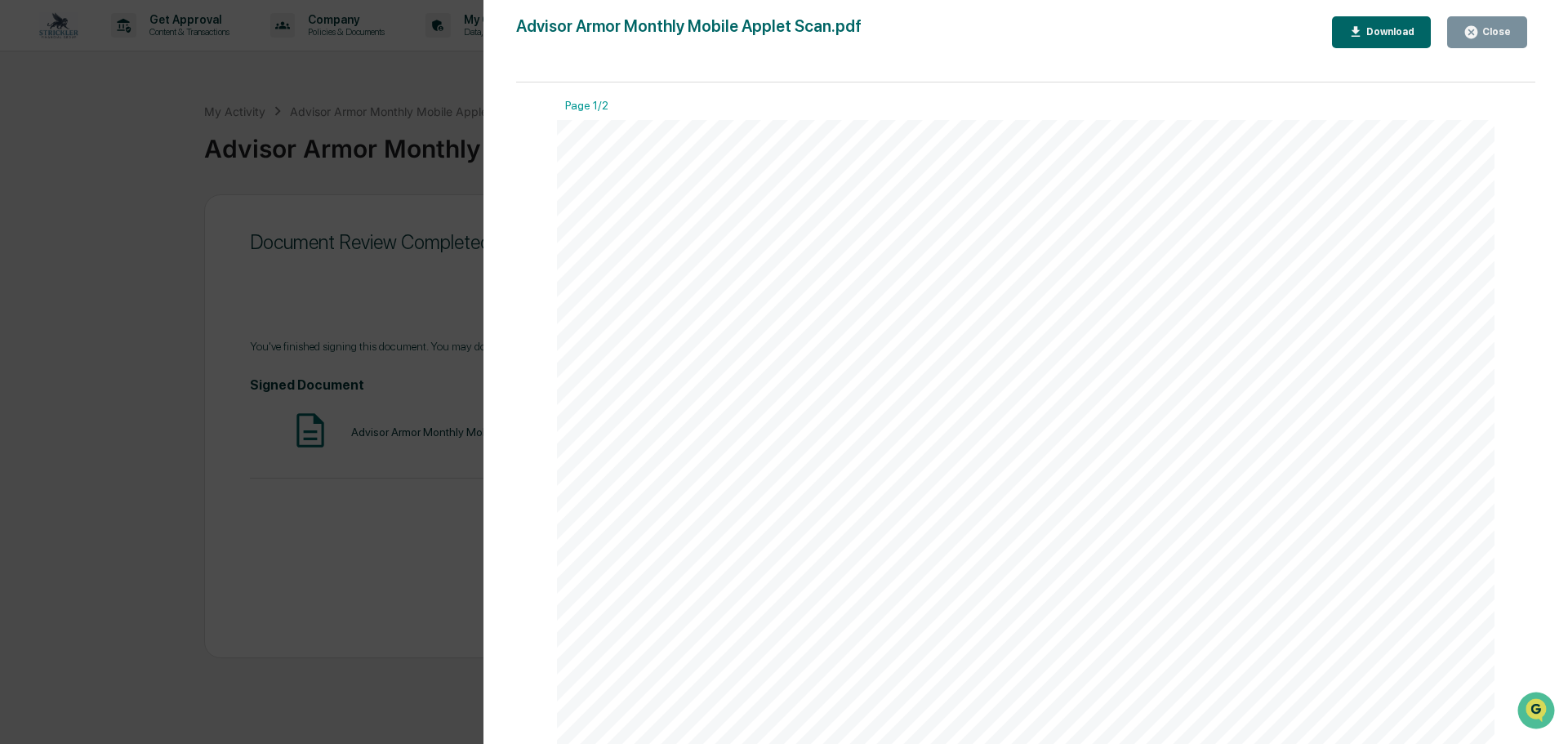
click at [1482, 27] on div "Close" at bounding box center [1494, 32] width 32 height 12
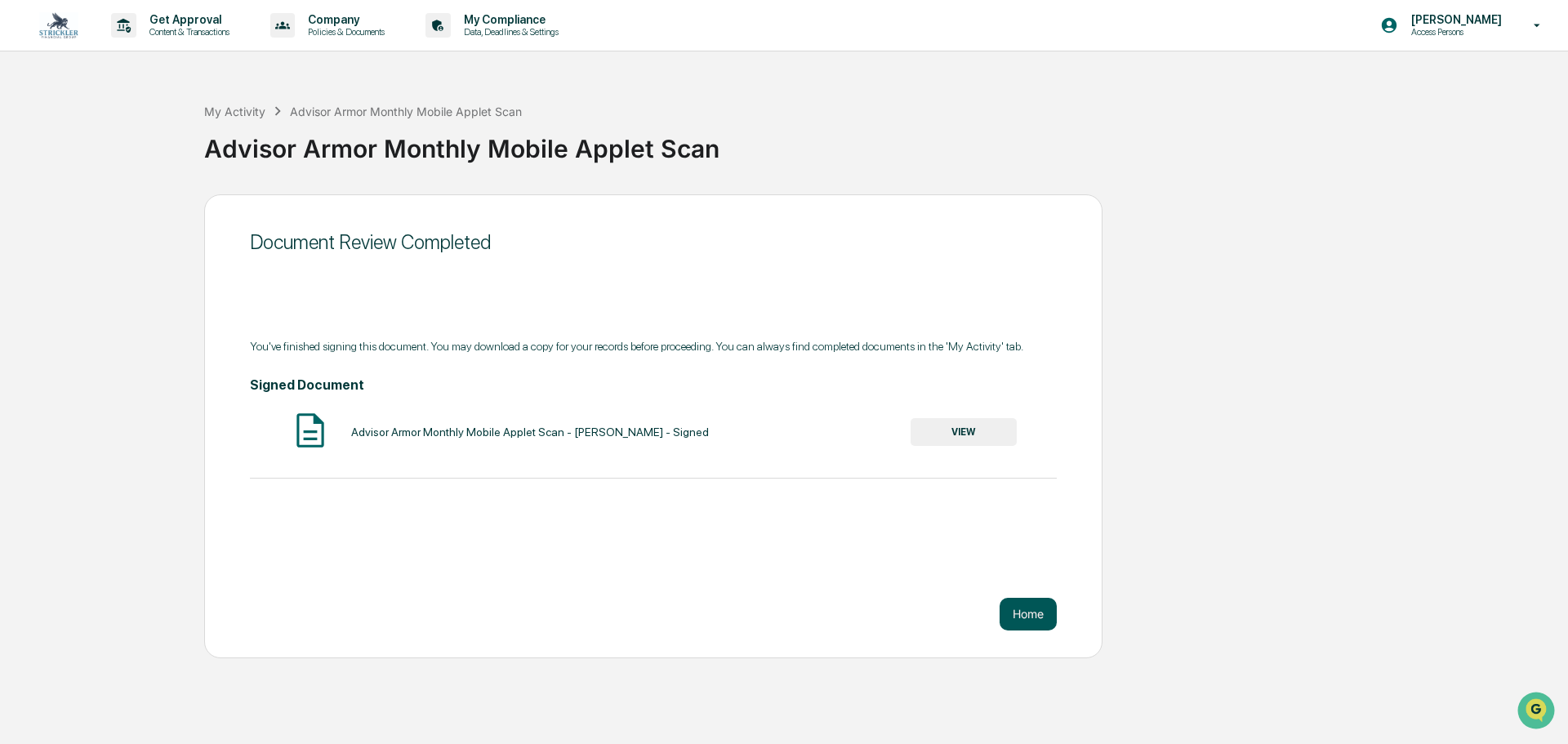
click at [1040, 613] on button "Home" at bounding box center [1027, 614] width 58 height 32
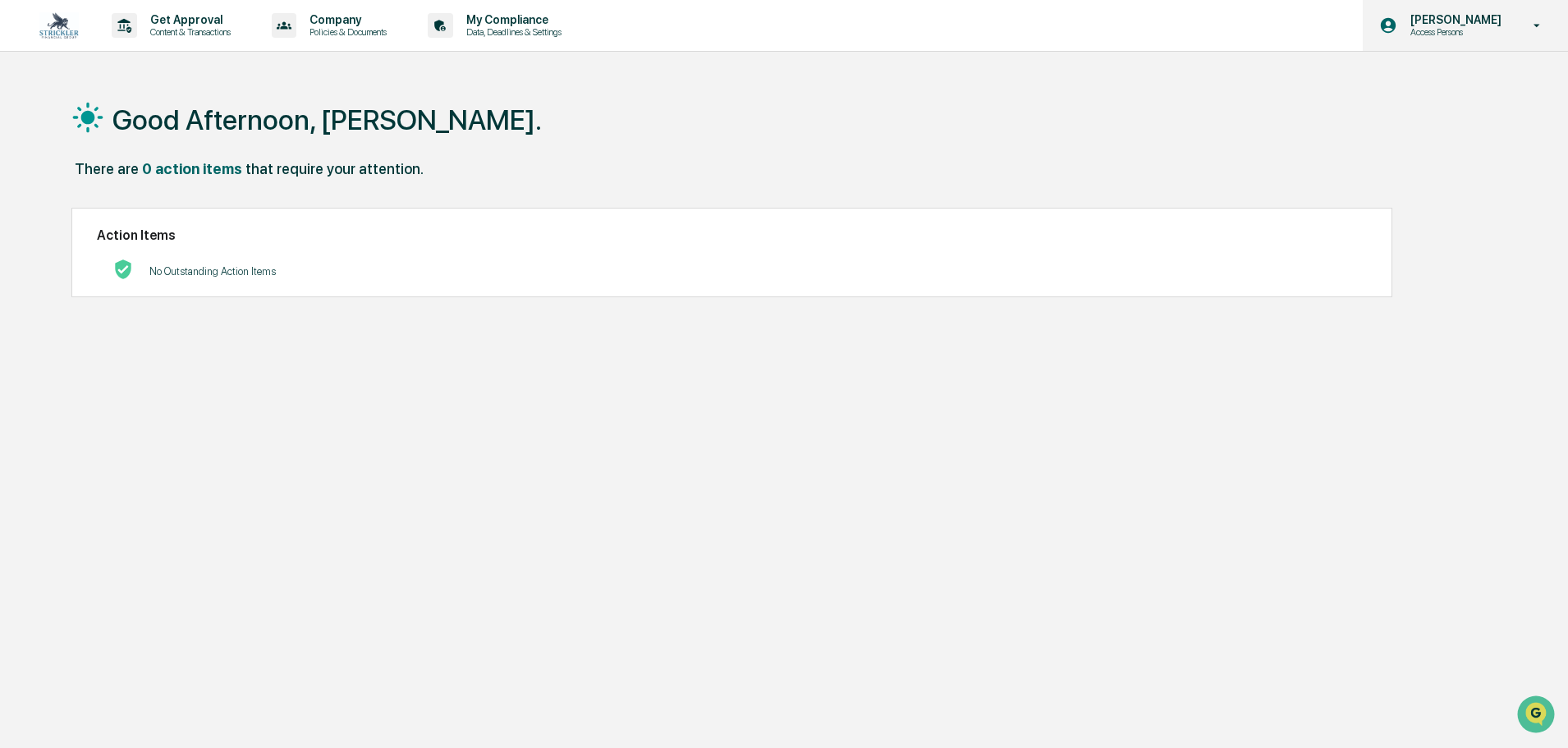
click at [1523, 30] on icon at bounding box center [1537, 26] width 28 height 16
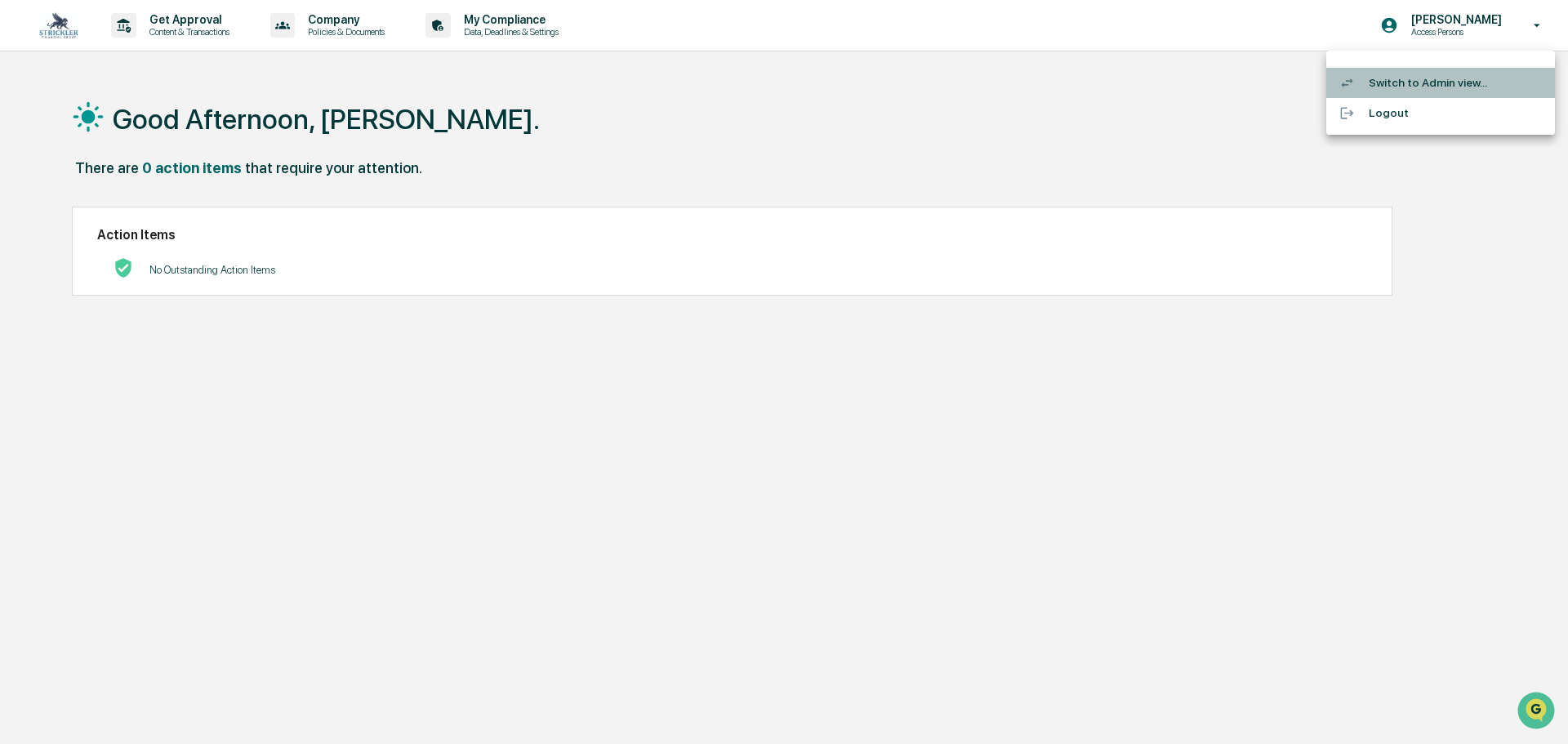
click at [1413, 83] on li "Switch to Admin view..." at bounding box center [1440, 82] width 228 height 30
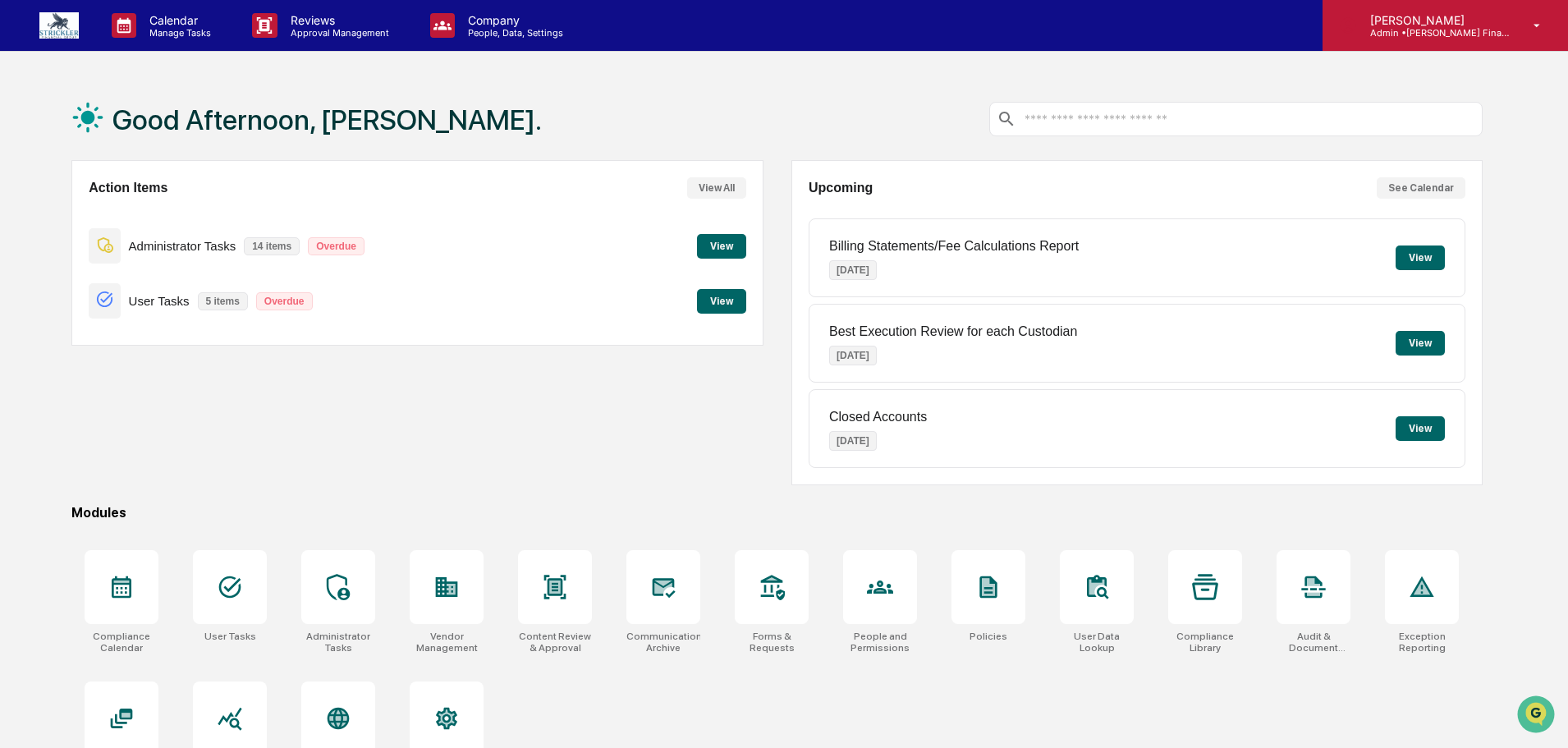
click at [1537, 21] on icon at bounding box center [1537, 26] width 28 height 16
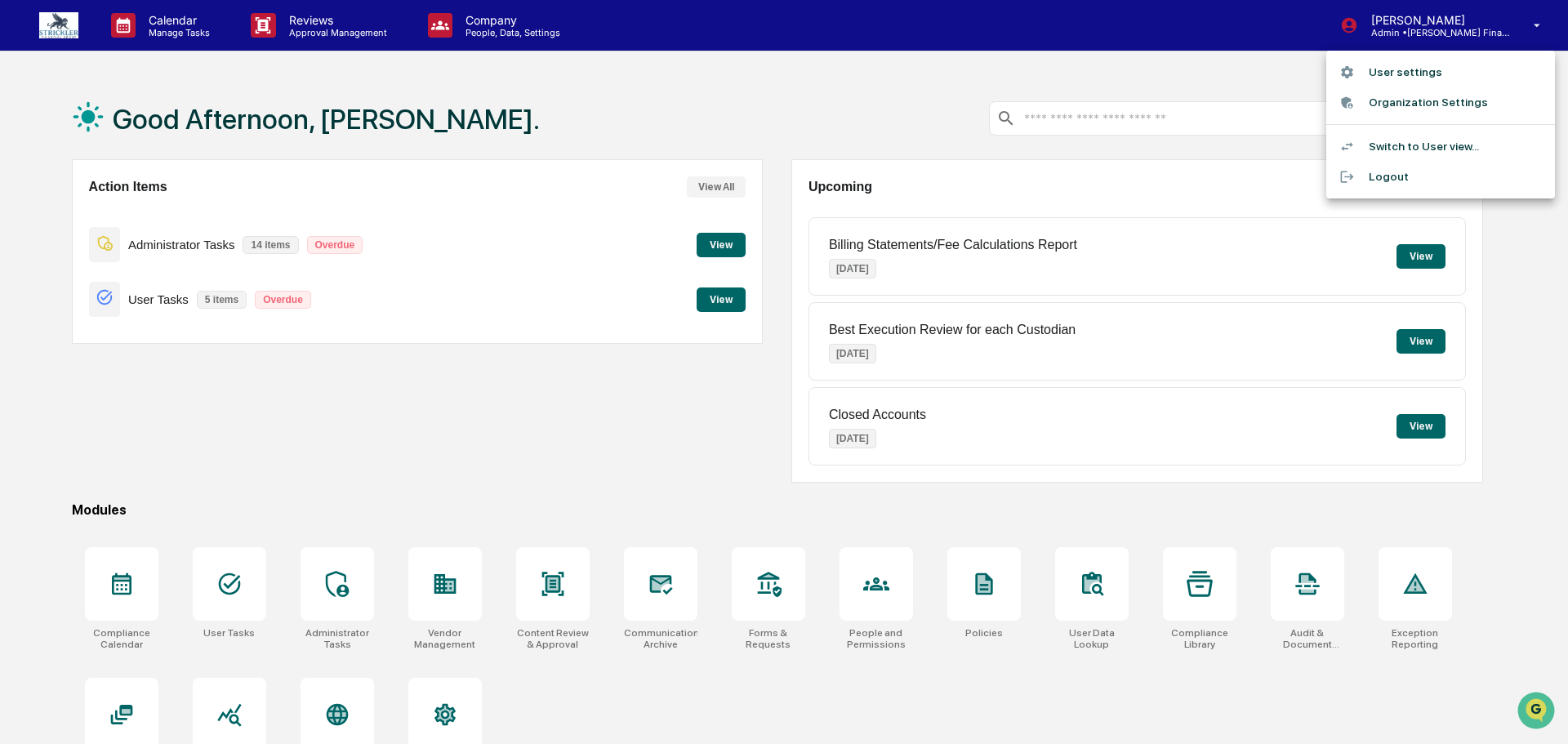
click at [1366, 175] on div at bounding box center [1353, 177] width 29 height 16
